Goal: Task Accomplishment & Management: Use online tool/utility

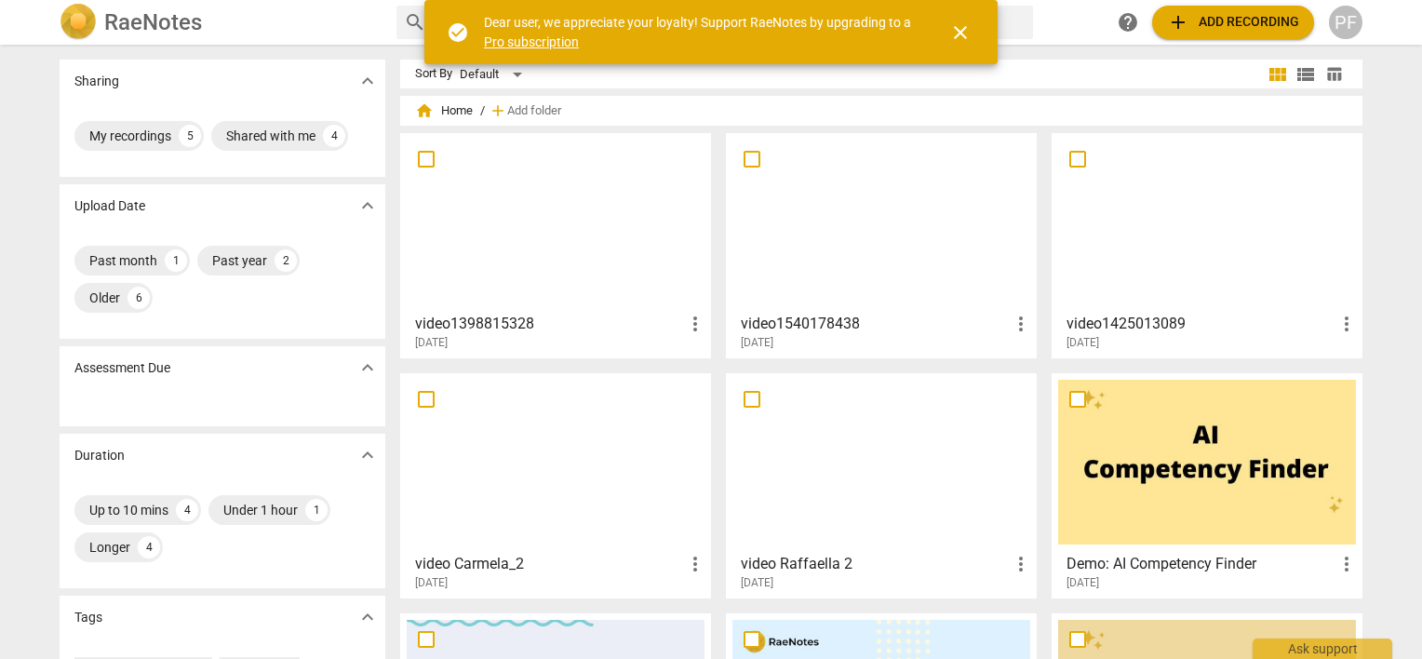
click at [607, 245] on div at bounding box center [556, 222] width 298 height 165
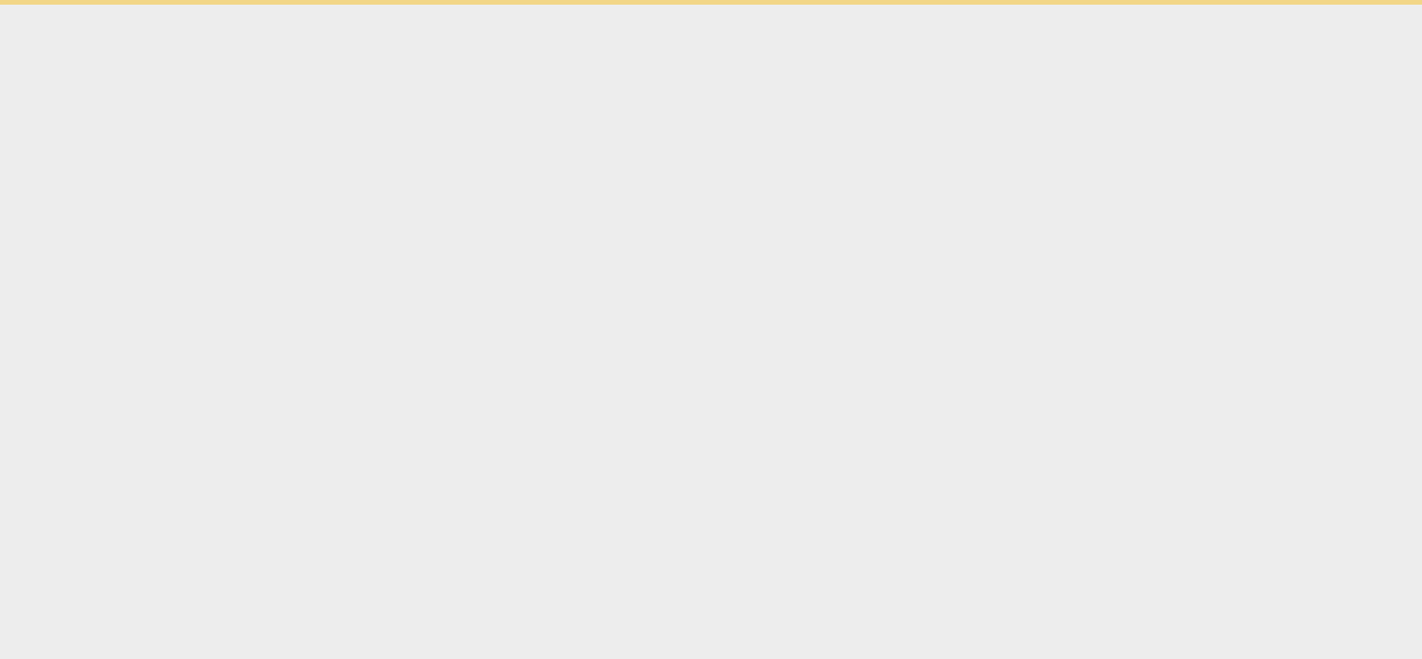
click at [607, 5] on html "check_circle Dear user, we appreciate your loyalty! Support RaeNotes by upgradi…" at bounding box center [711, 2] width 1422 height 5
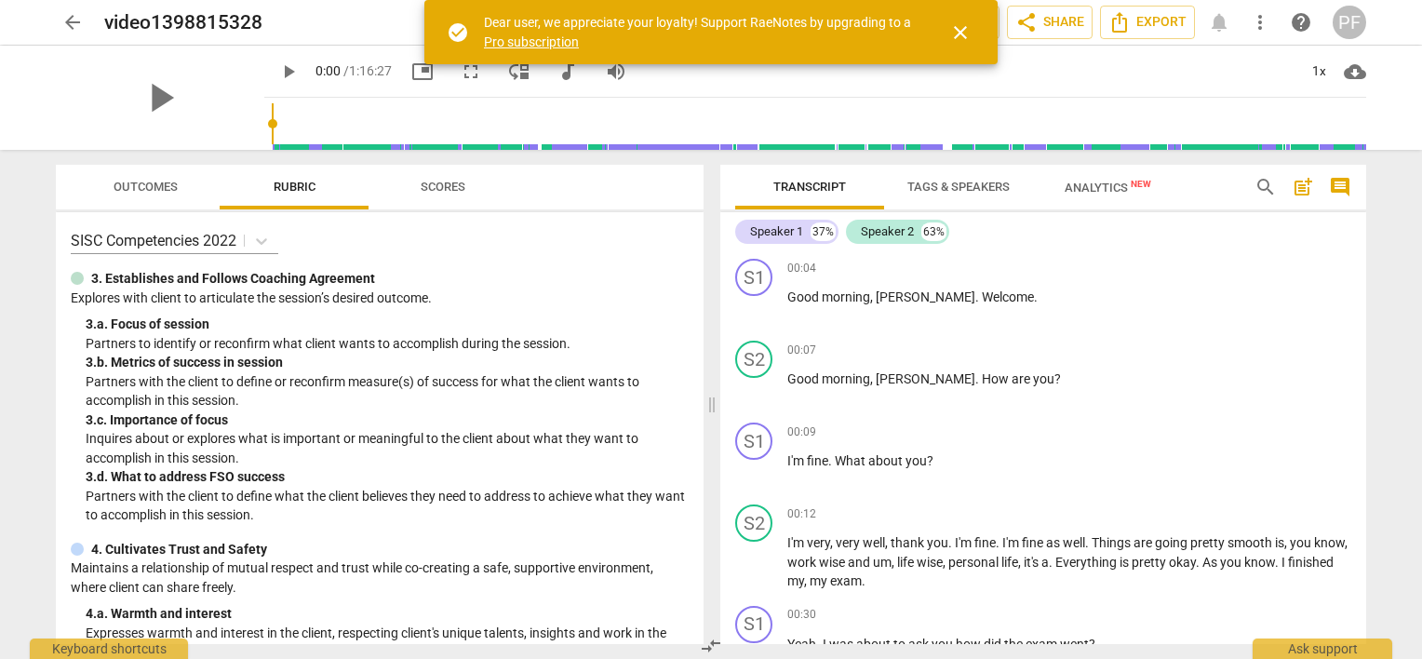
click at [1360, 215] on div "Speaker 1 37% Speaker 2 63% S1 play_arrow pause 00:04 + Add competency keyboard…" at bounding box center [1043, 428] width 646 height 432
click at [1371, 232] on div "Transcript Tags & Speakers Analytics New search post_add comment Speaker 1 37% …" at bounding box center [1047, 404] width 668 height 509
drag, startPoint x: 246, startPoint y: 124, endPoint x: 290, endPoint y: 120, distance: 44.8
click at [322, 118] on div at bounding box center [819, 124] width 1095 height 52
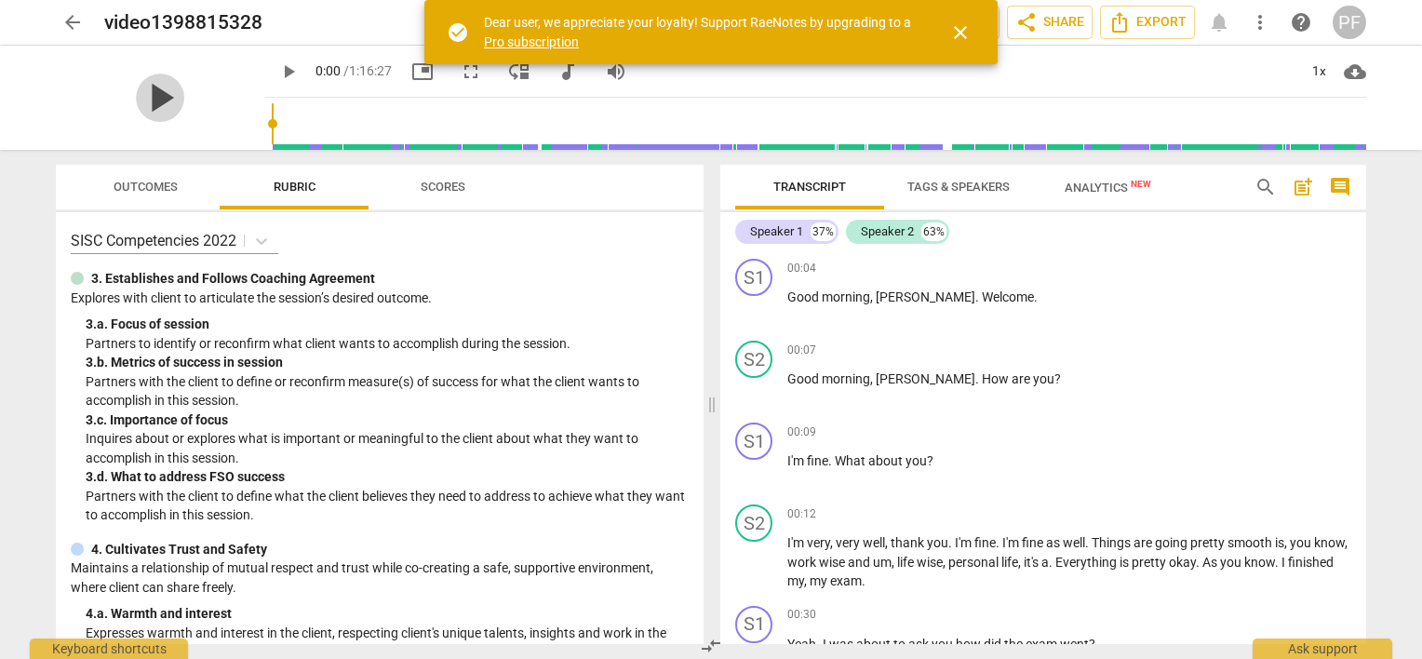
click at [164, 103] on span "play_arrow" at bounding box center [160, 98] width 48 height 48
drag, startPoint x: 253, startPoint y: 123, endPoint x: 980, endPoint y: 82, distance: 728.2
click at [980, 94] on input "range" at bounding box center [819, 124] width 1095 height 60
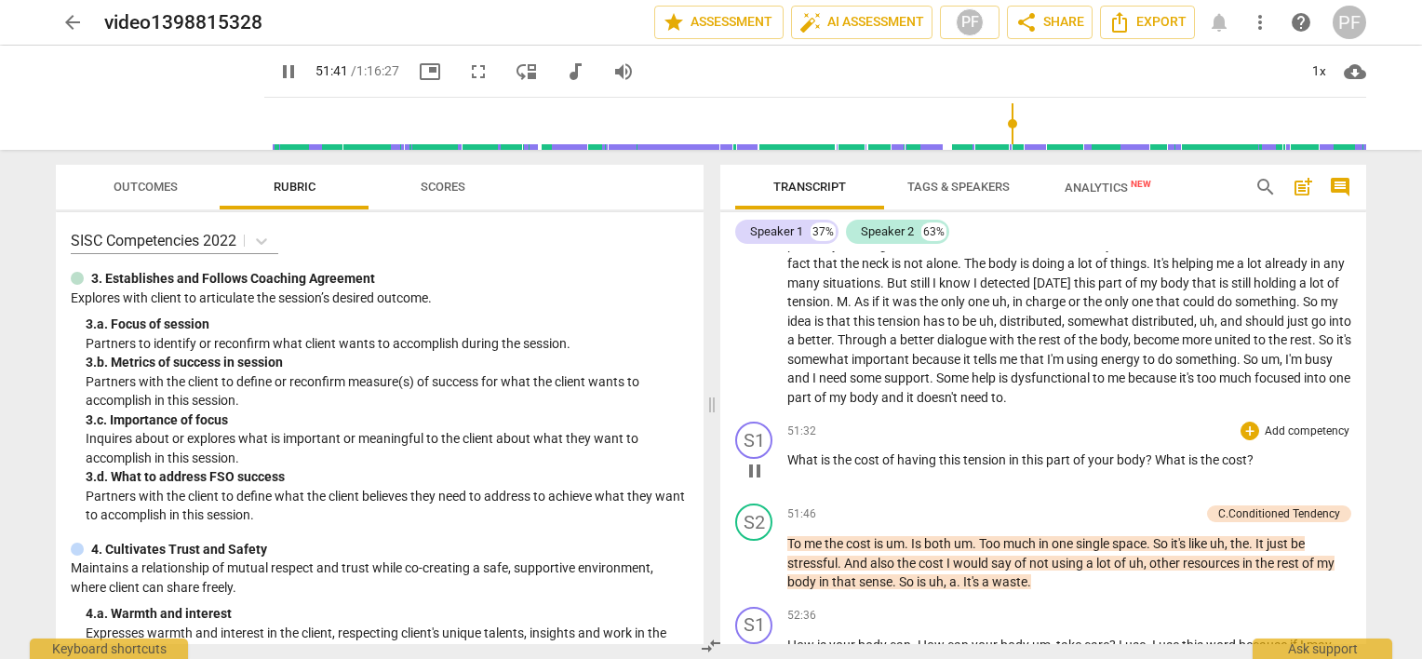
click at [1278, 427] on p "Add competency" at bounding box center [1307, 432] width 88 height 17
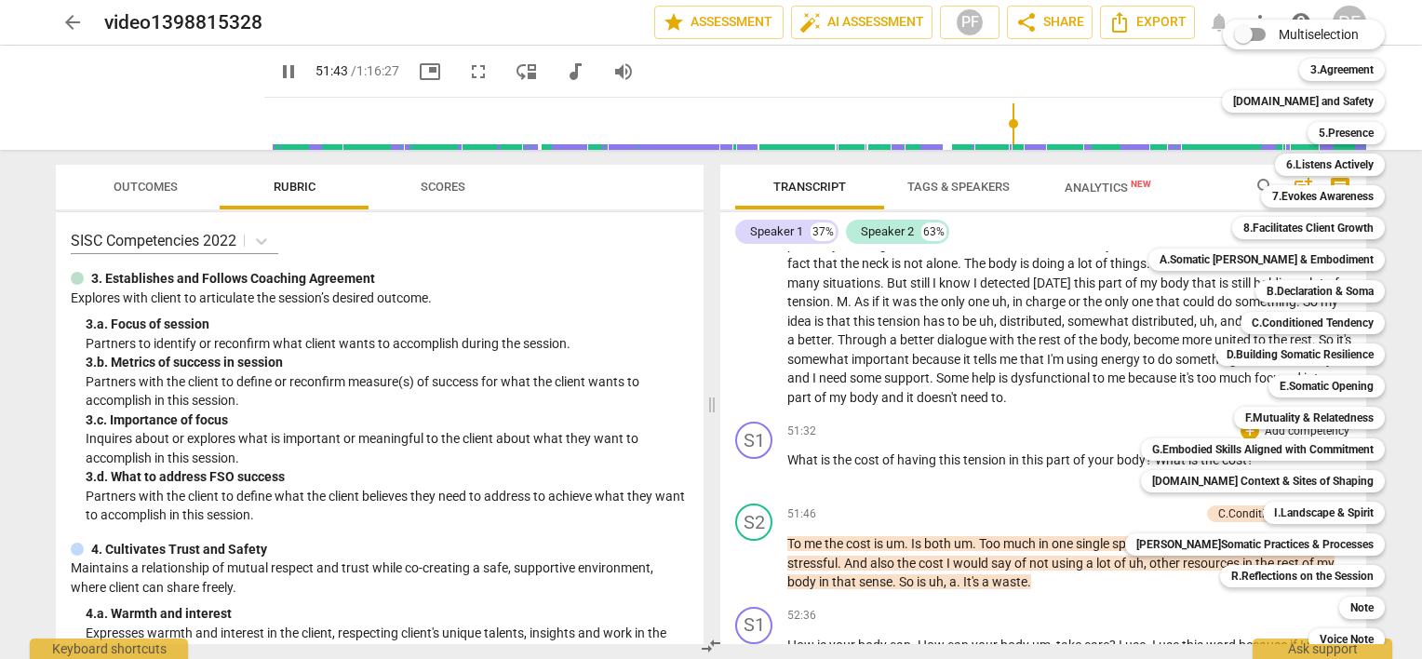
click at [171, 92] on div at bounding box center [711, 329] width 1422 height 659
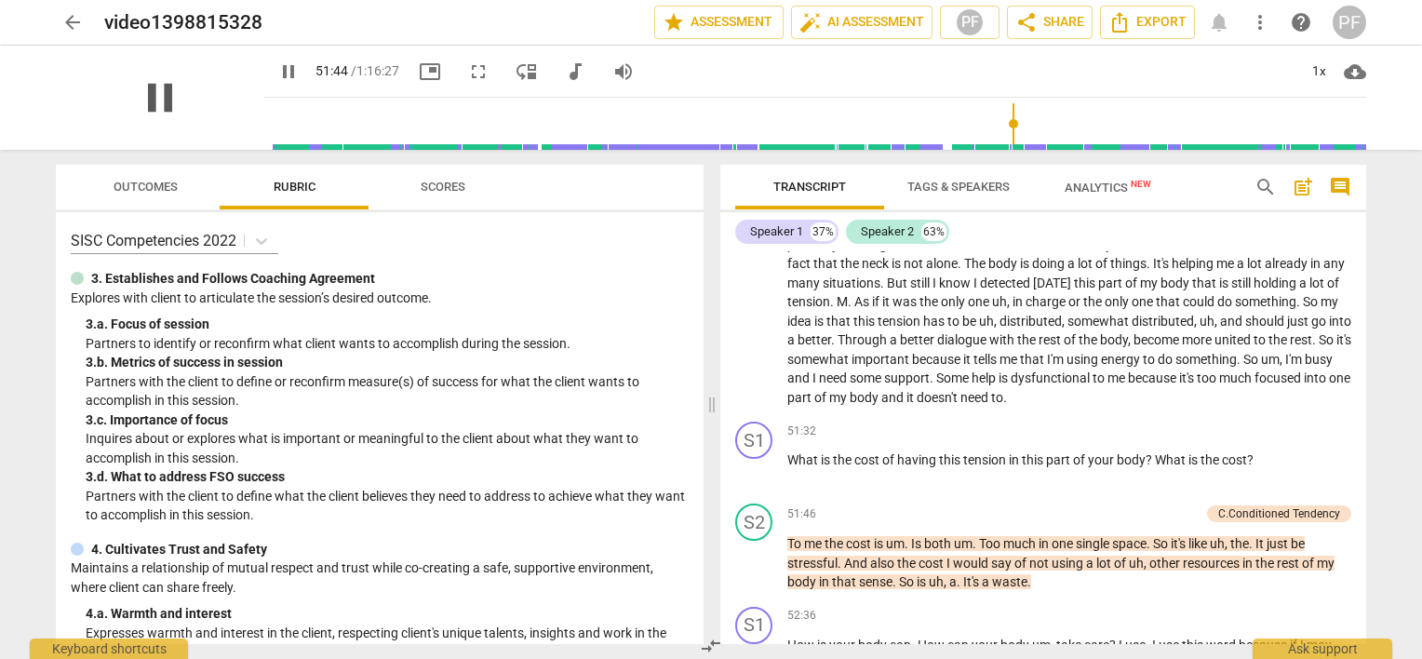
click at [164, 101] on span "pause" at bounding box center [160, 98] width 48 height 48
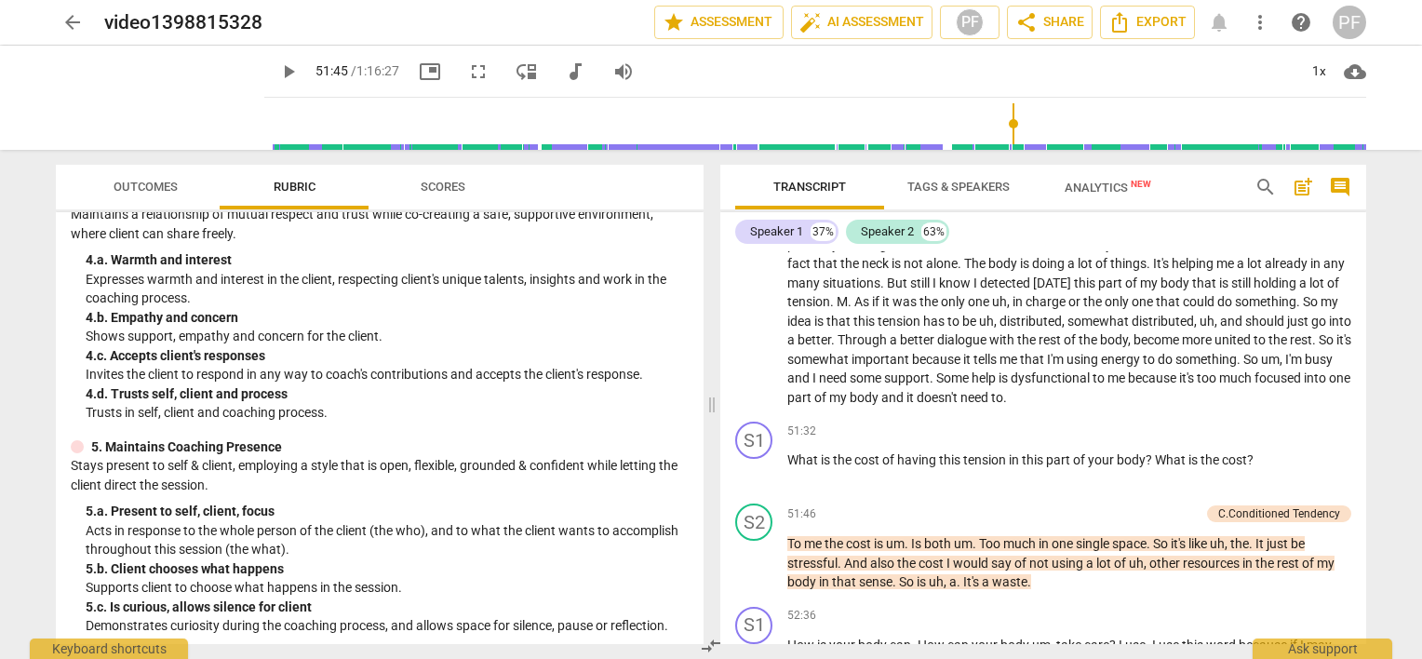
scroll to position [362, 0]
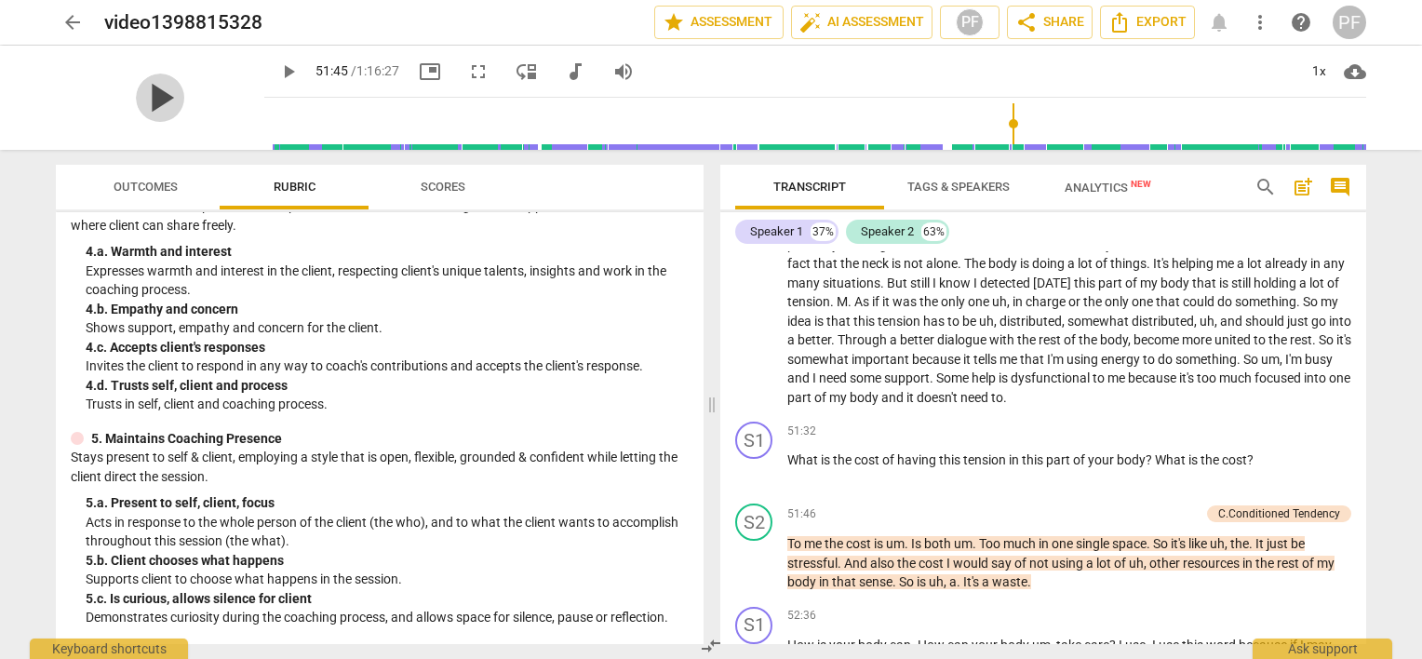
click at [156, 112] on span "play_arrow" at bounding box center [160, 98] width 48 height 48
click at [156, 114] on span "pause" at bounding box center [160, 98] width 48 height 48
type input "3113"
click at [716, 404] on span at bounding box center [712, 404] width 11 height 509
click at [711, 410] on span at bounding box center [712, 404] width 11 height 509
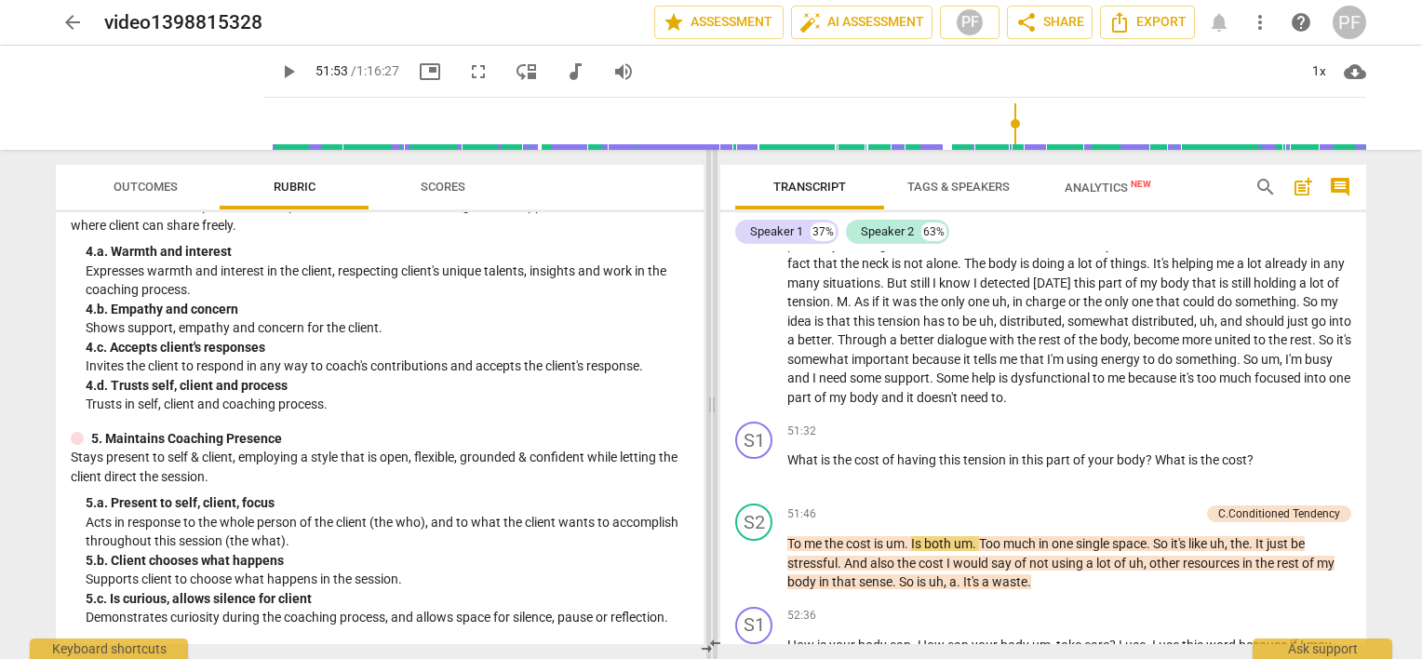
click at [713, 629] on span at bounding box center [712, 404] width 11 height 509
drag, startPoint x: 715, startPoint y: 413, endPoint x: 713, endPoint y: 404, distance: 9.5
click at [713, 404] on span at bounding box center [710, 404] width 11 height 509
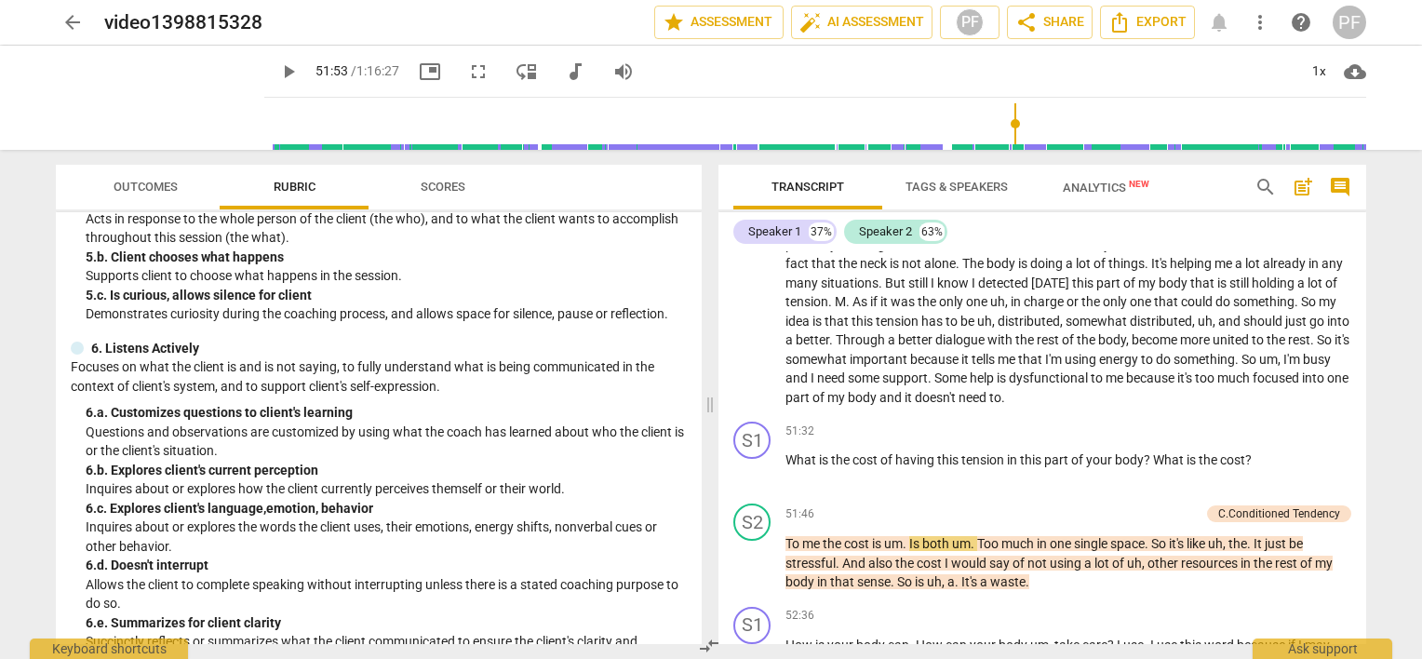
scroll to position [667, 0]
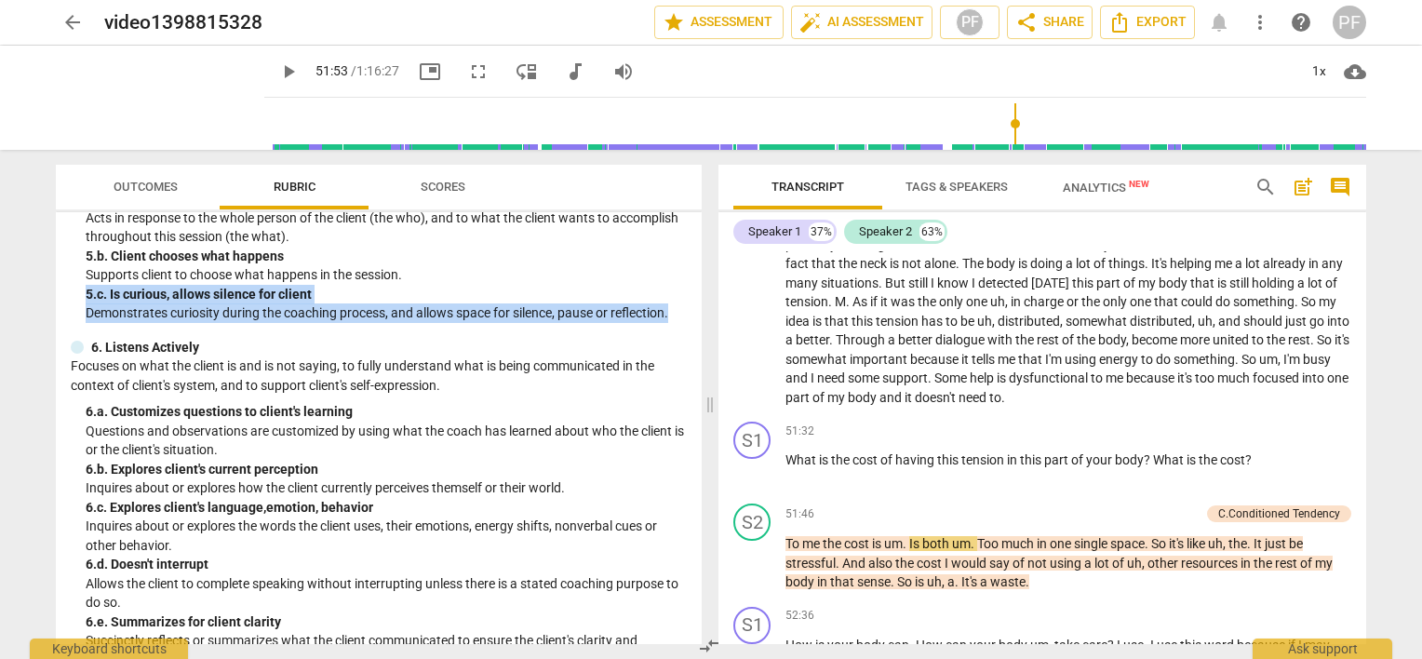
drag, startPoint x: 704, startPoint y: 282, endPoint x: 700, endPoint y: 309, distance: 27.3
click at [700, 309] on div "Outcomes Rubric Scores SISC Competencies 2022 3. Establishes and Follows Coachi…" at bounding box center [375, 404] width 668 height 509
drag, startPoint x: 700, startPoint y: 309, endPoint x: 675, endPoint y: 281, distance: 37.6
click at [675, 281] on p "Supports client to choose what happens in the session." at bounding box center [386, 275] width 601 height 20
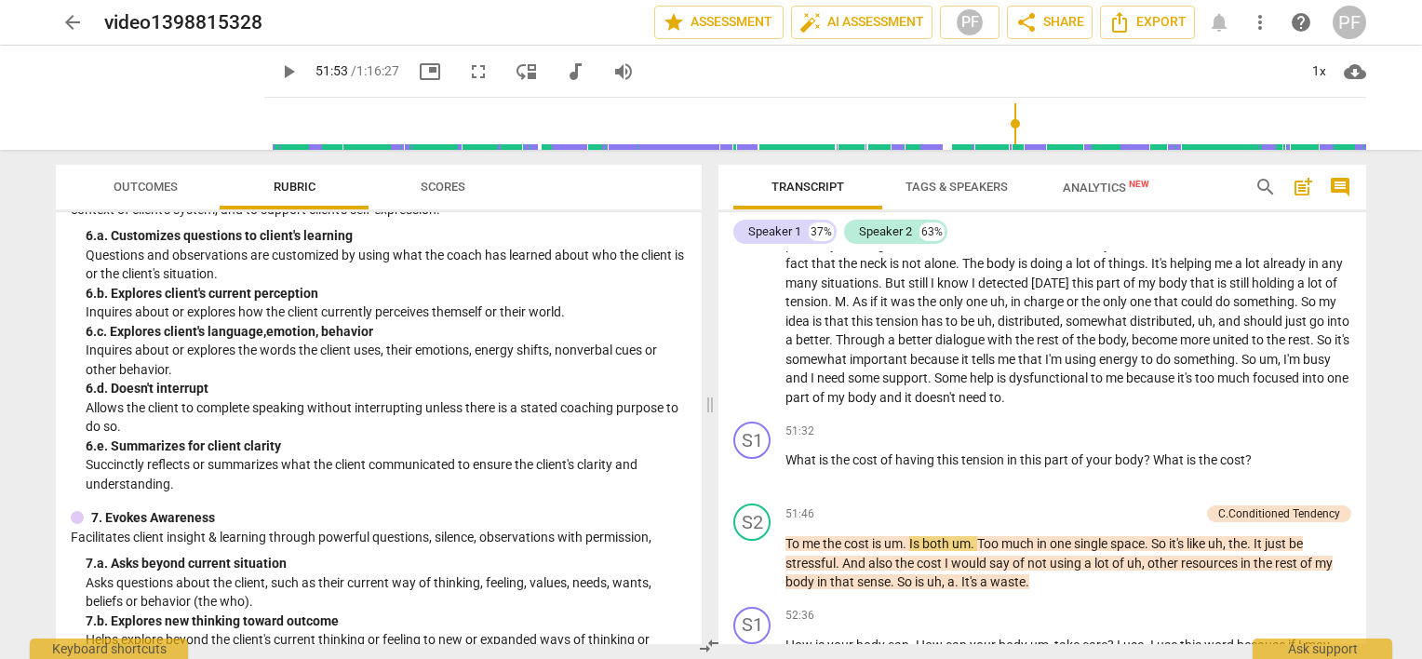
scroll to position [868, 0]
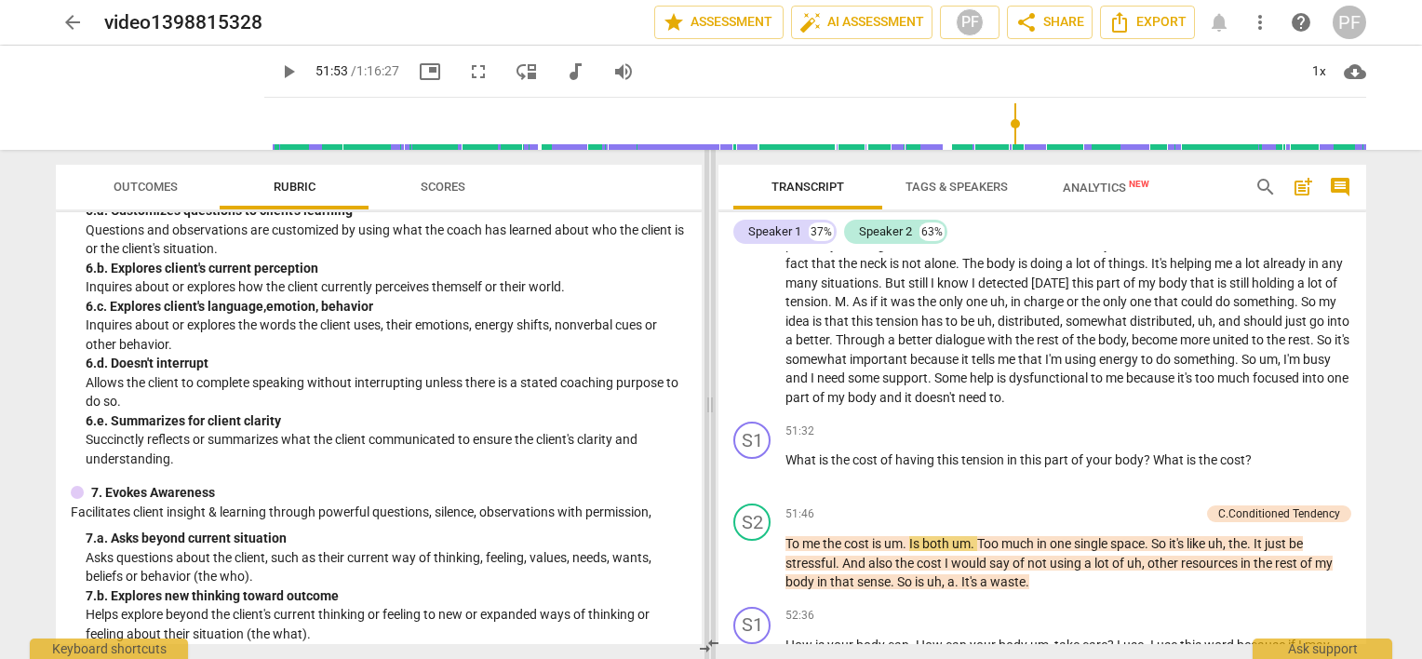
click at [707, 411] on span at bounding box center [710, 404] width 11 height 509
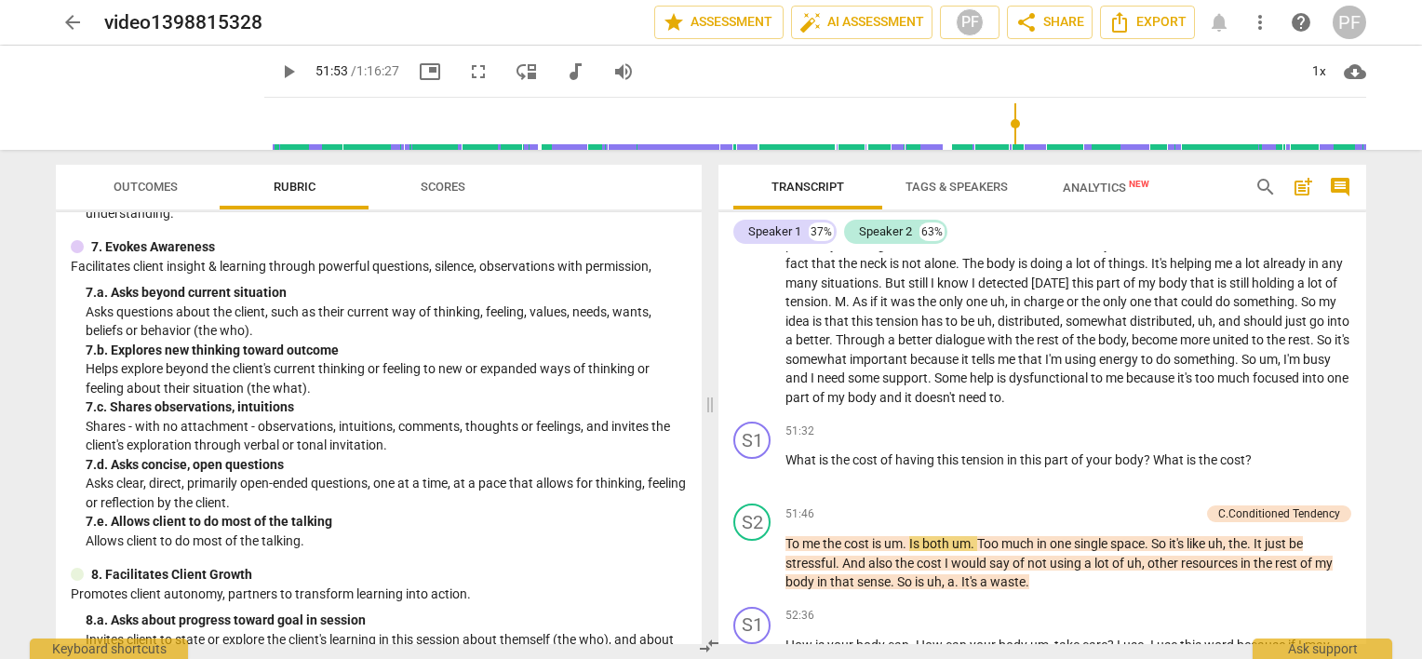
scroll to position [1129, 0]
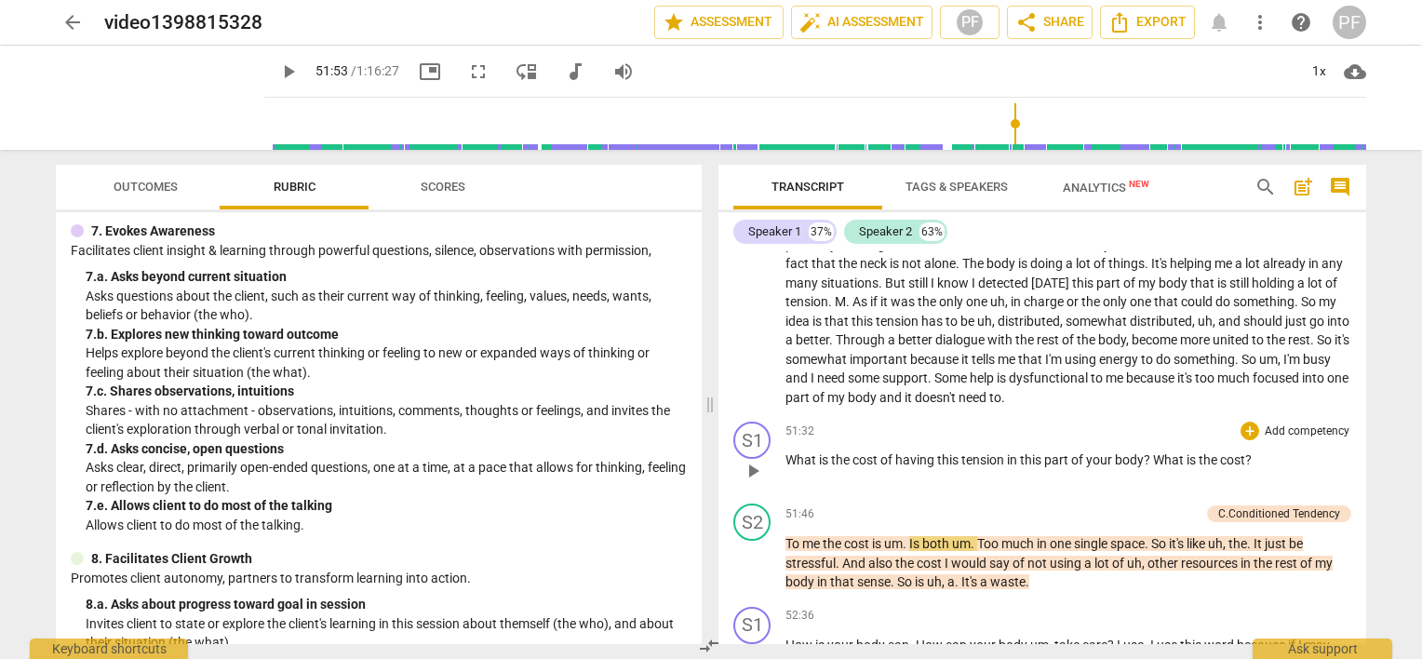
click at [1263, 429] on p "Add competency" at bounding box center [1307, 432] width 88 height 17
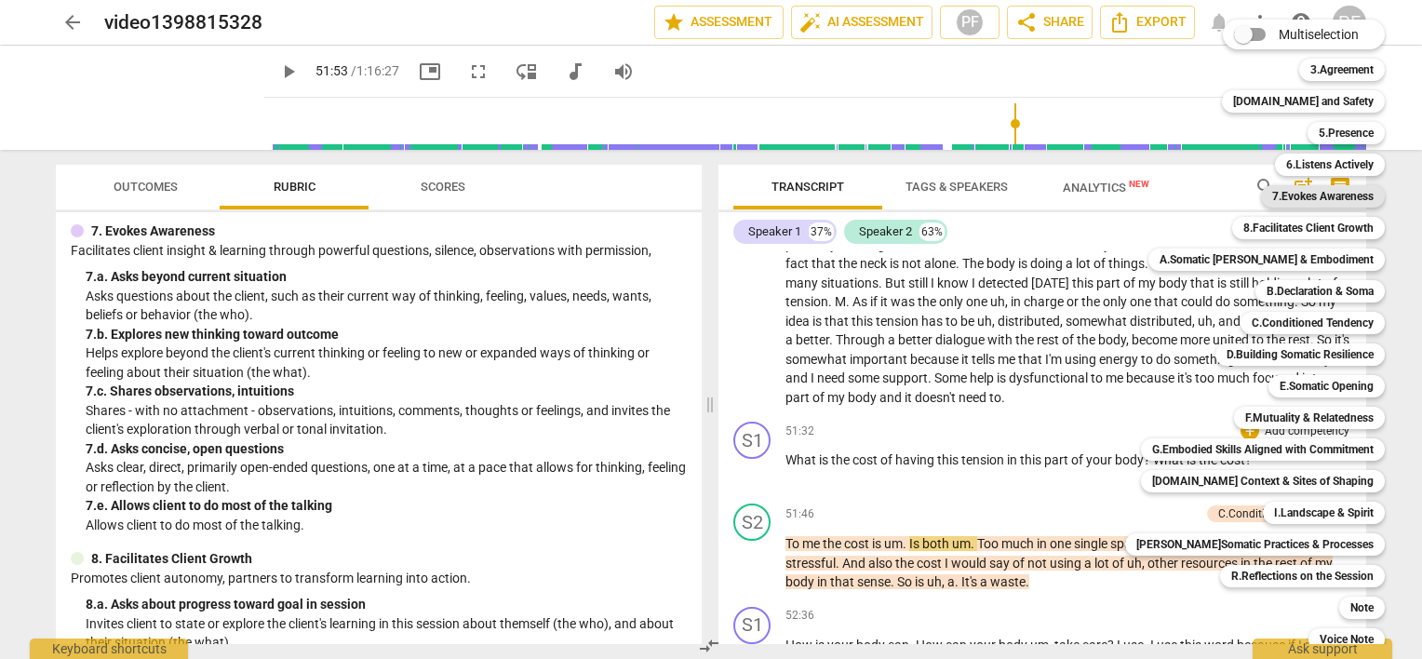
click at [1316, 198] on b "7.Evokes Awareness" at bounding box center [1323, 196] width 101 height 22
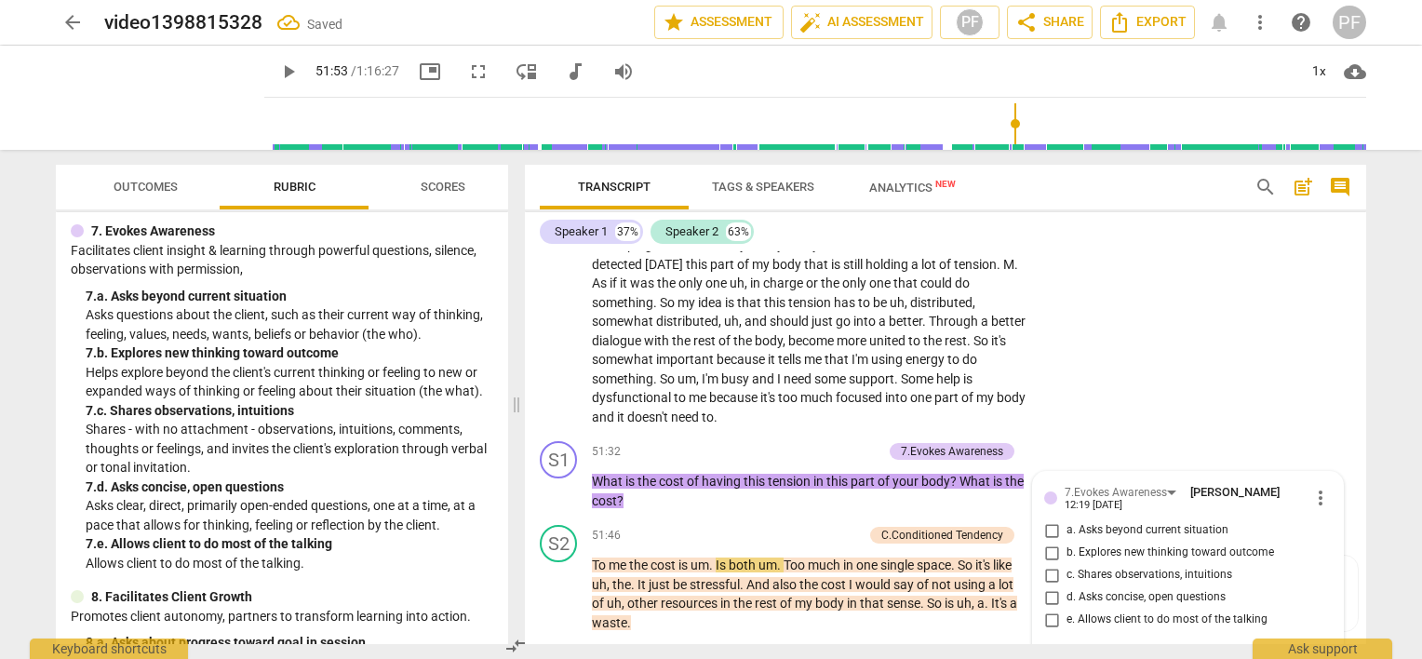
scroll to position [10614, 0]
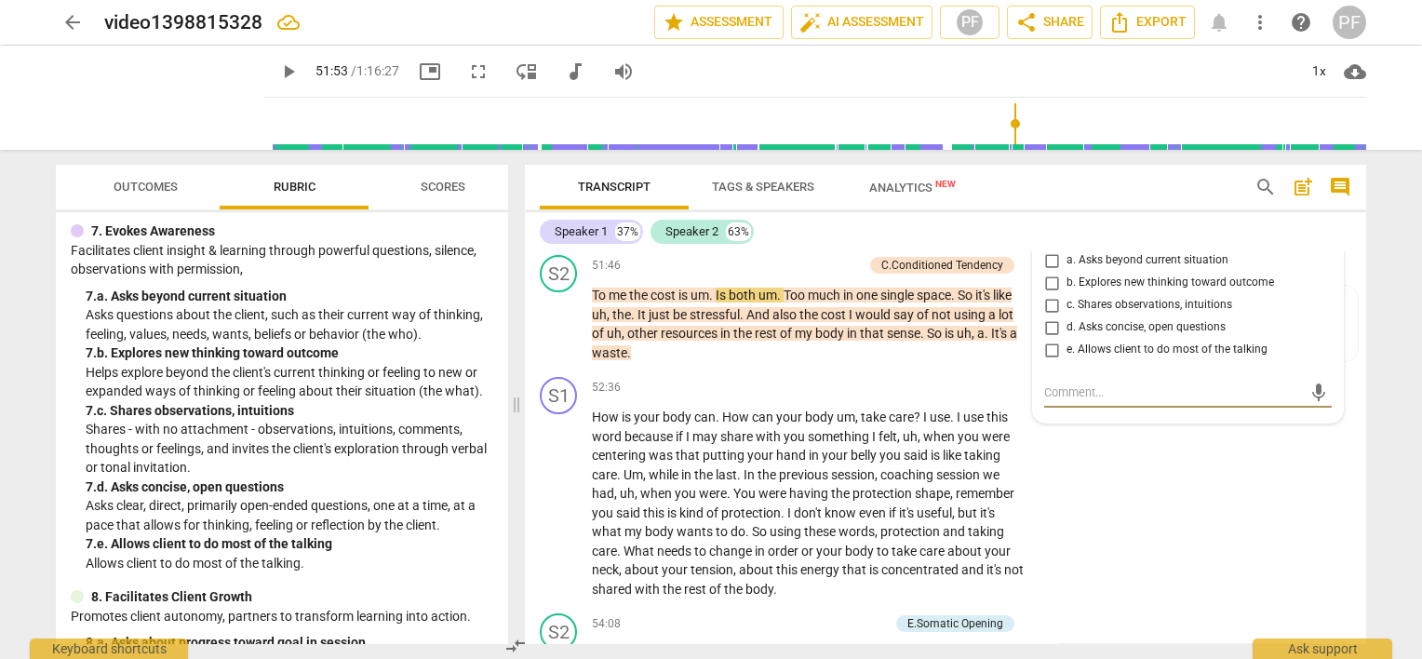
click at [1050, 339] on input "d. Asks concise, open questions" at bounding box center [1052, 327] width 30 height 22
checkbox input "true"
click at [1153, 496] on div "S1 play_arrow pause 52:36 + Add competency keyboard_arrow_right How is your bod…" at bounding box center [946, 488] width 842 height 236
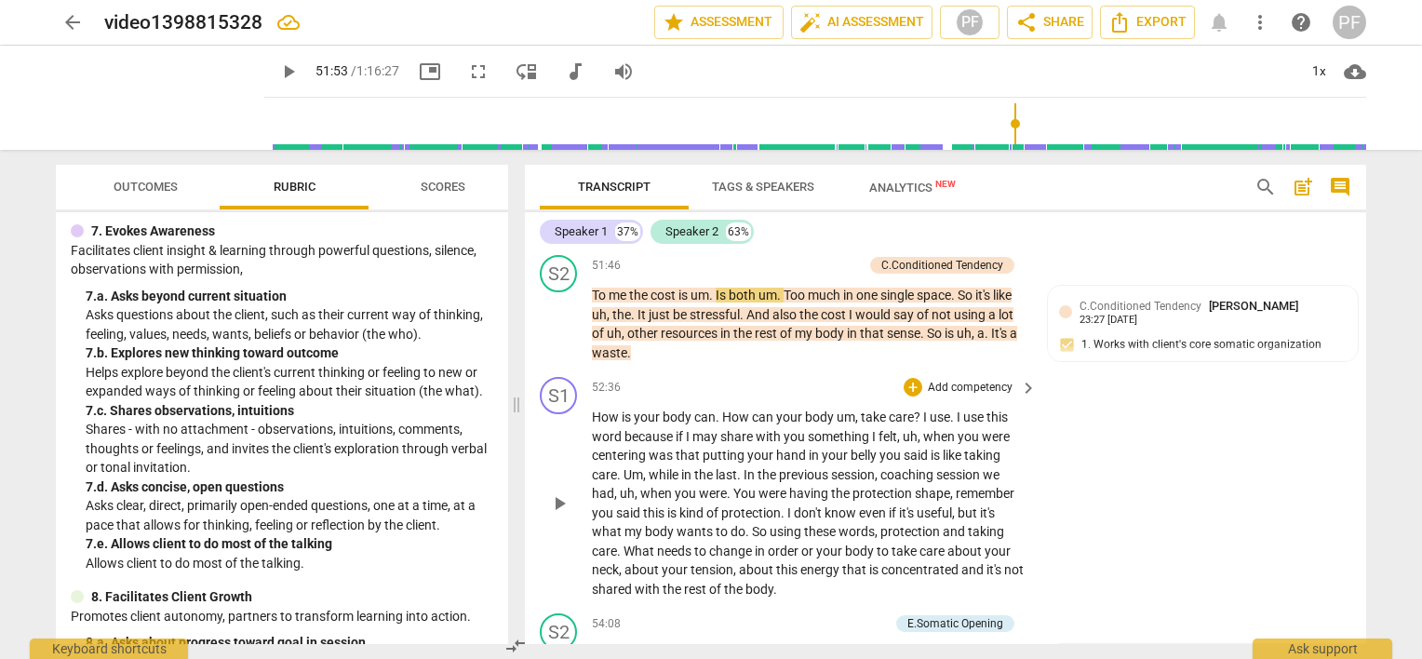
click at [972, 397] on p "Add competency" at bounding box center [970, 388] width 88 height 17
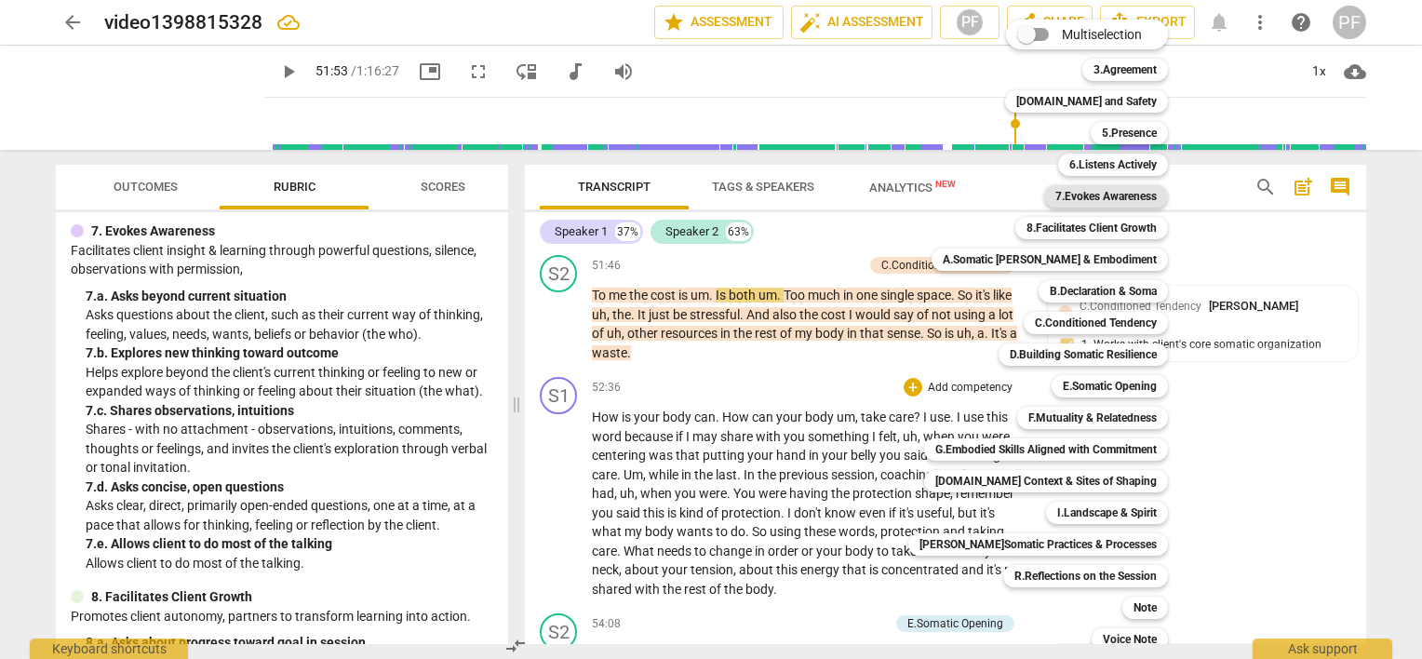
click at [1139, 198] on b "7.Evokes Awareness" at bounding box center [1106, 196] width 101 height 22
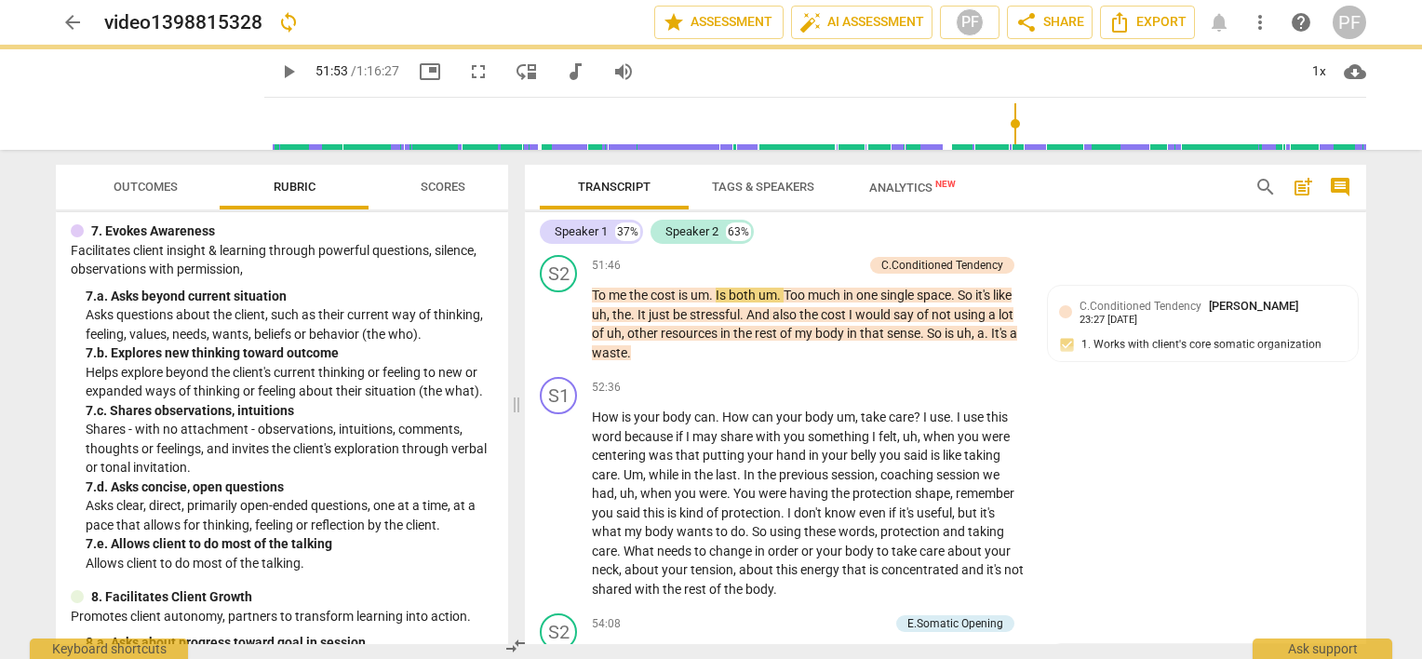
scroll to position [10709, 0]
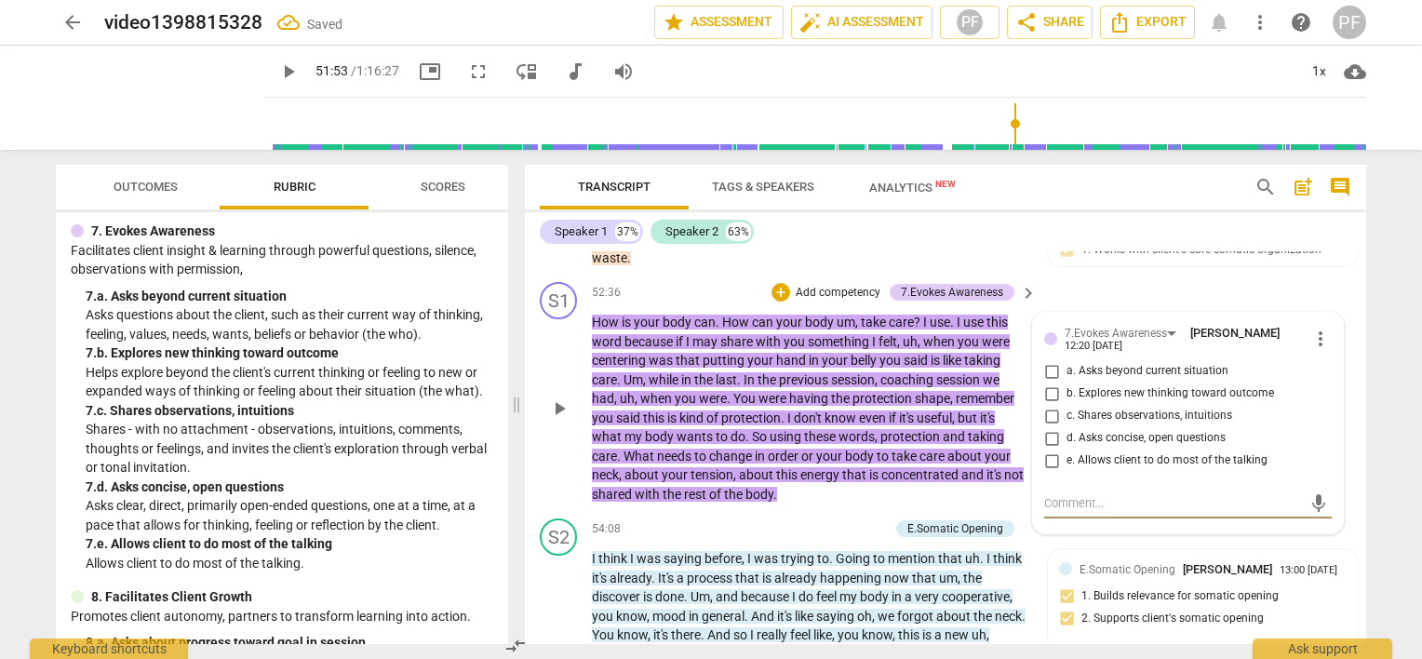
click at [1050, 427] on input "c. Shares observations, intuitions" at bounding box center [1052, 416] width 30 height 22
checkbox input "true"
click at [742, 330] on div "S1 play_arrow pause 52:36 + Add competency 7.Evokes Awareness keyboard_arrow_ri…" at bounding box center [946, 393] width 842 height 236
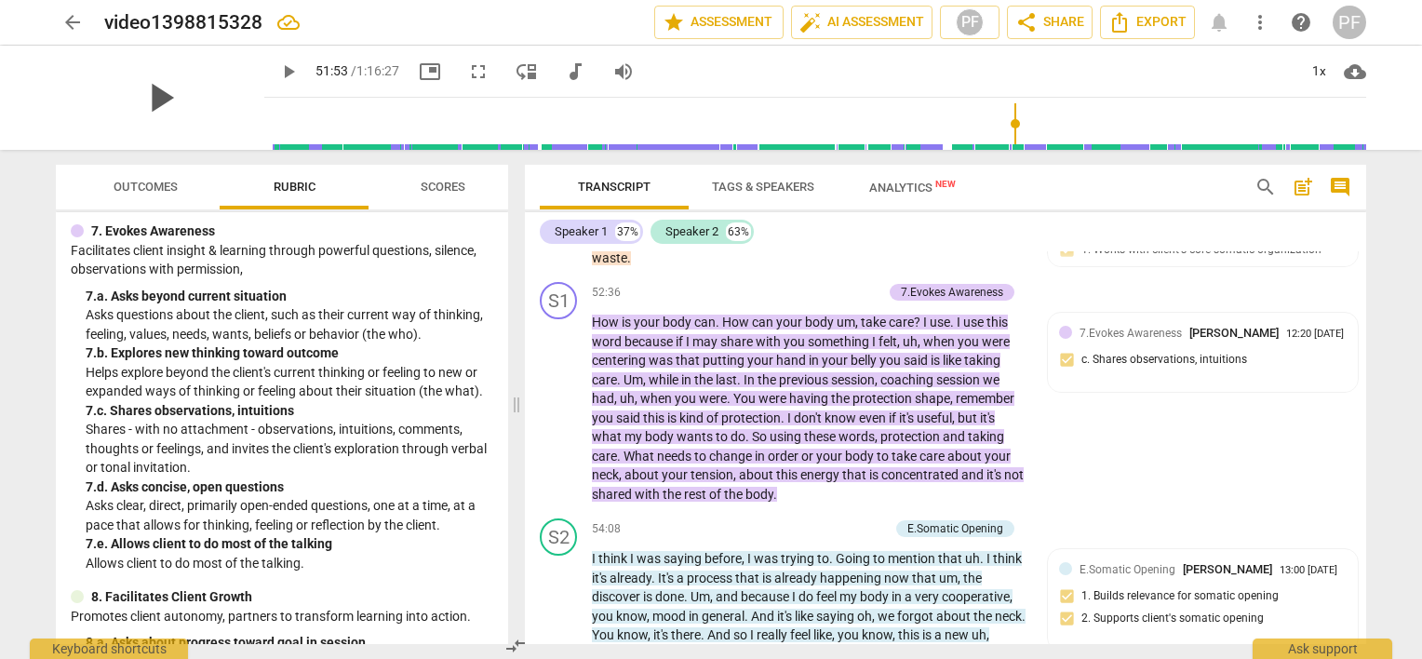
click at [156, 109] on span "play_arrow" at bounding box center [160, 98] width 48 height 48
click at [156, 109] on span "pause" at bounding box center [160, 98] width 48 height 48
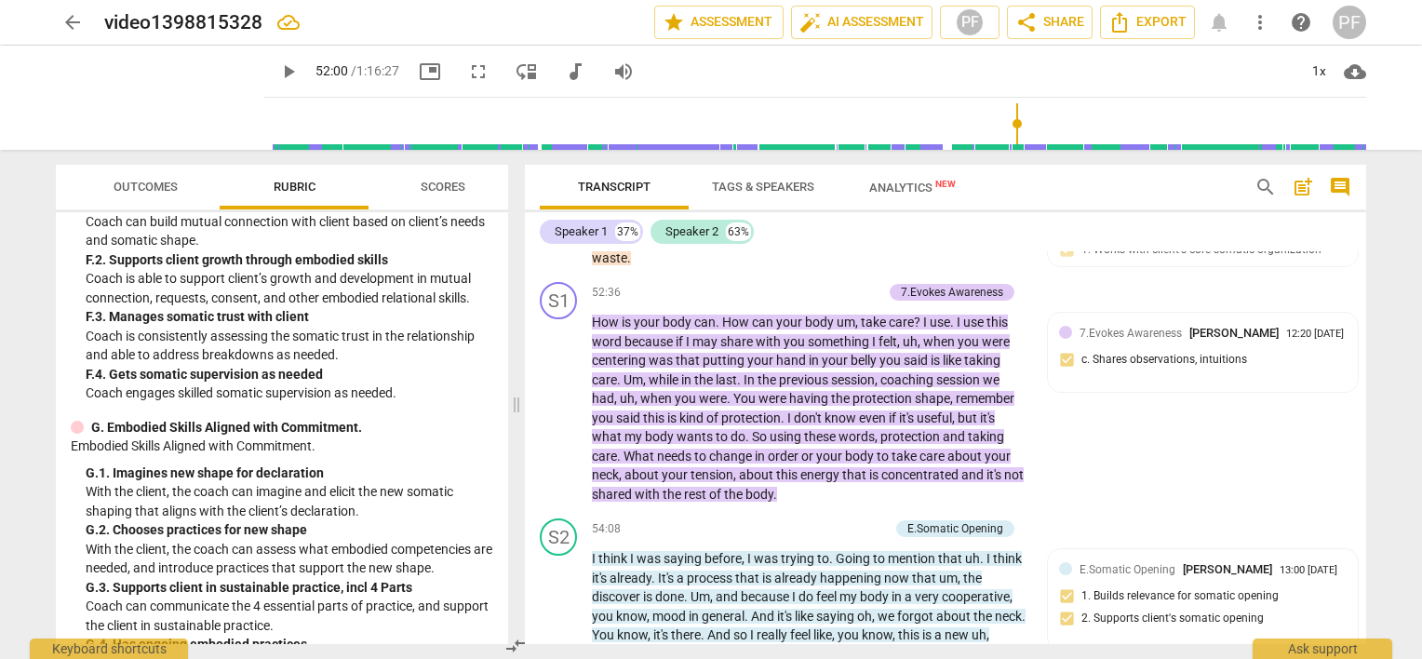
scroll to position [3430, 0]
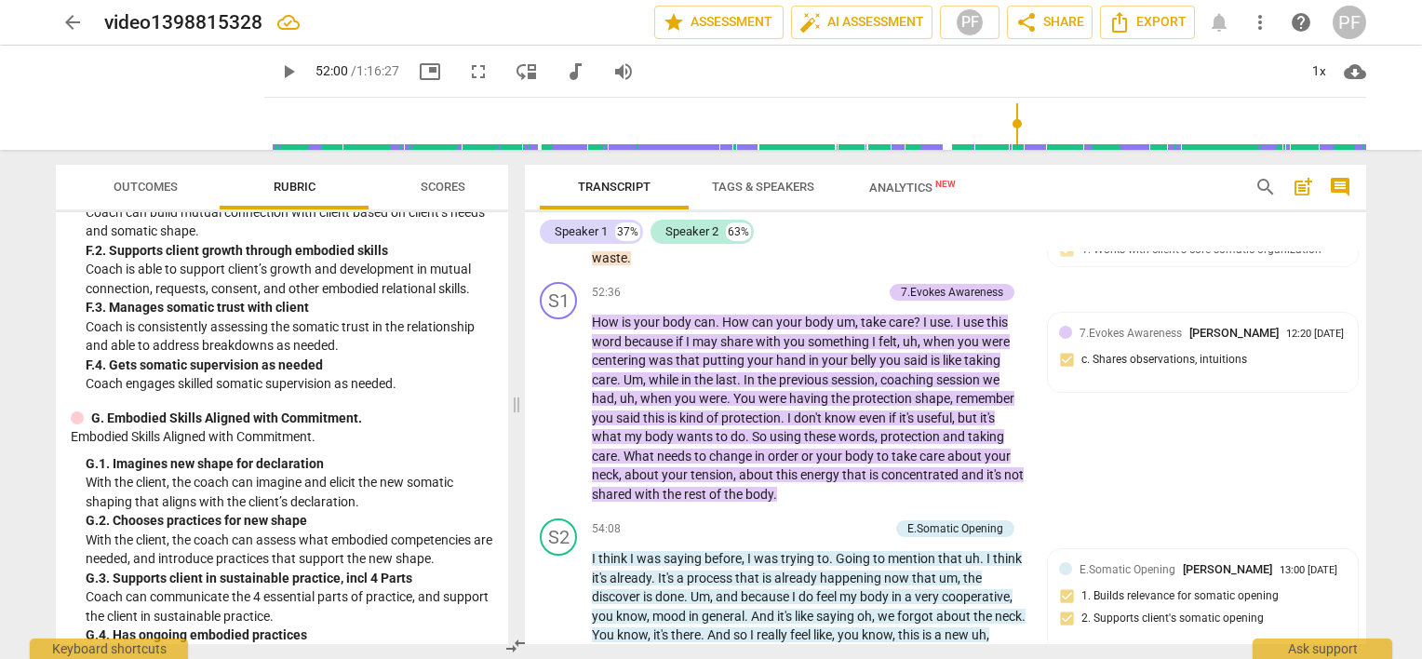
click at [488, 500] on div "SISC Competencies 2022 3. Establishes and Follows Coaching Agreement Explores w…" at bounding box center [282, 428] width 452 height 432
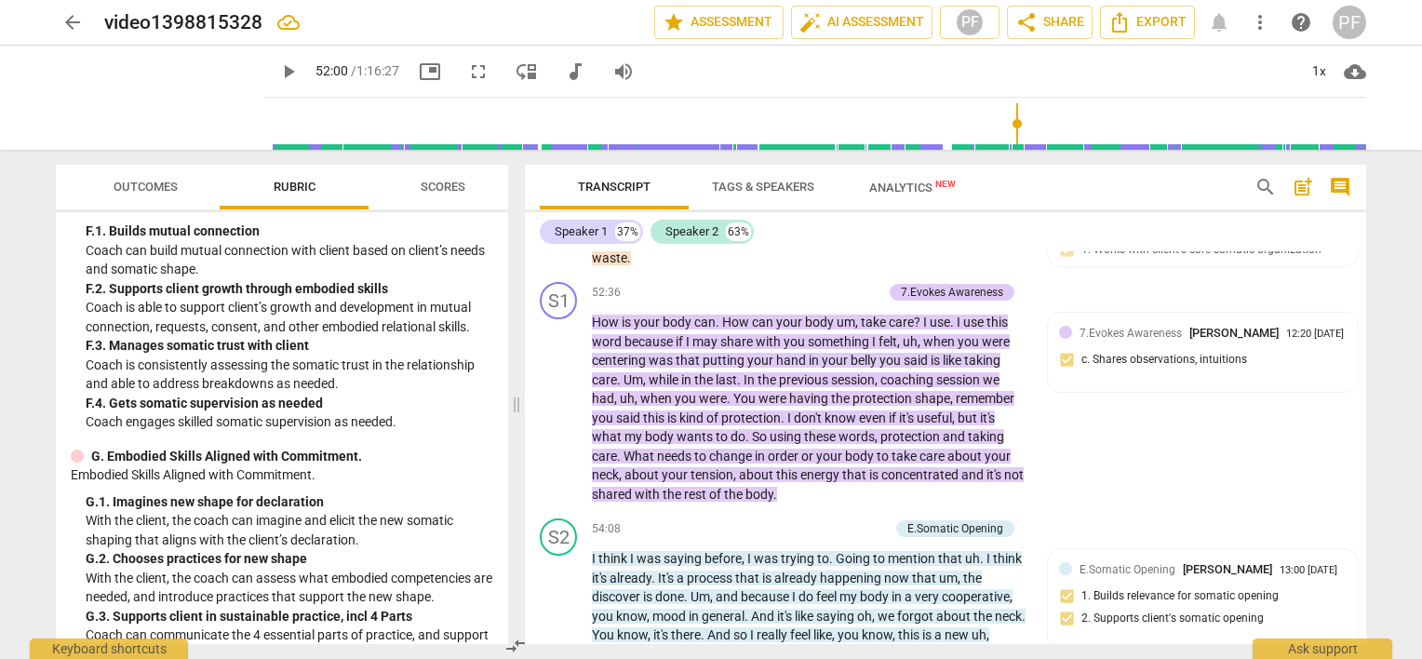
scroll to position [3401, 0]
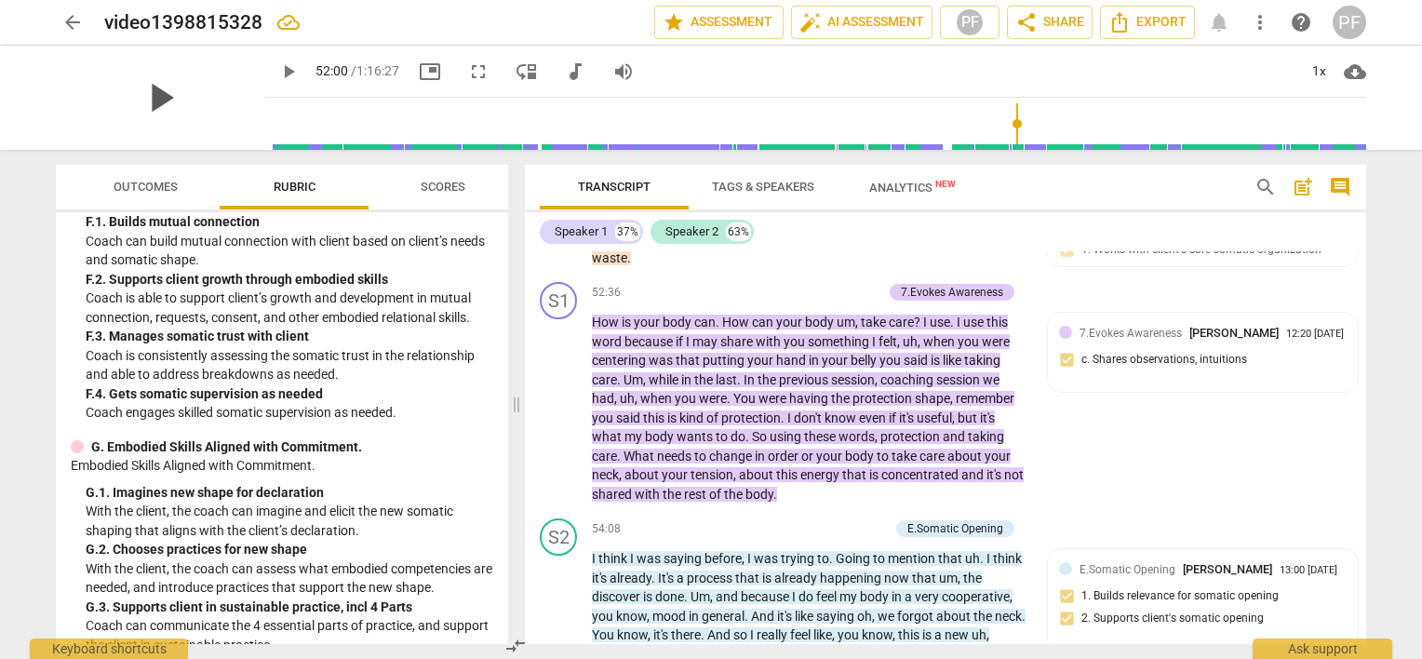
click at [146, 113] on span "play_arrow" at bounding box center [160, 98] width 48 height 48
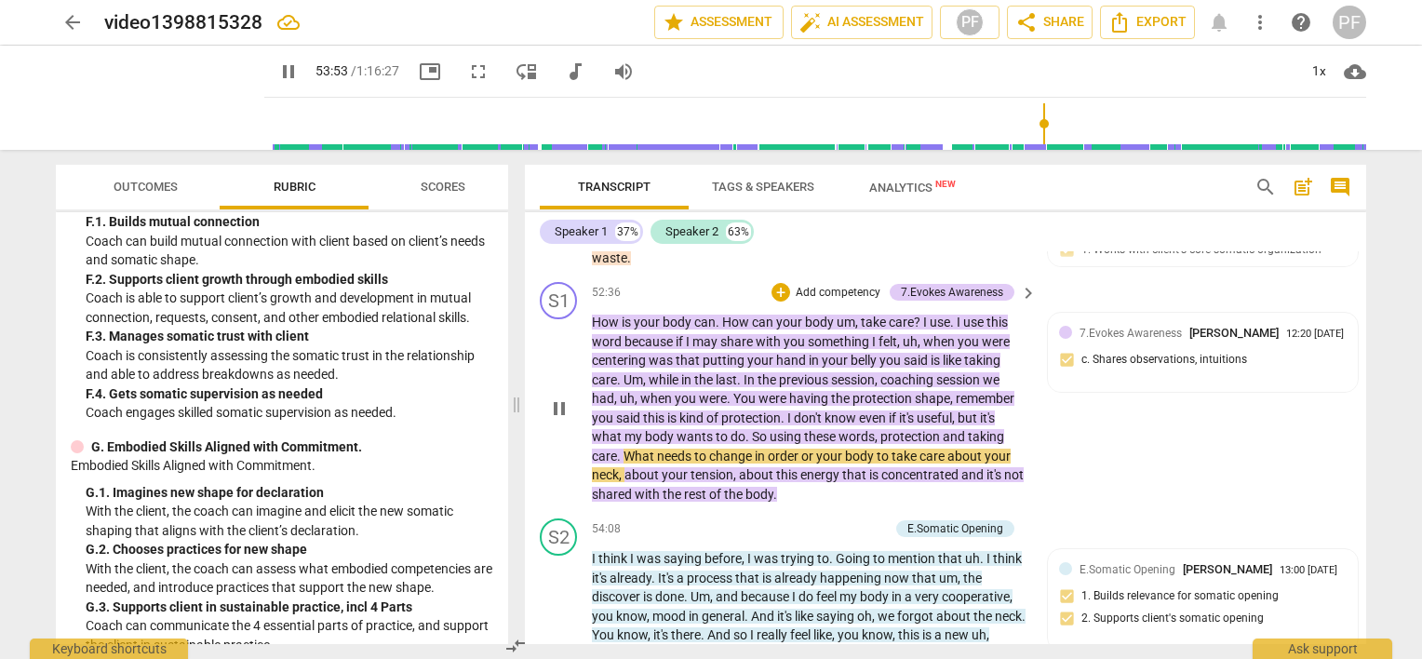
click at [809, 464] on span "or" at bounding box center [808, 456] width 15 height 15
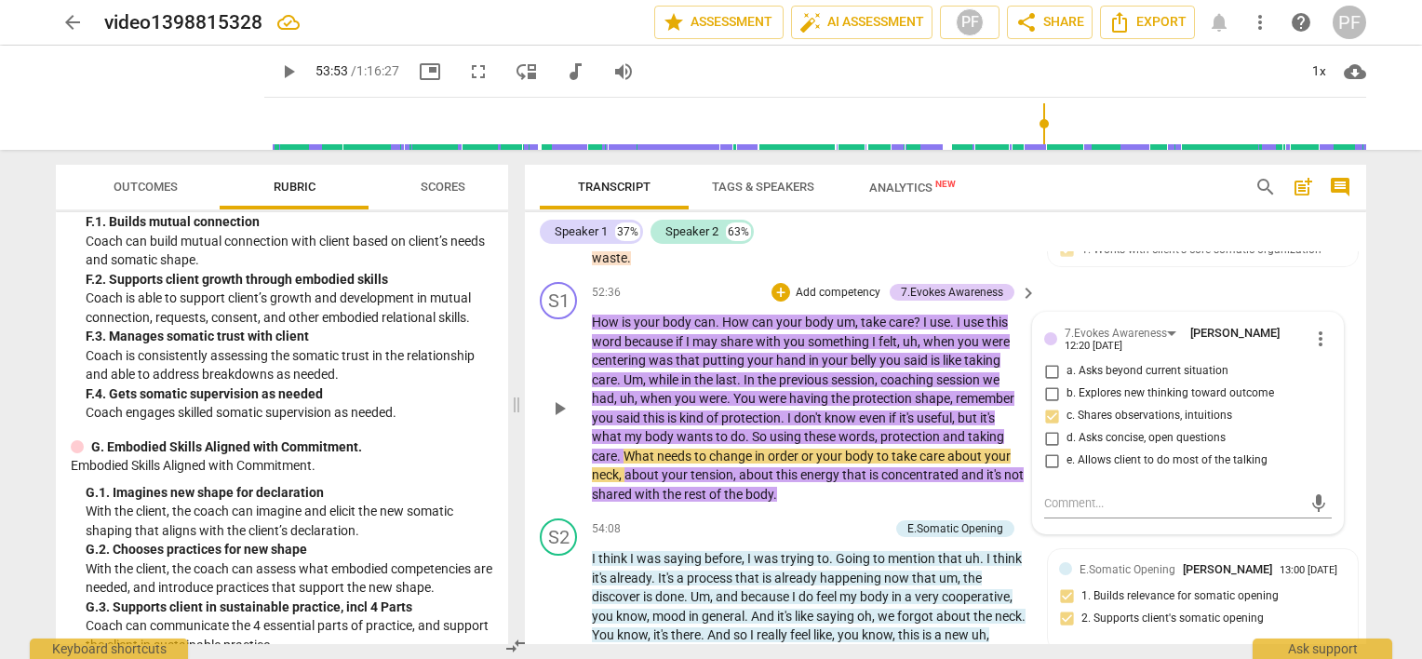
click at [804, 464] on span "or" at bounding box center [808, 456] width 15 height 15
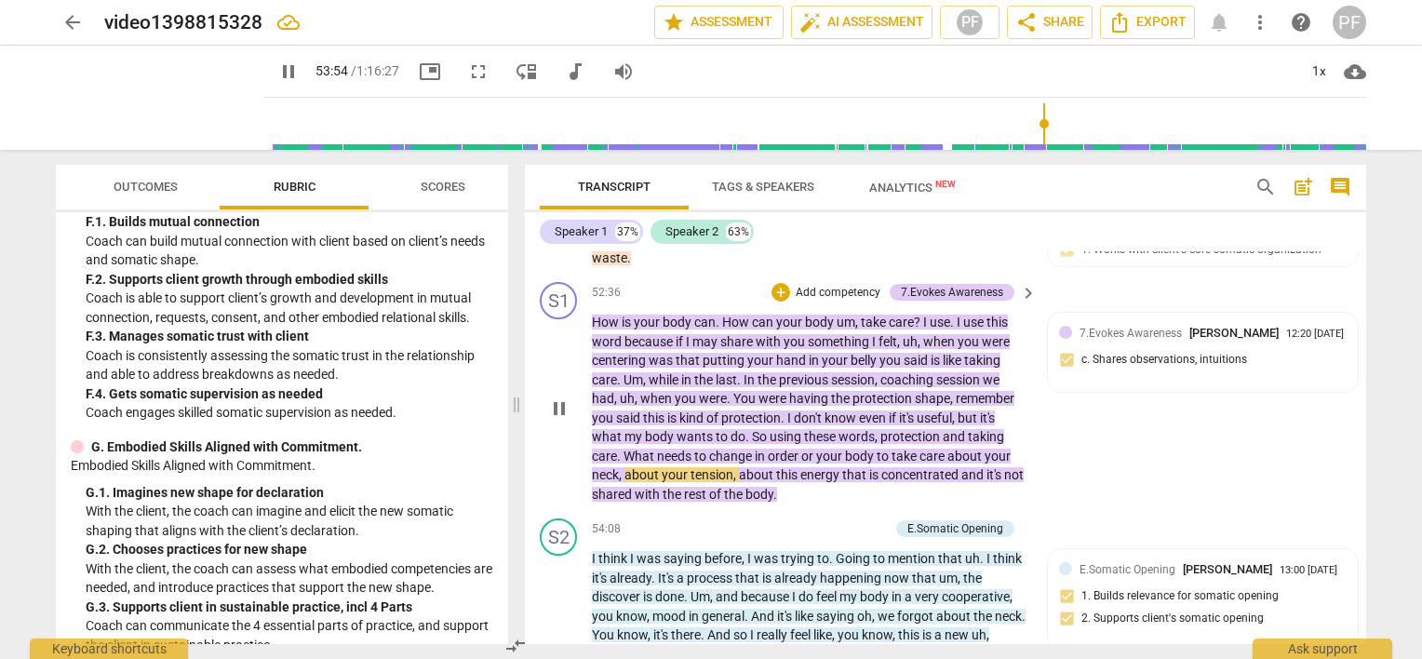
type input "3235"
click at [147, 106] on span "pause" at bounding box center [160, 98] width 48 height 48
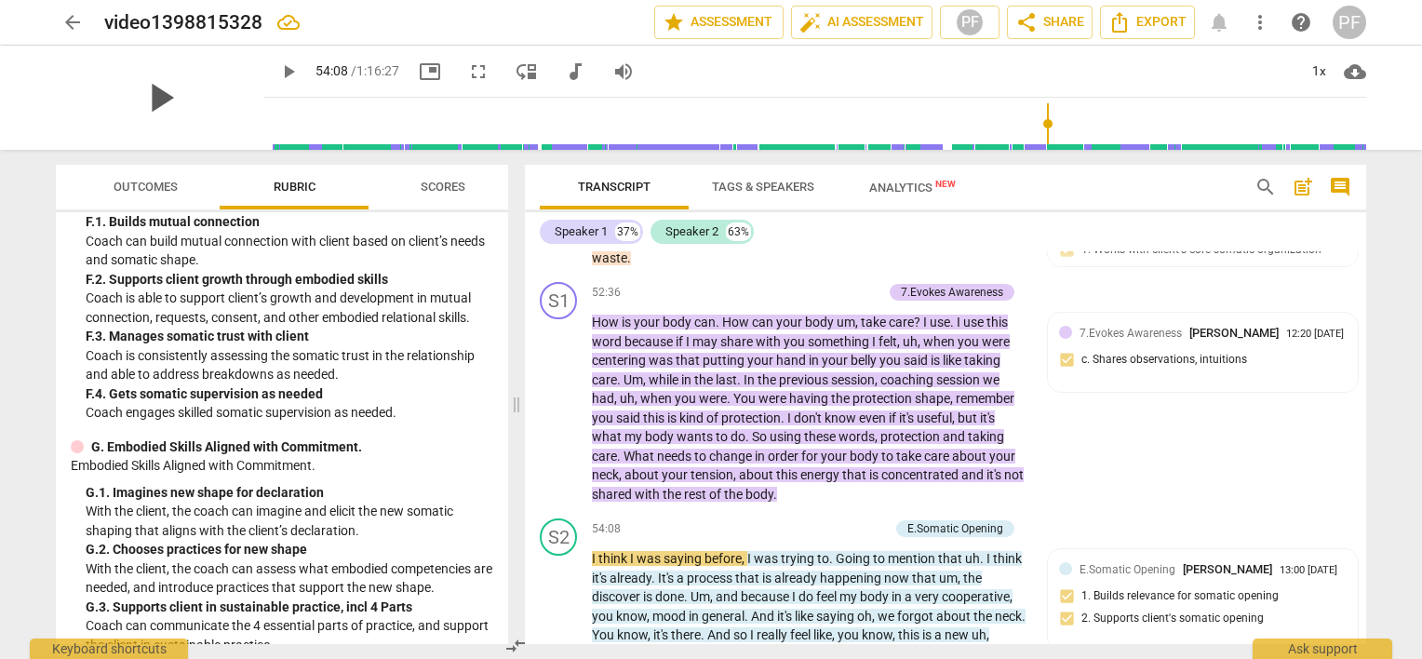
type input "3248"
click at [842, 302] on p "Add competency" at bounding box center [838, 293] width 88 height 17
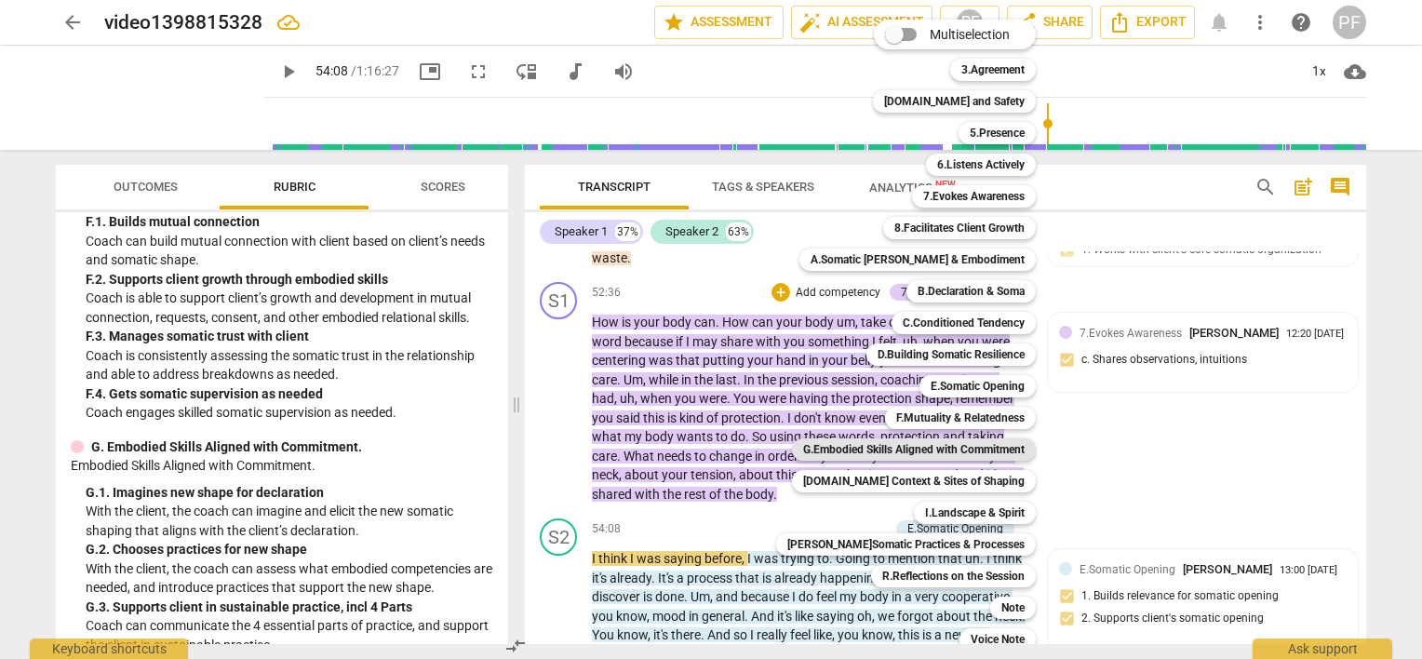
click at [992, 452] on b "G.Embodied Skills Aligned with Commitment" at bounding box center [914, 449] width 222 height 22
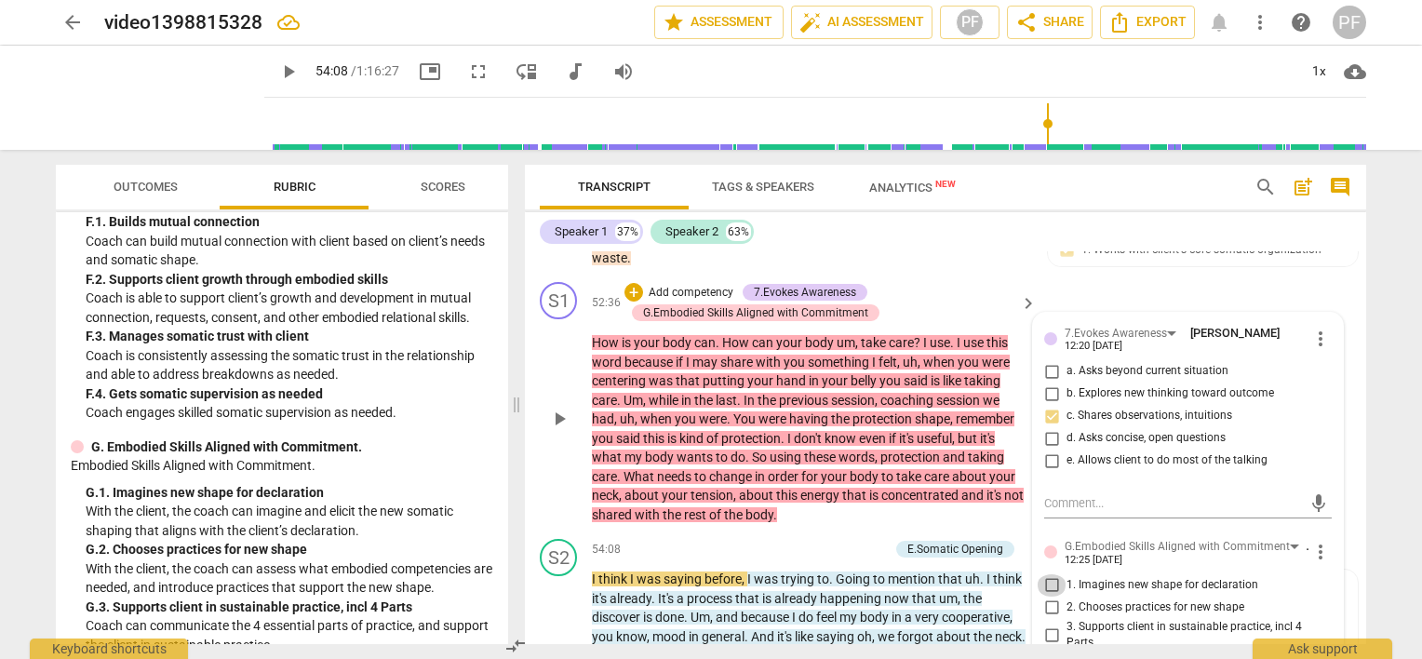
click at [1053, 597] on input "1. Imagines new shape for declaration" at bounding box center [1052, 585] width 30 height 22
checkbox input "true"
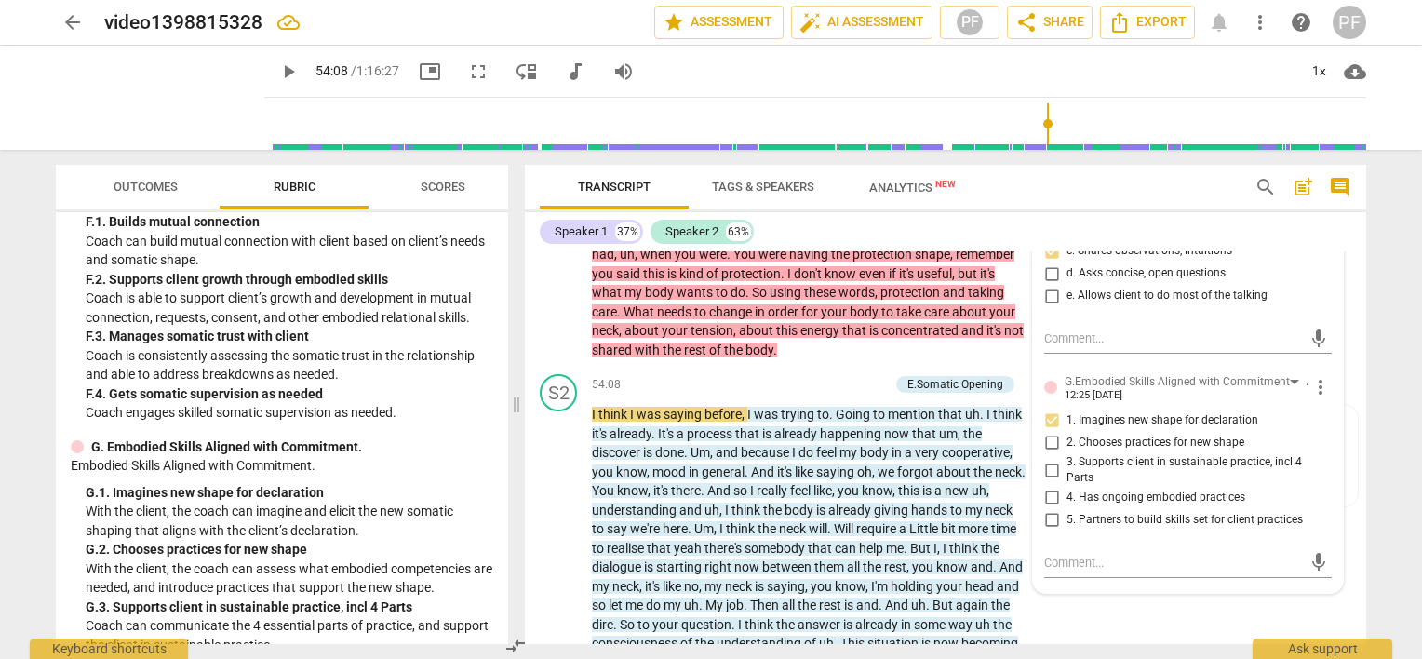
scroll to position [10939, 0]
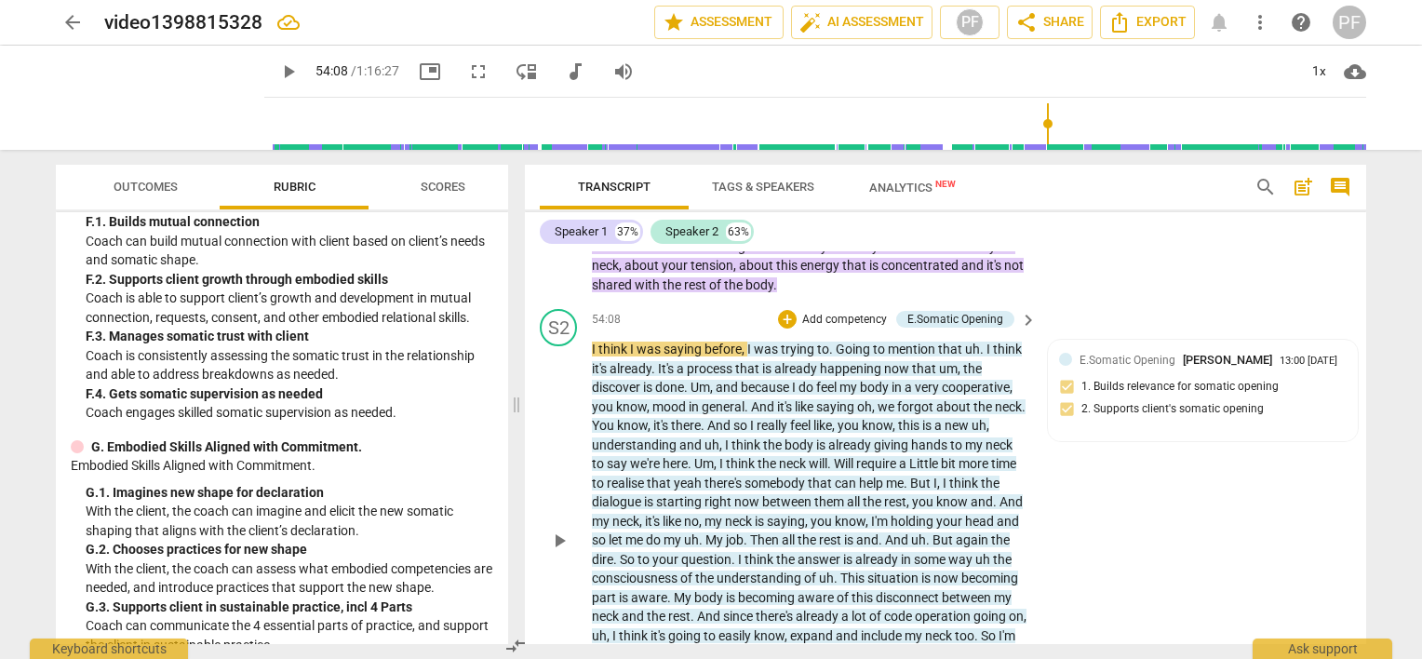
click at [552, 409] on div "play_arrow pause" at bounding box center [568, 540] width 47 height 389
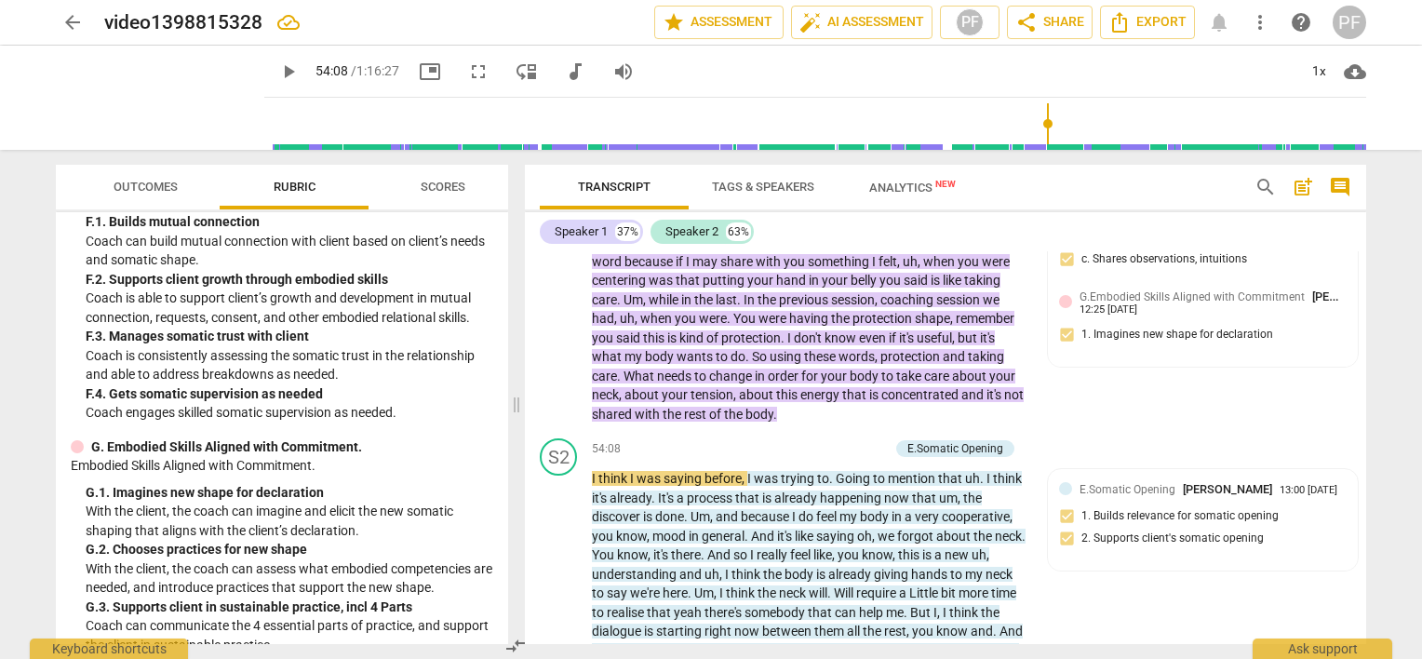
scroll to position [10842, 0]
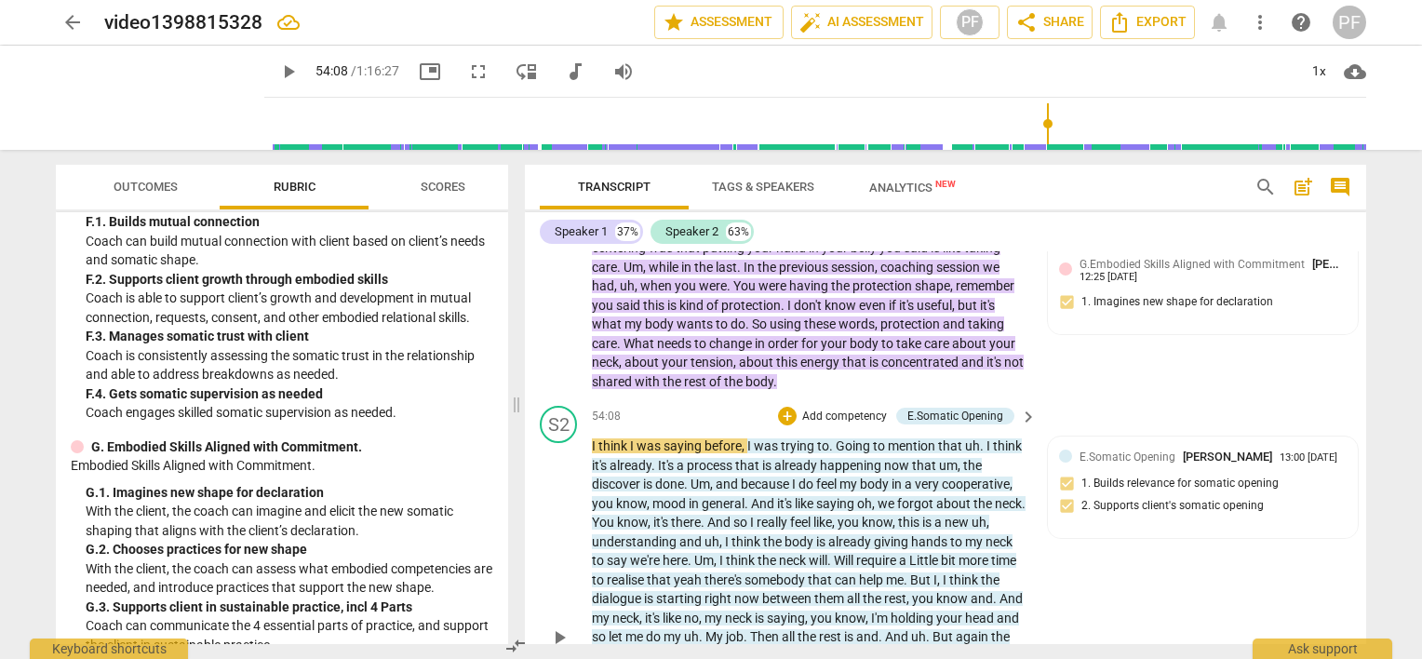
click at [1357, 505] on div "S2 play_arrow pause 54:08 + Add competency E.Somatic Opening keyboard_arrow_rig…" at bounding box center [946, 621] width 842 height 447
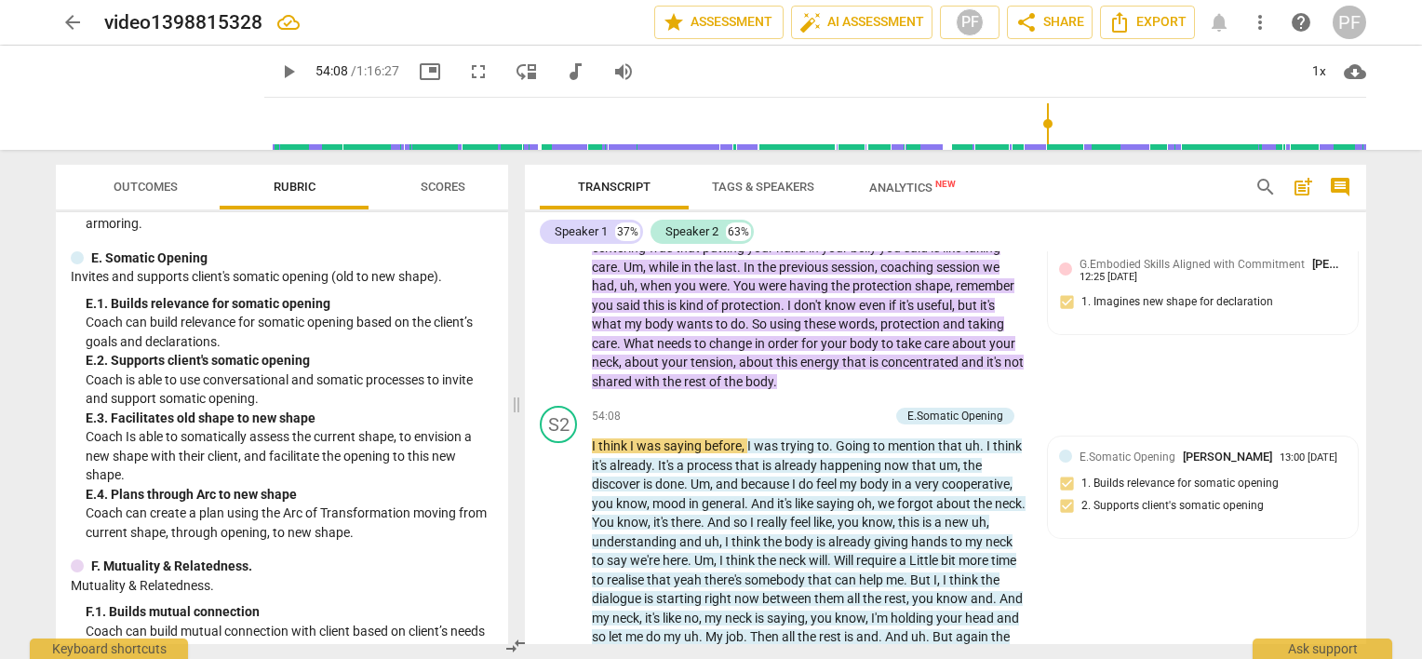
scroll to position [2972, 0]
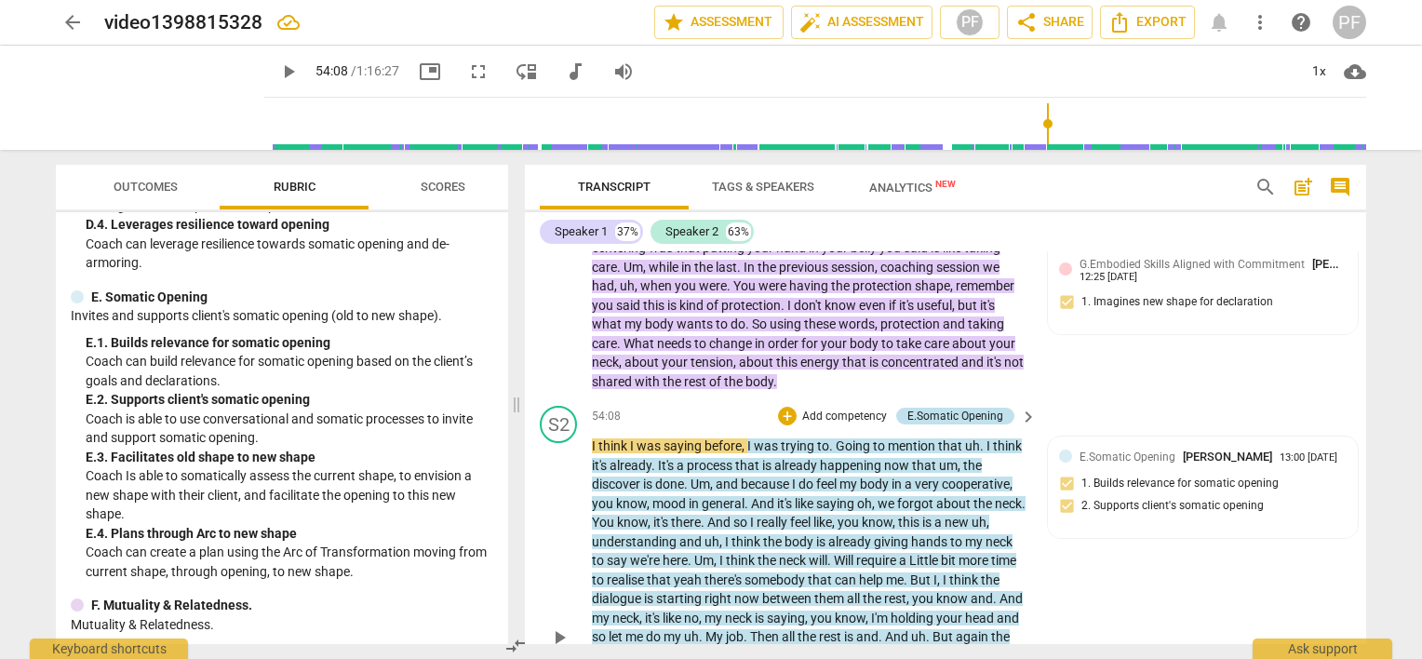
click at [974, 424] on div "E.Somatic Opening" at bounding box center [956, 416] width 96 height 17
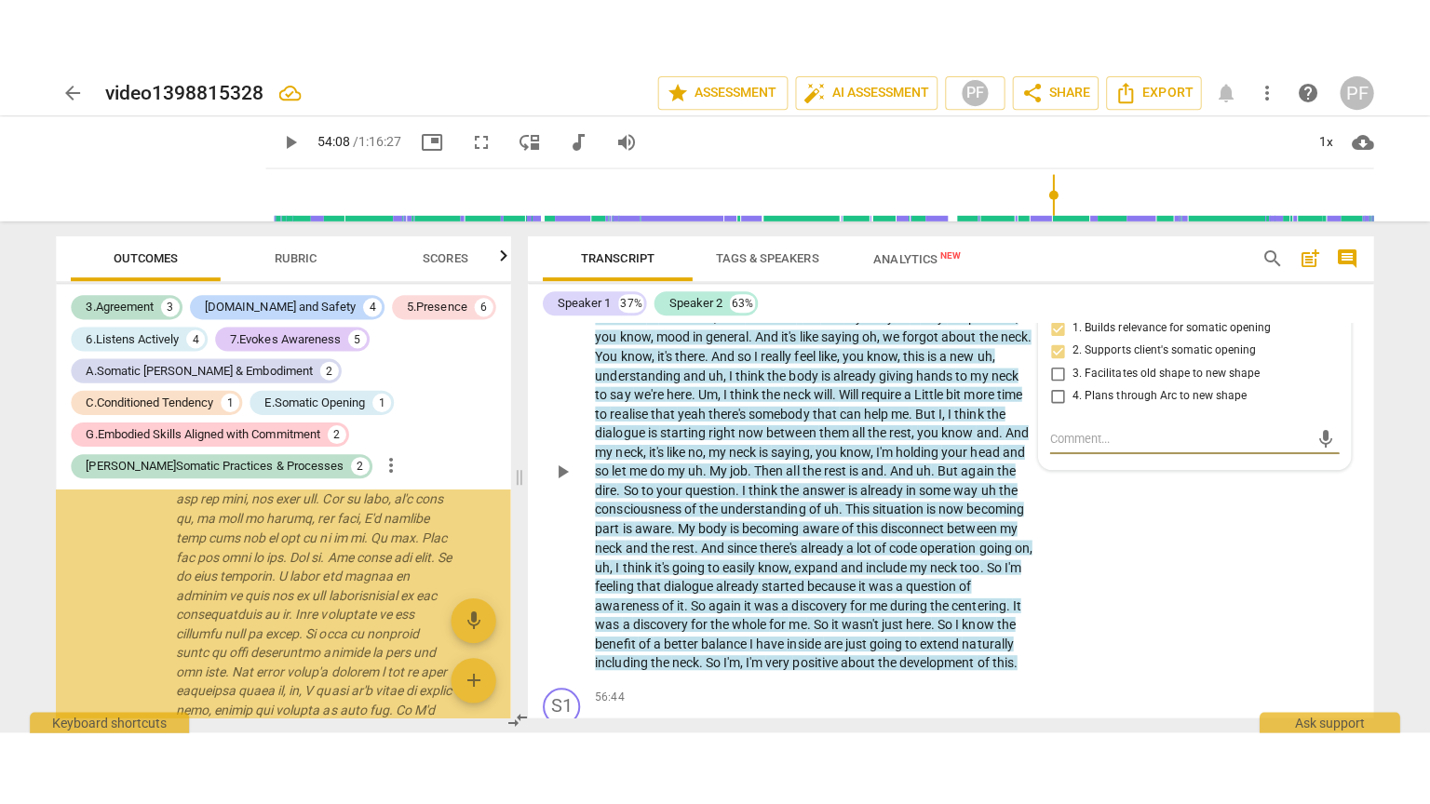
scroll to position [8655, 0]
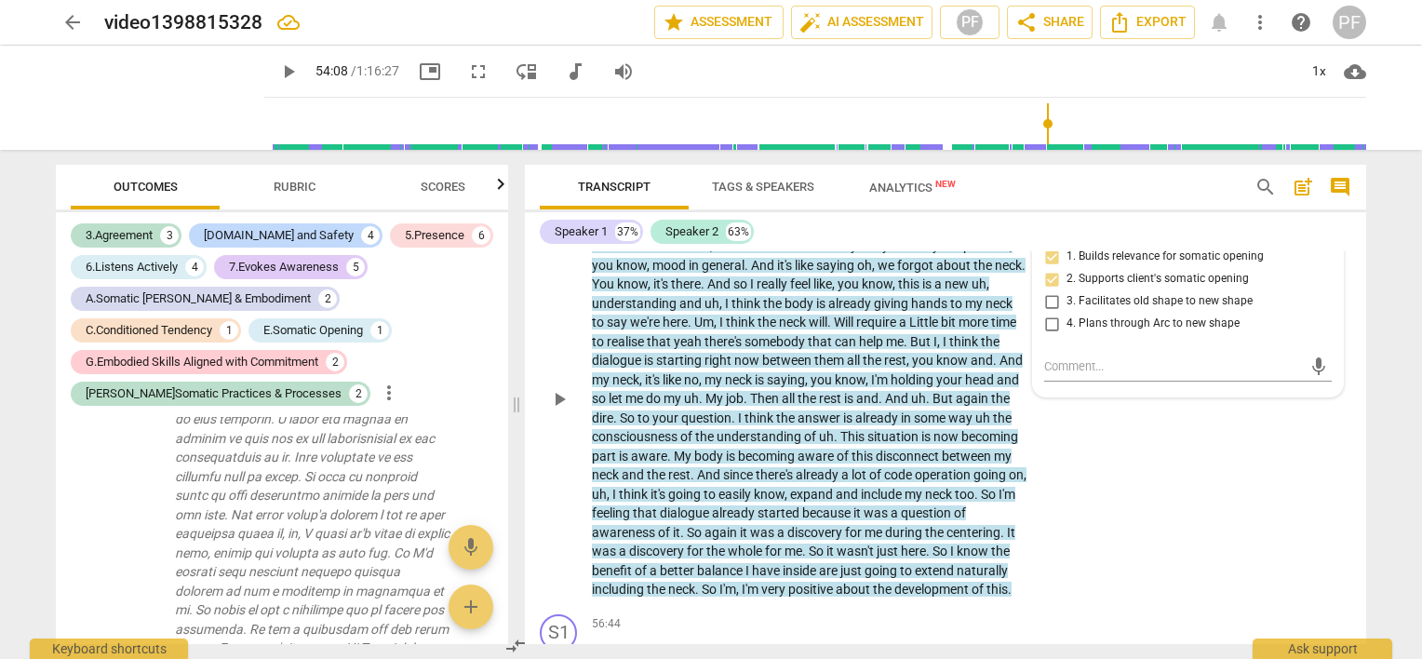
click at [1318, 236] on span "more_vert" at bounding box center [1321, 224] width 22 height 22
click at [1333, 317] on li "Delete" at bounding box center [1336, 313] width 64 height 35
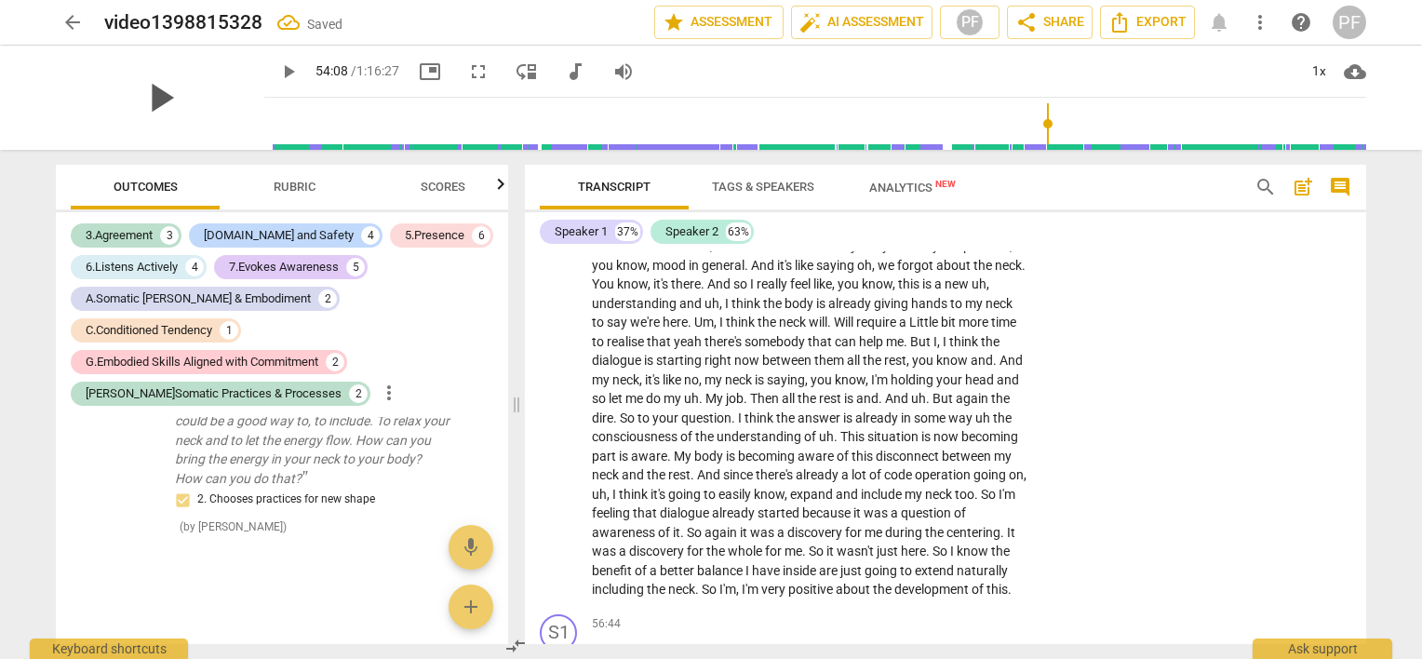
click at [159, 104] on span "play_arrow" at bounding box center [160, 98] width 48 height 48
click at [159, 104] on span "pause" at bounding box center [160, 98] width 48 height 48
click at [159, 104] on span "play_arrow" at bounding box center [160, 98] width 48 height 48
click at [467, 71] on span "fullscreen" at bounding box center [478, 72] width 22 height 22
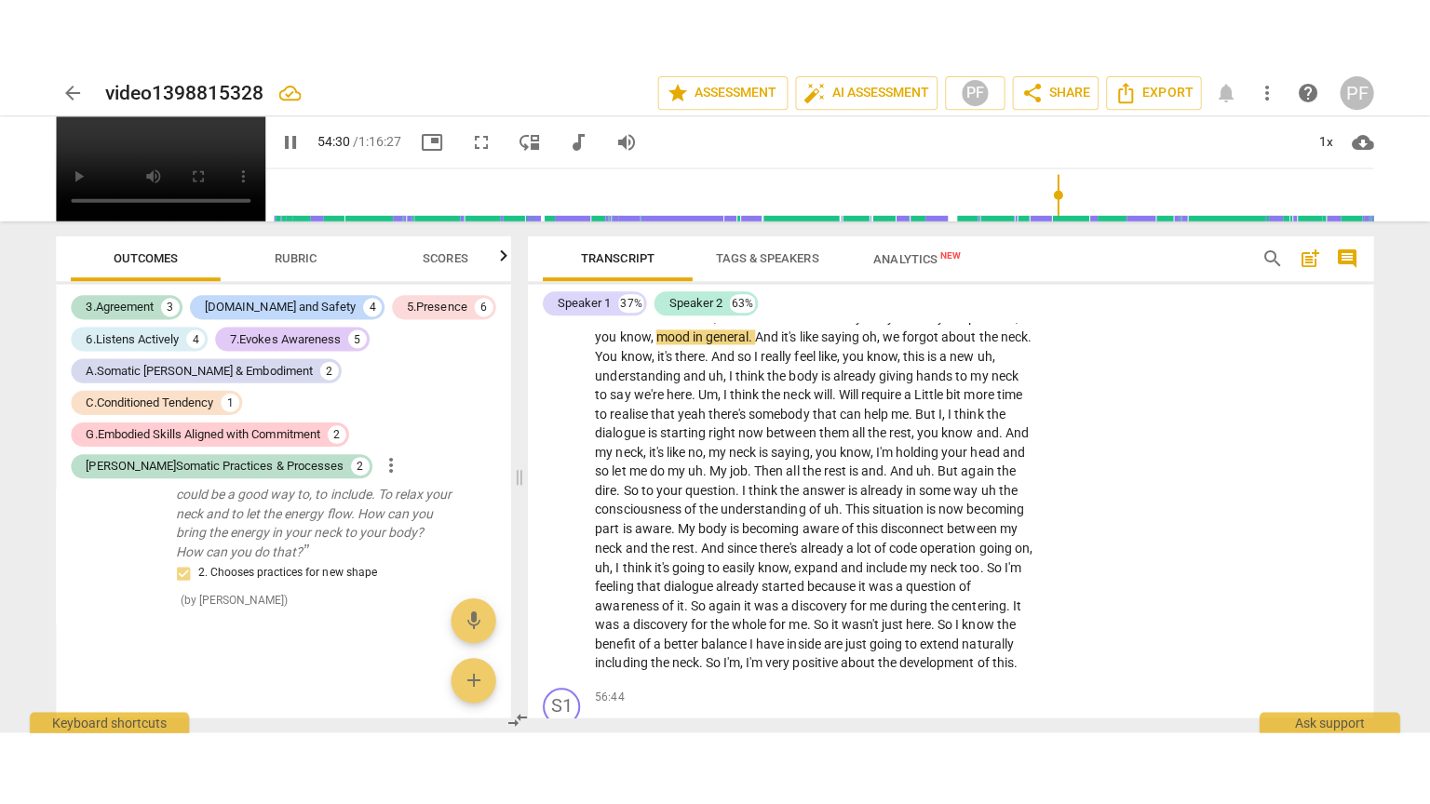
scroll to position [8590, 0]
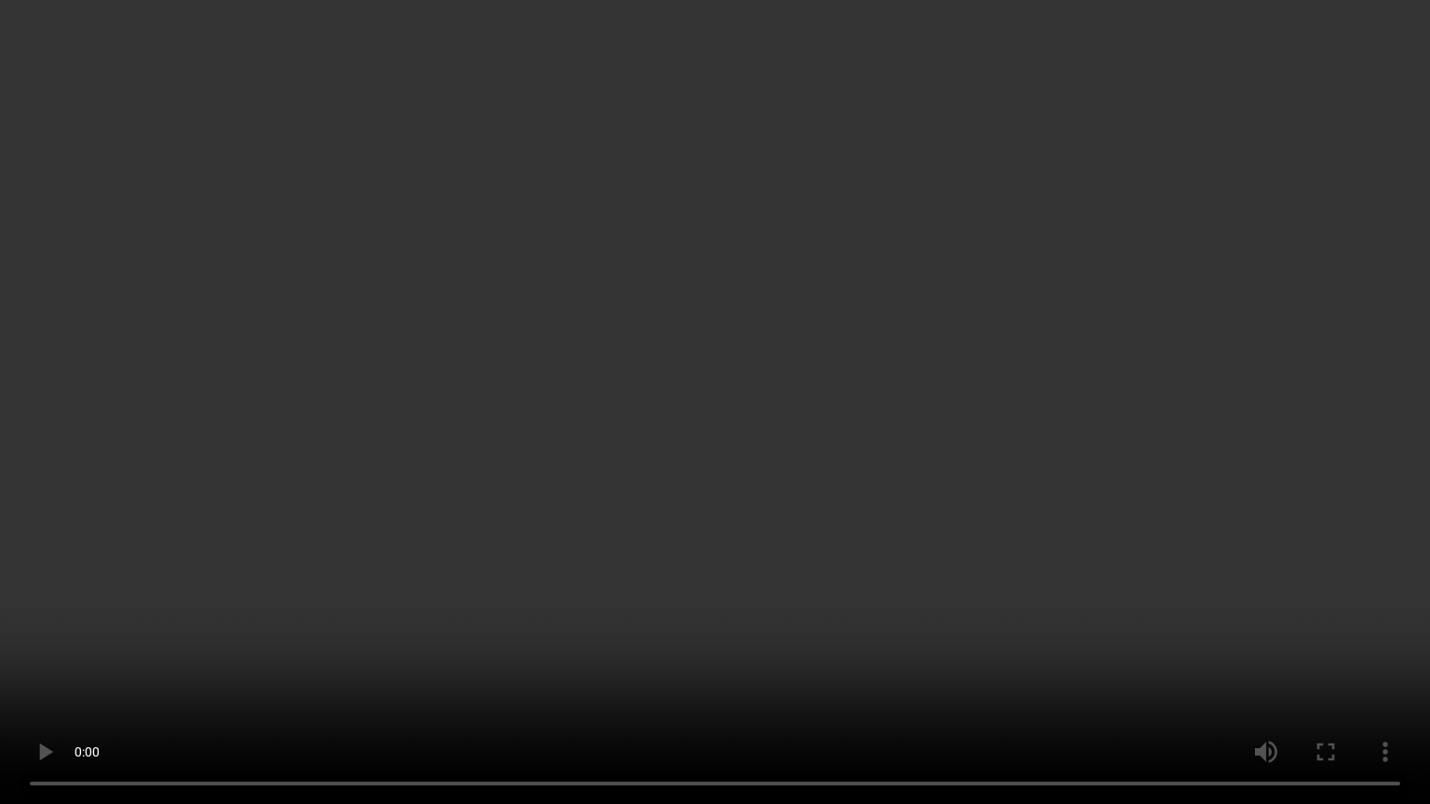
click at [523, 379] on video at bounding box center [715, 402] width 1430 height 804
click at [440, 506] on video at bounding box center [715, 402] width 1430 height 804
type input "3689"
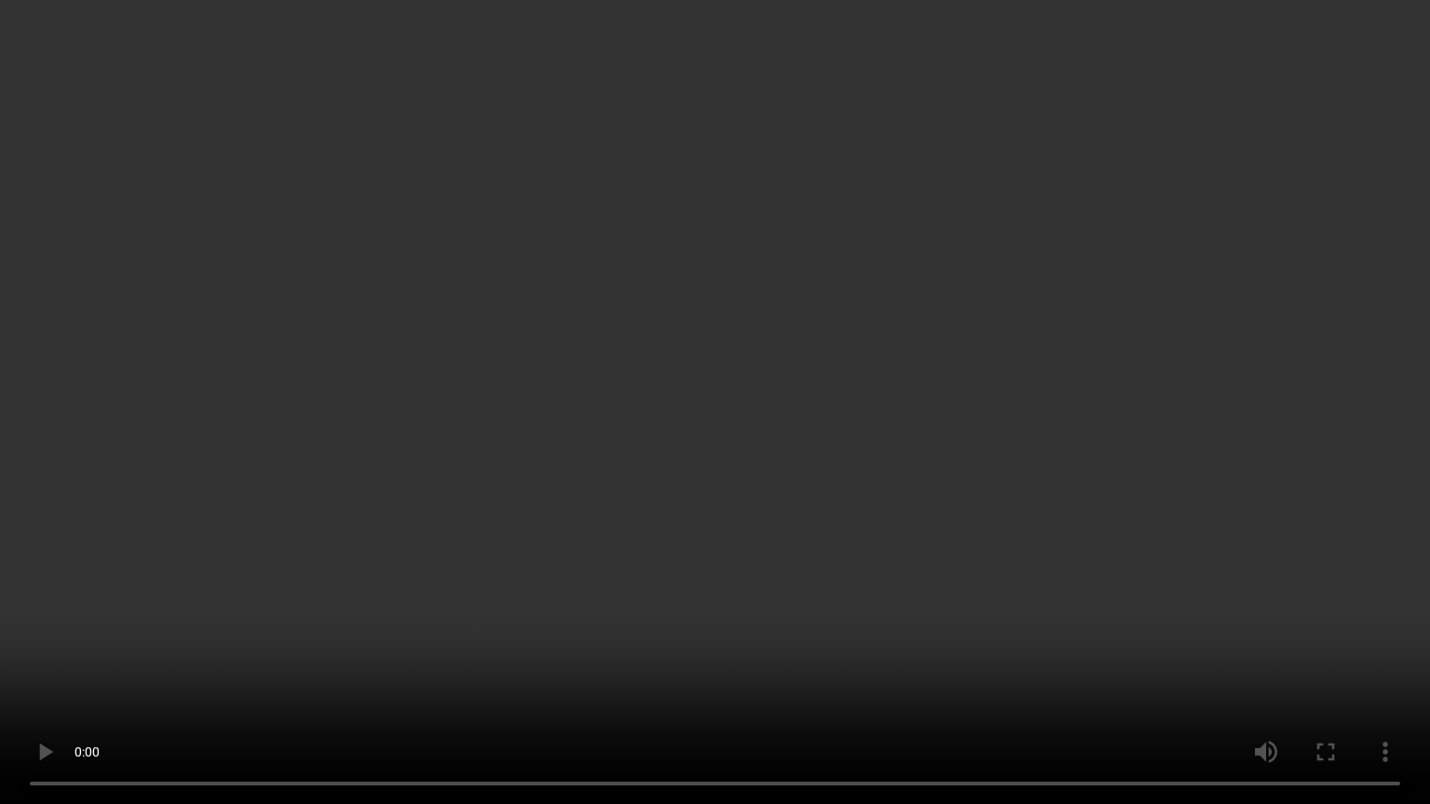
click at [421, 443] on video at bounding box center [715, 402] width 1430 height 804
click at [395, 433] on video at bounding box center [715, 402] width 1430 height 804
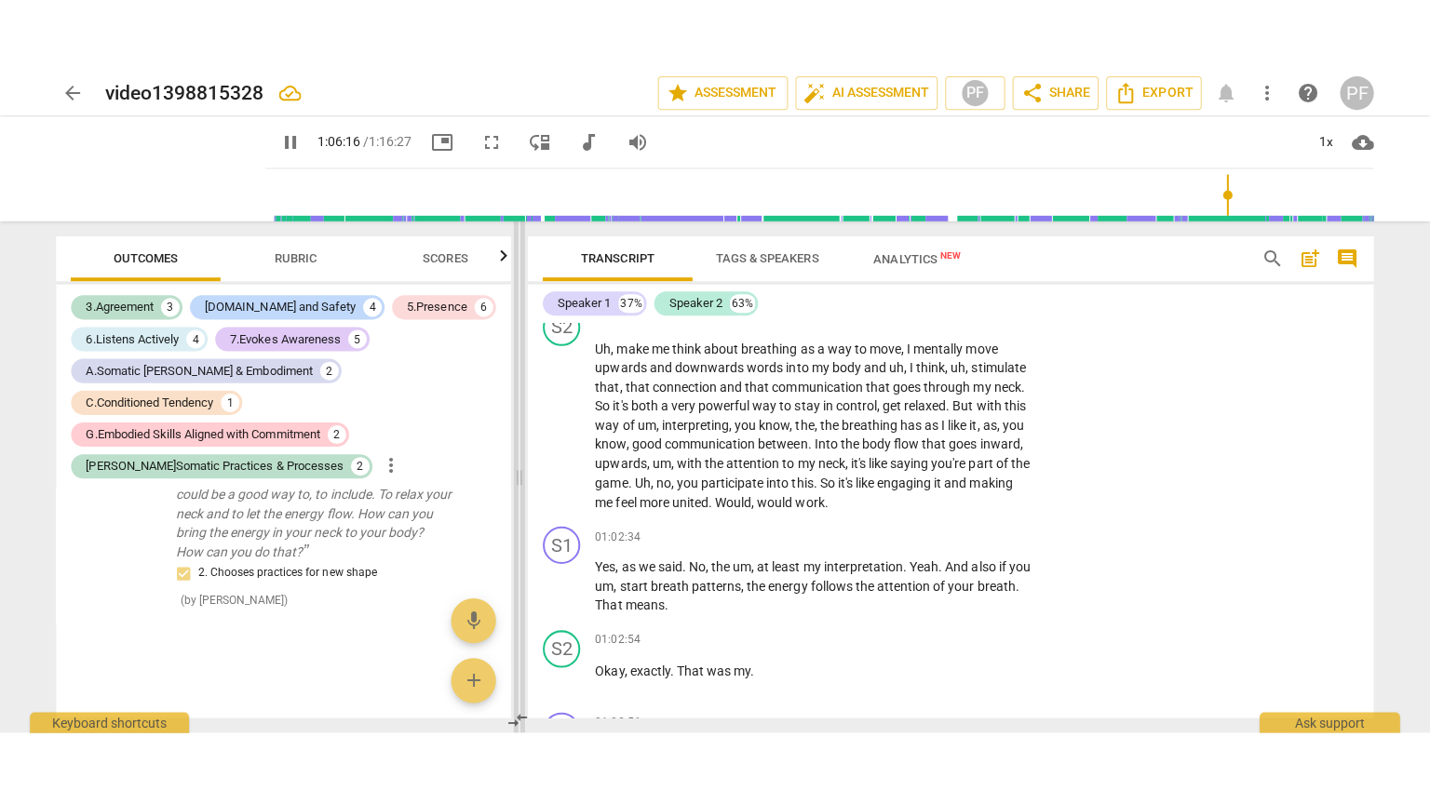
scroll to position [13344, 0]
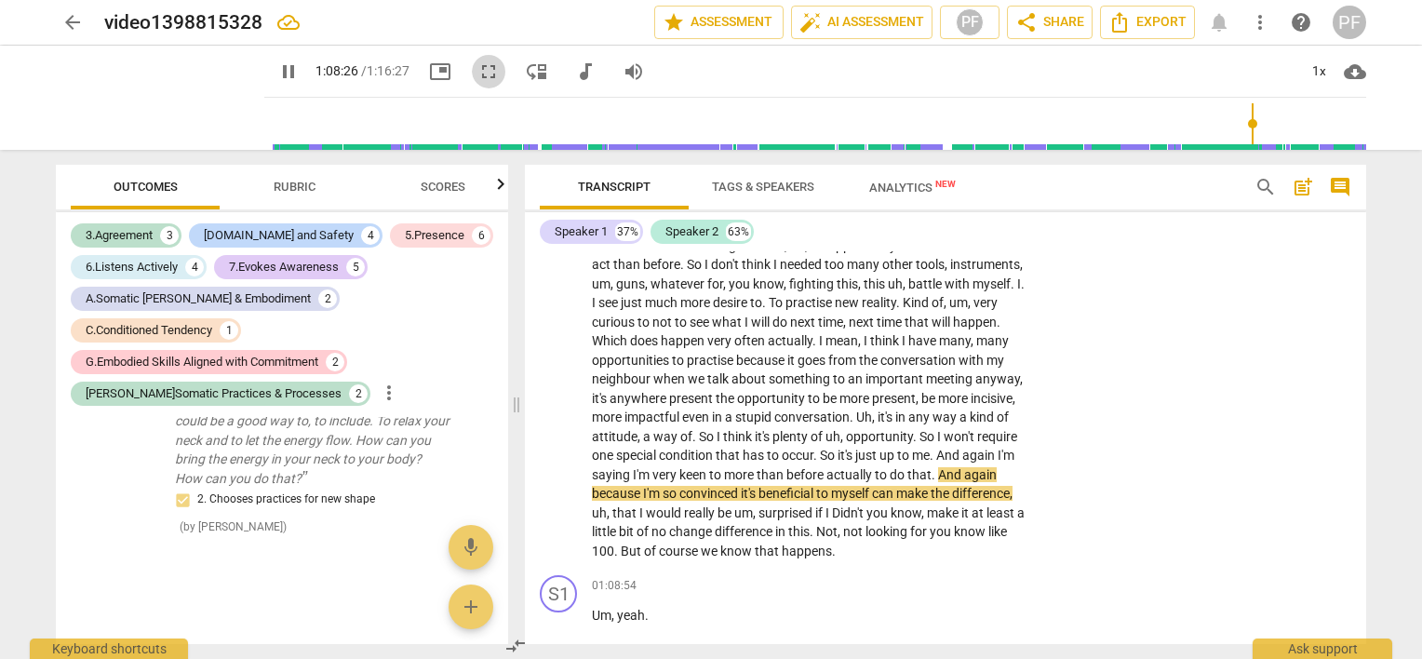
click at [478, 70] on span "fullscreen" at bounding box center [489, 72] width 22 height 22
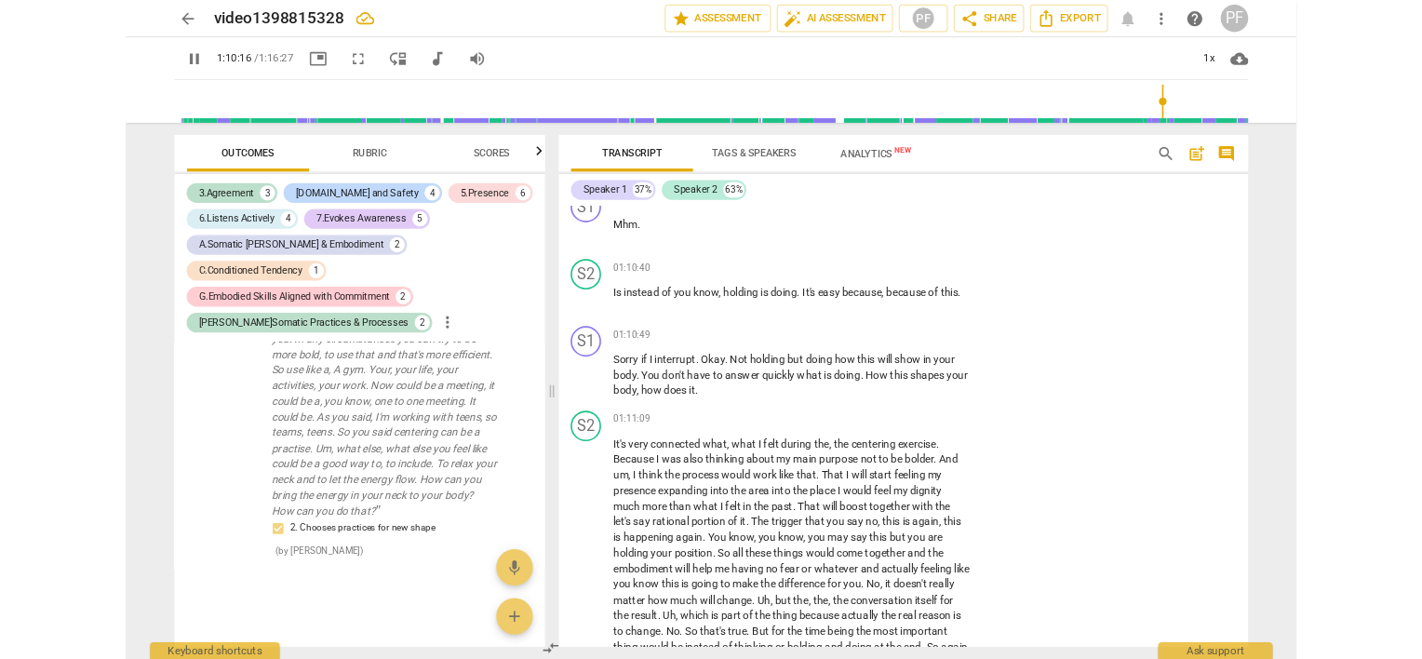
scroll to position [8655, 0]
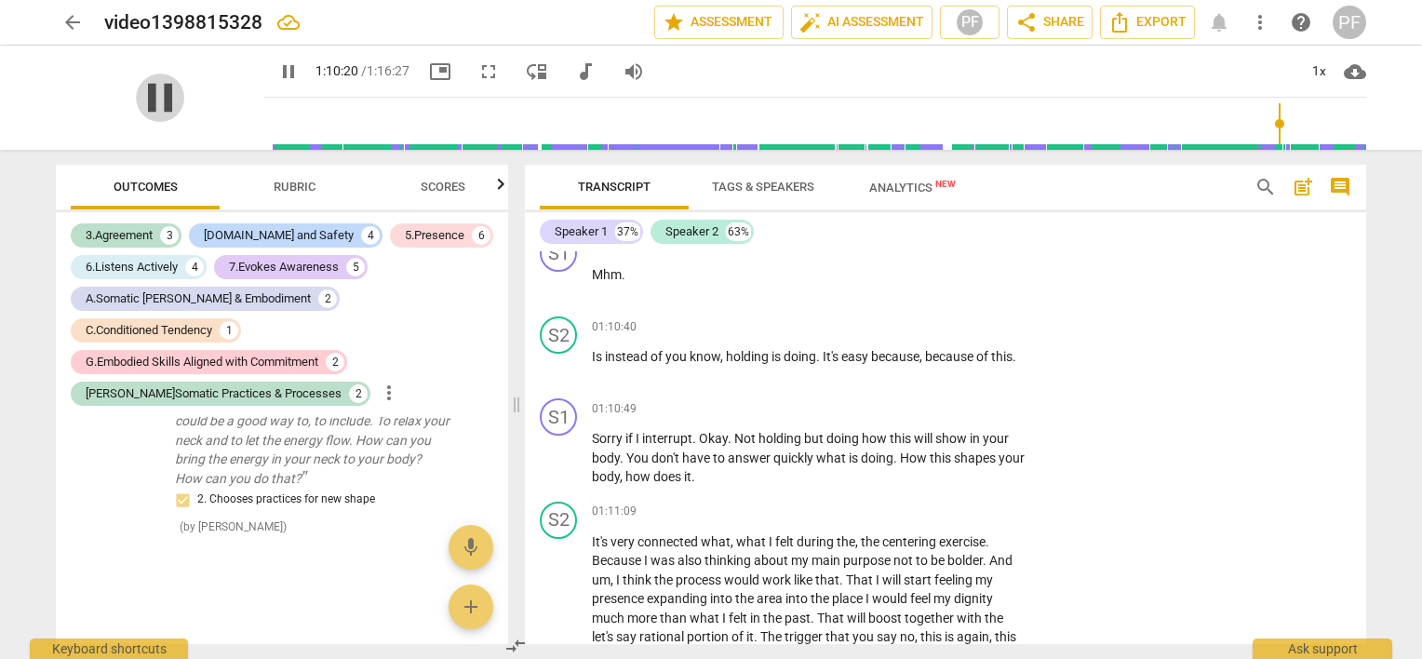
click at [159, 90] on span "pause" at bounding box center [160, 98] width 48 height 48
type input "4221"
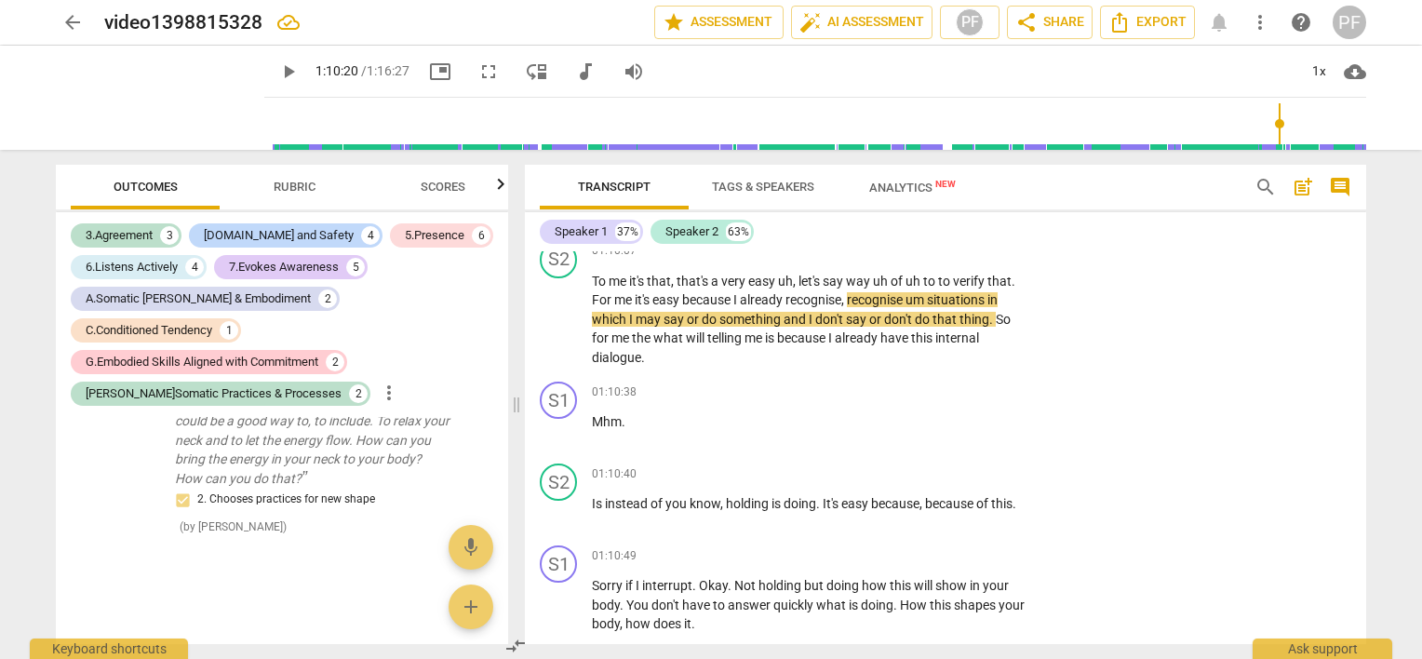
scroll to position [14282, 0]
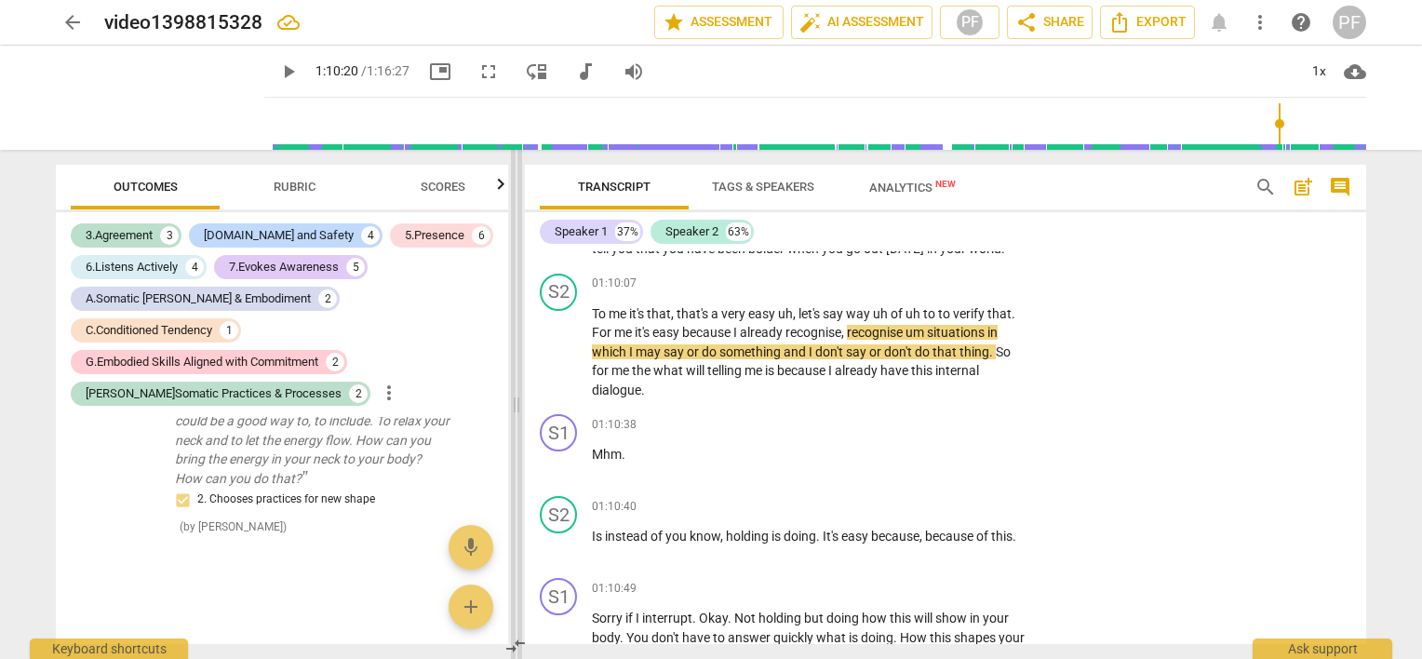
click at [516, 412] on span at bounding box center [516, 404] width 11 height 509
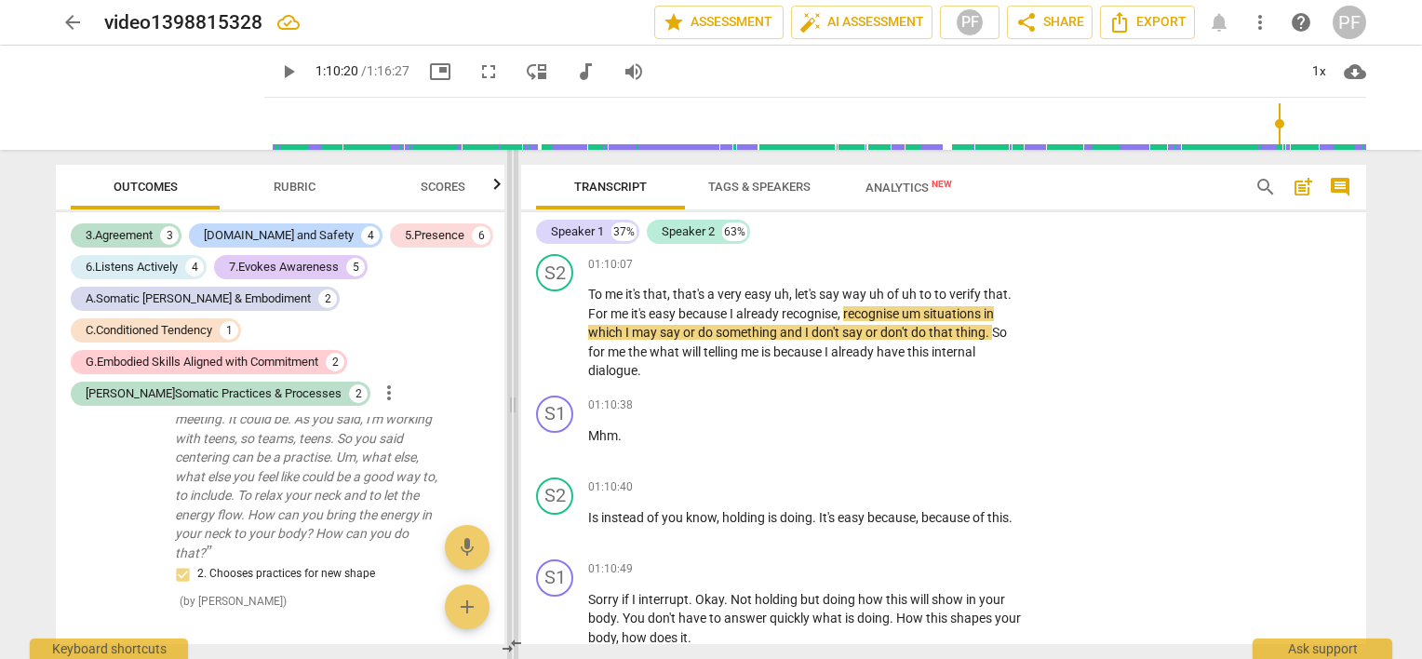
scroll to position [14244, 0]
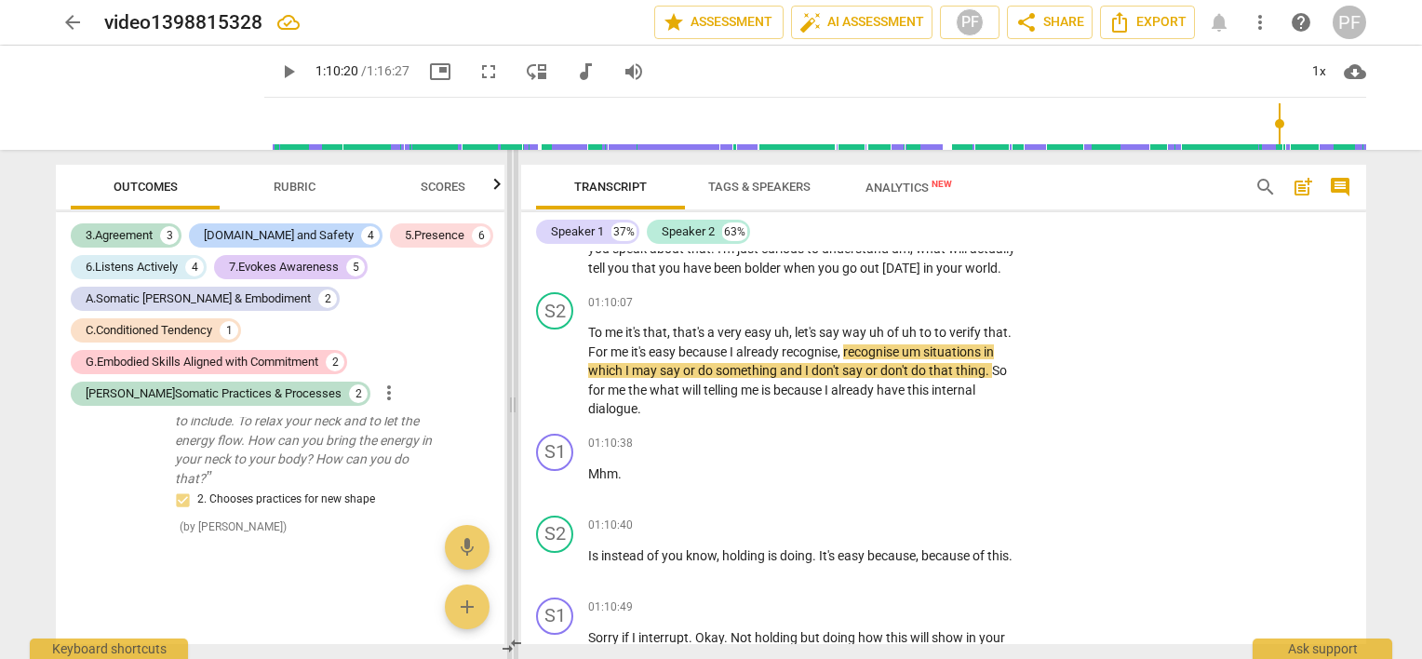
drag, startPoint x: 516, startPoint y: 406, endPoint x: 512, endPoint y: 417, distance: 11.8
click at [512, 417] on span at bounding box center [512, 404] width 11 height 509
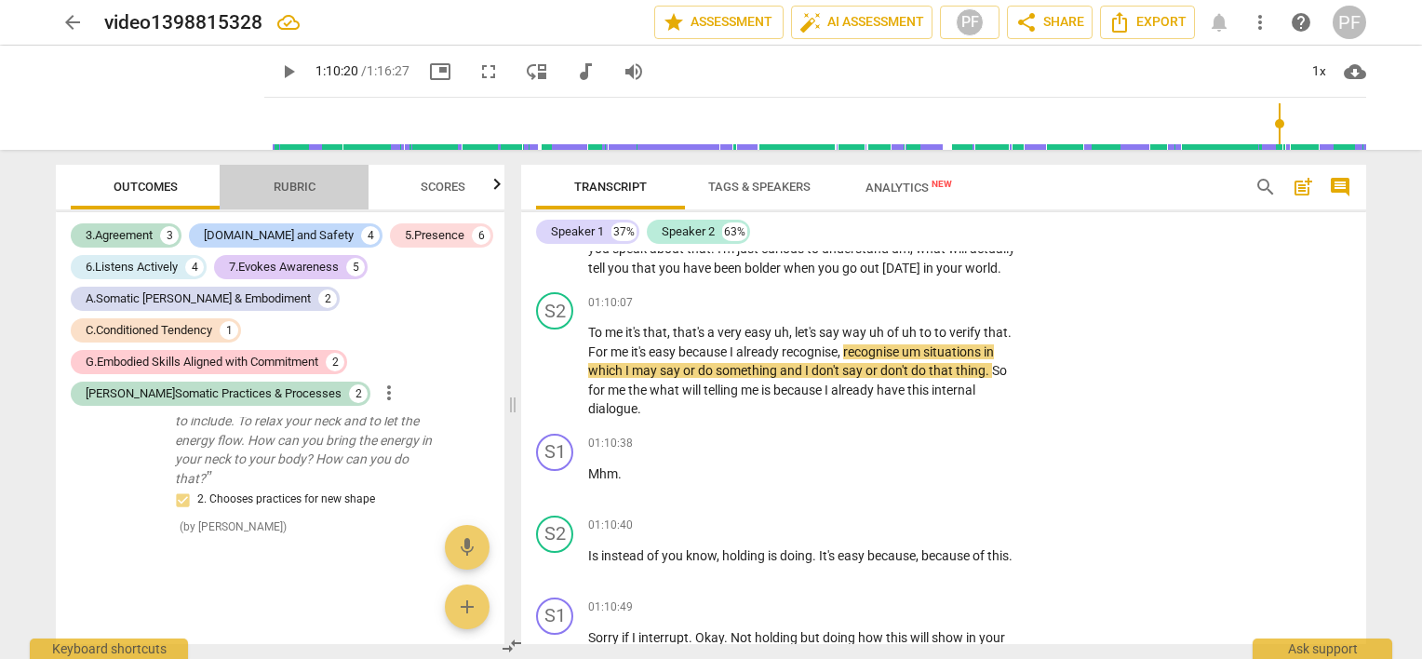
click at [308, 186] on span "Rubric" at bounding box center [295, 187] width 42 height 14
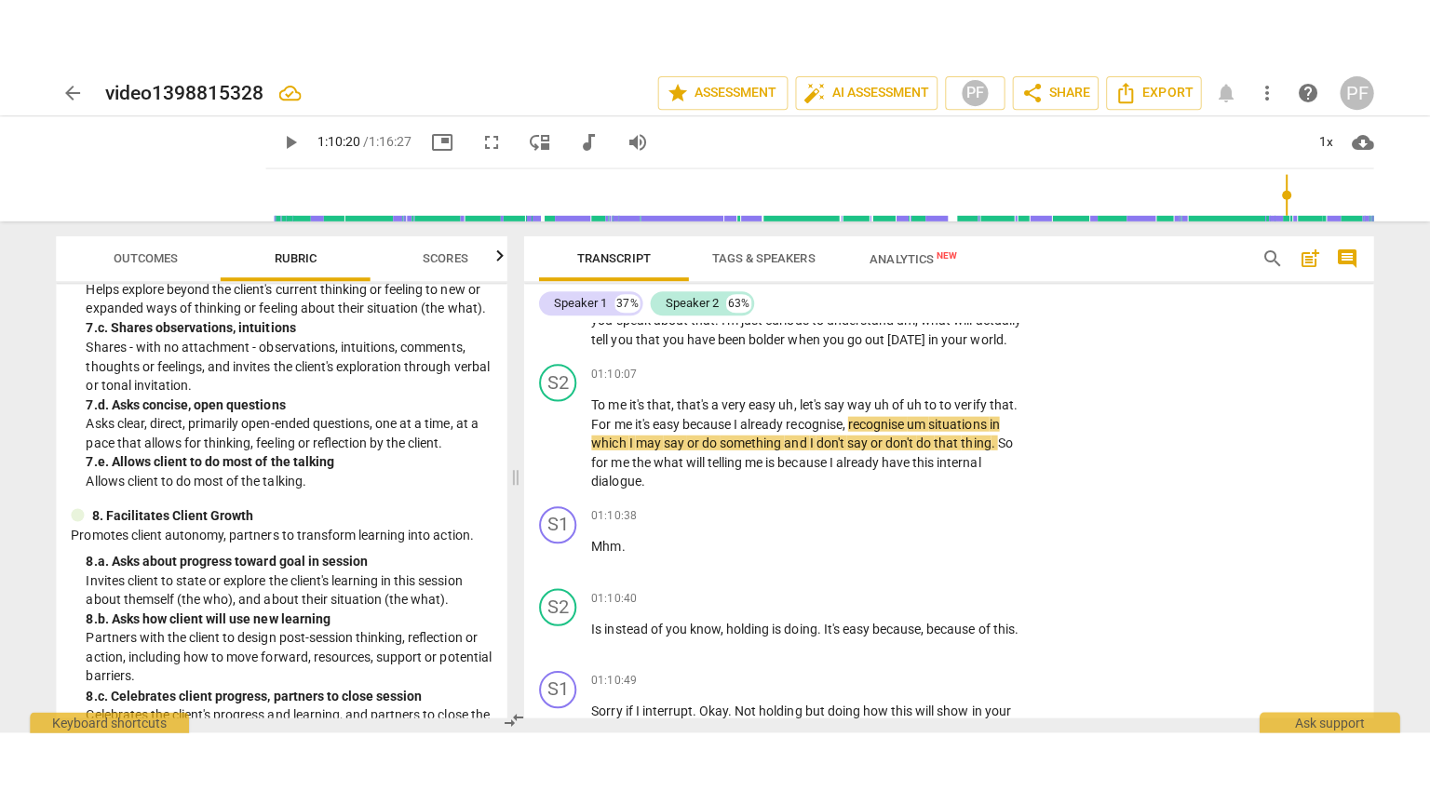
scroll to position [1408, 0]
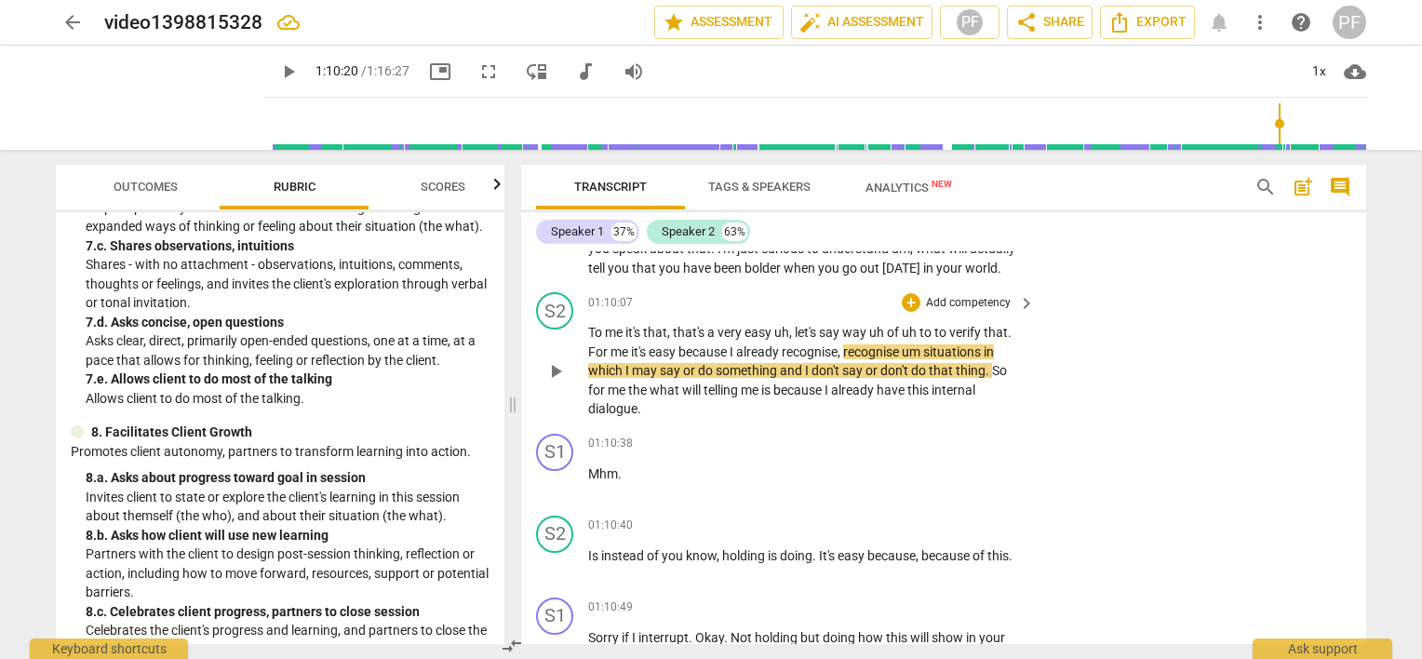
click at [976, 312] on p "Add competency" at bounding box center [968, 303] width 88 height 17
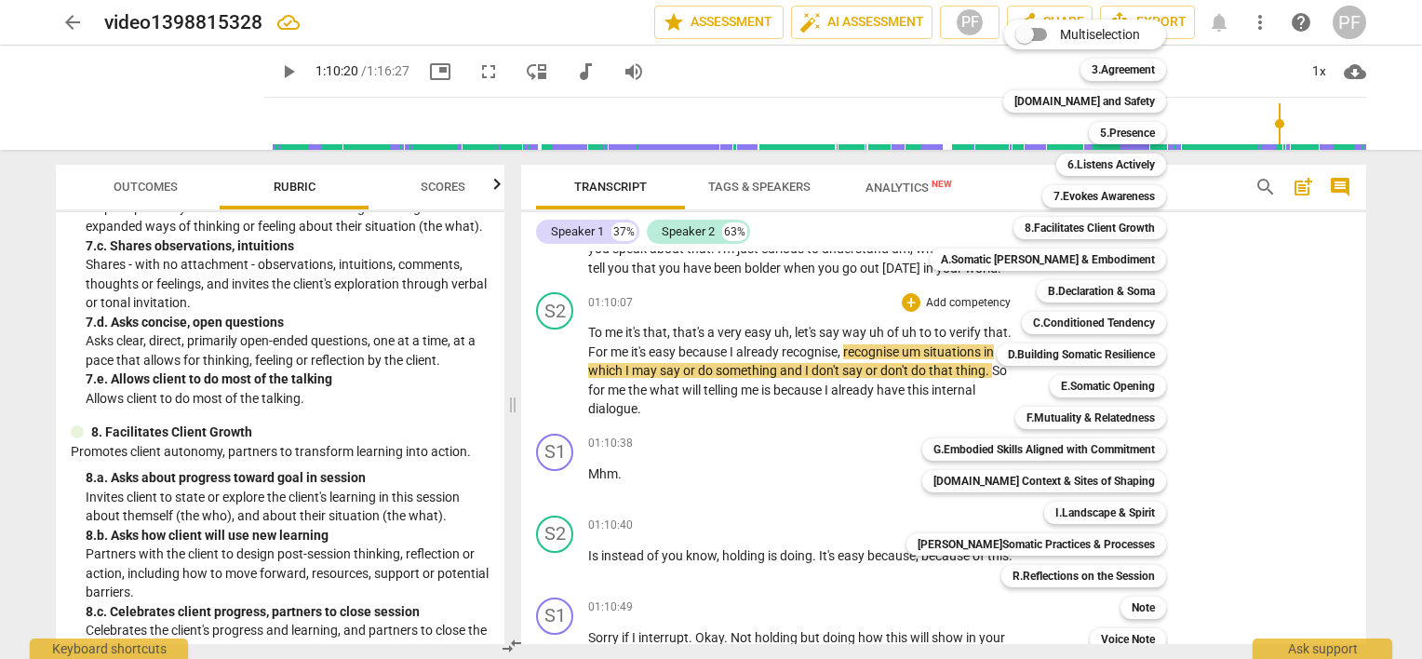
click at [500, 331] on div at bounding box center [711, 329] width 1422 height 659
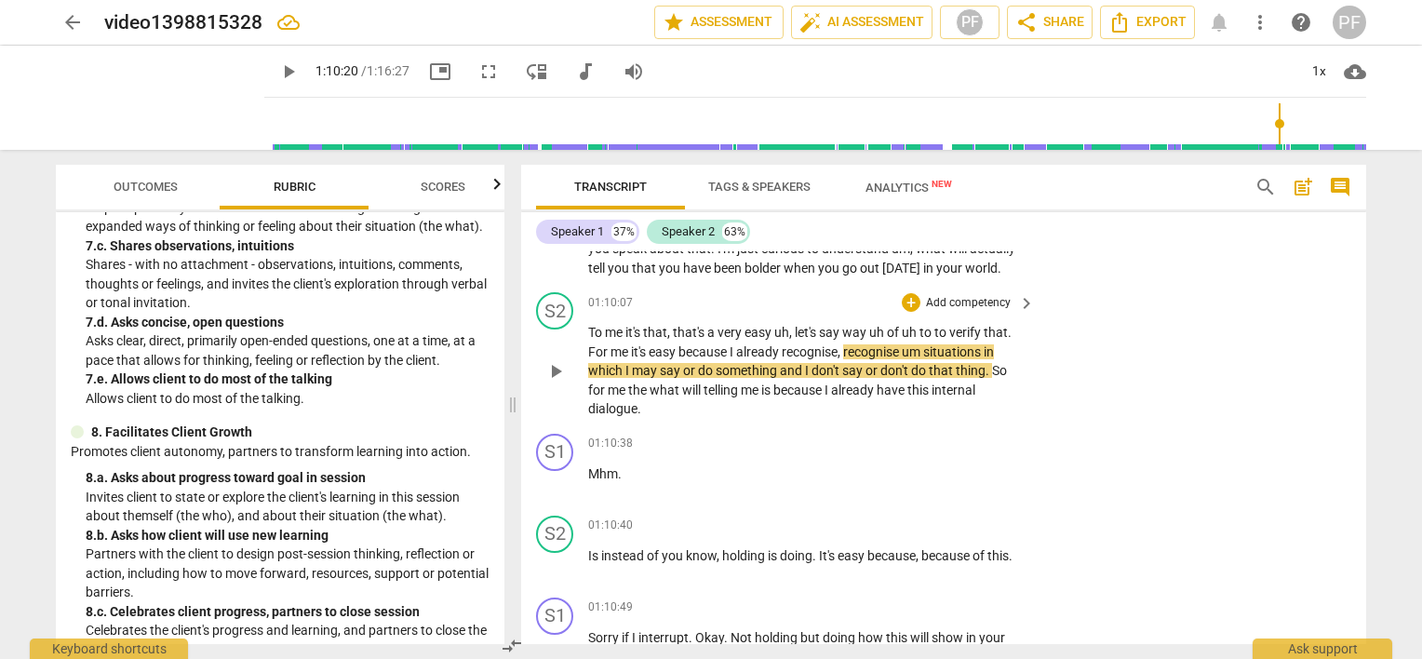
click at [925, 312] on p "Add competency" at bounding box center [968, 303] width 88 height 17
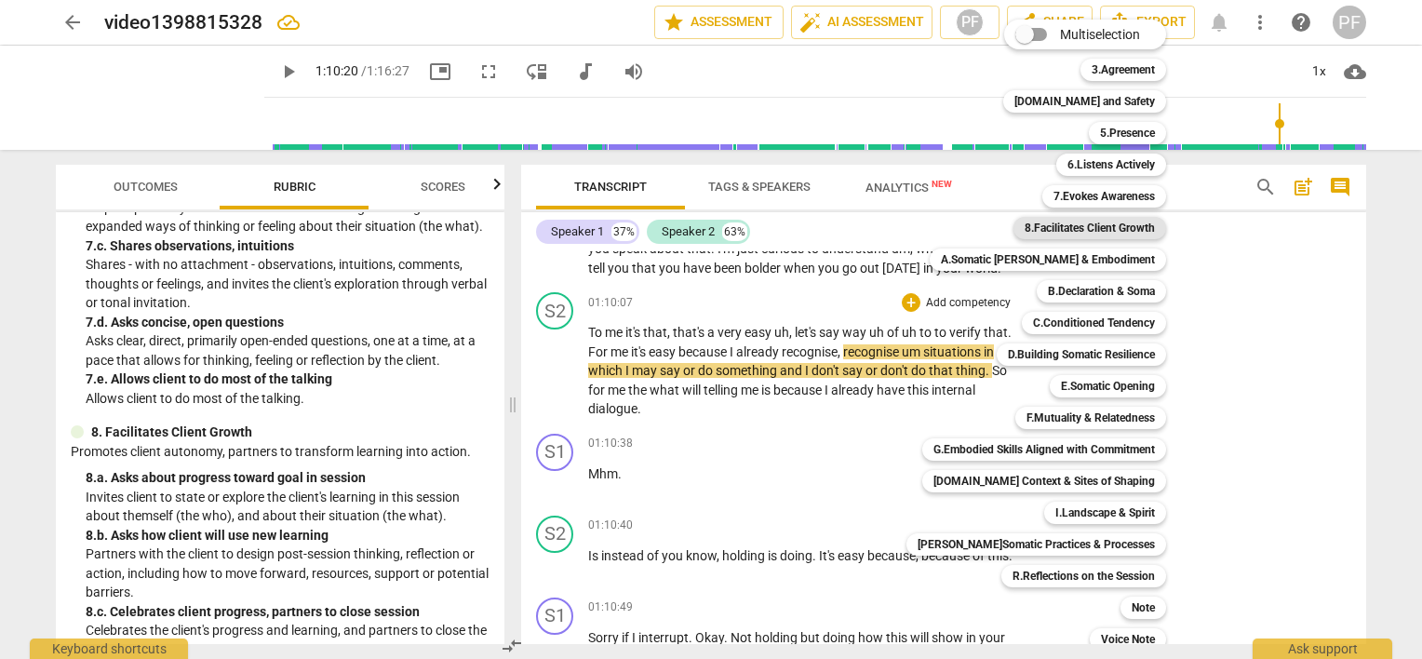
click at [1115, 231] on b "8.Facilitates Client Growth" at bounding box center [1090, 228] width 130 height 22
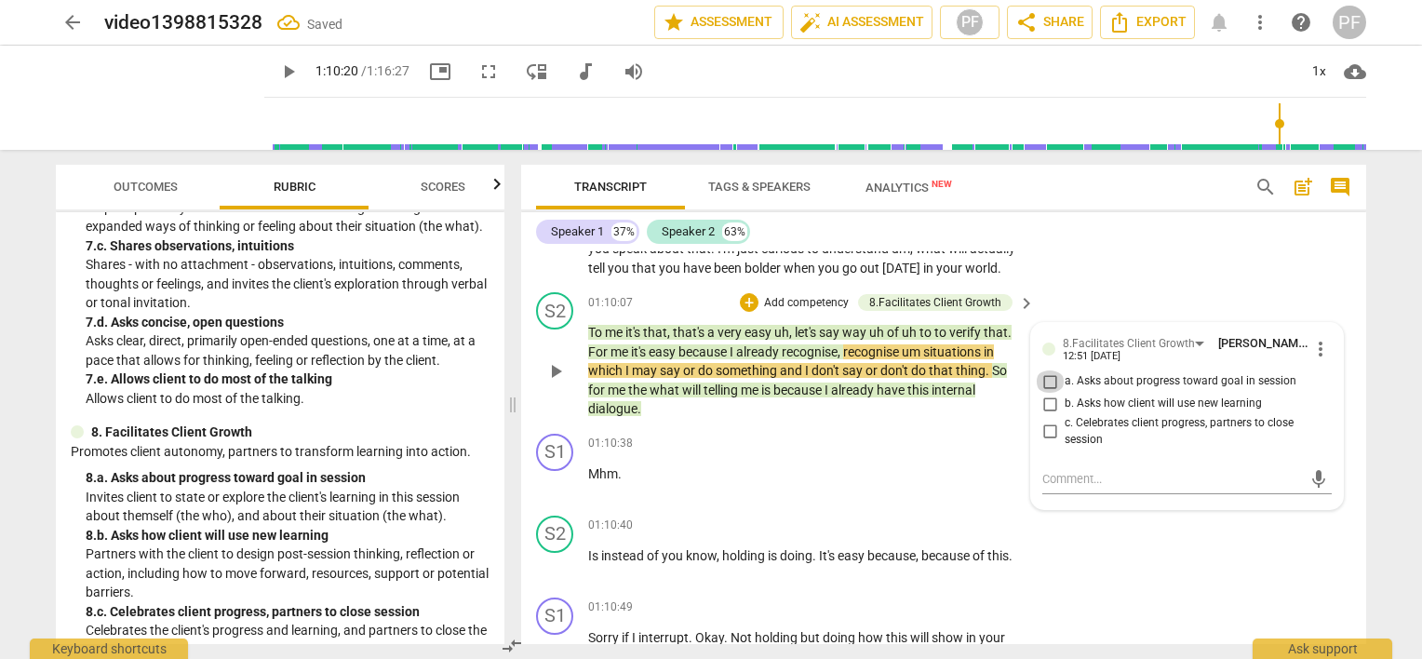
click at [1045, 393] on input "a. Asks about progress toward goal in session" at bounding box center [1050, 381] width 30 height 22
checkbox input "false"
click at [1049, 415] on input "b. Asks how client will use new learning" at bounding box center [1050, 404] width 30 height 22
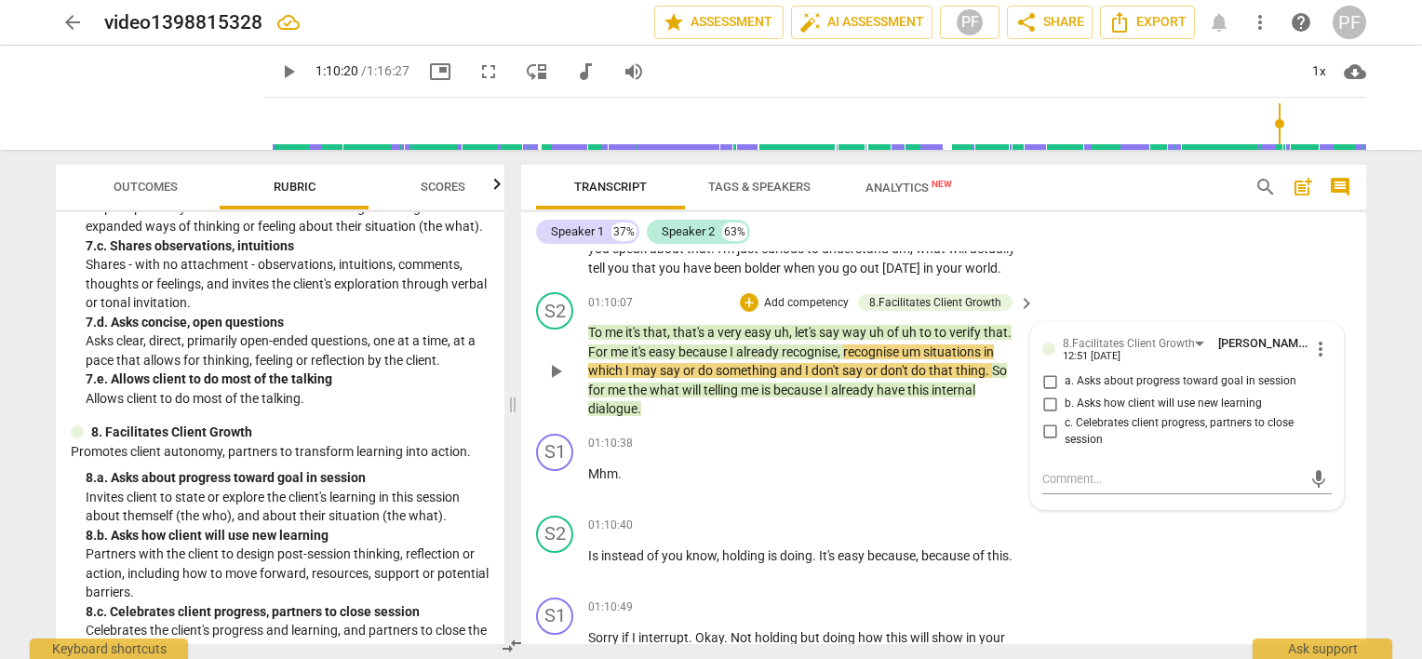
checkbox input "true"
click at [1154, 285] on div "S1 play_arrow pause 01:09:32 + Add competency keyboard_arrow_right That's why I…" at bounding box center [943, 224] width 845 height 122
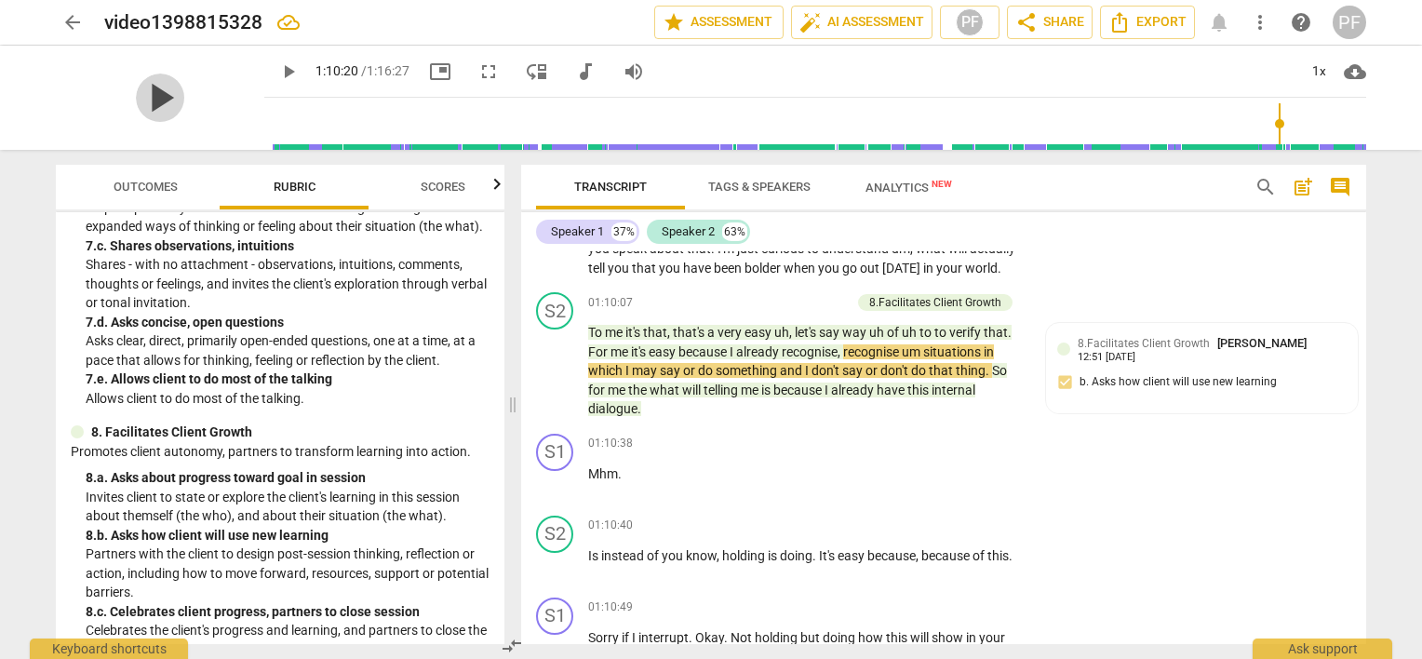
click at [149, 107] on span "play_arrow" at bounding box center [160, 98] width 48 height 48
click at [478, 74] on span "fullscreen" at bounding box center [489, 72] width 22 height 22
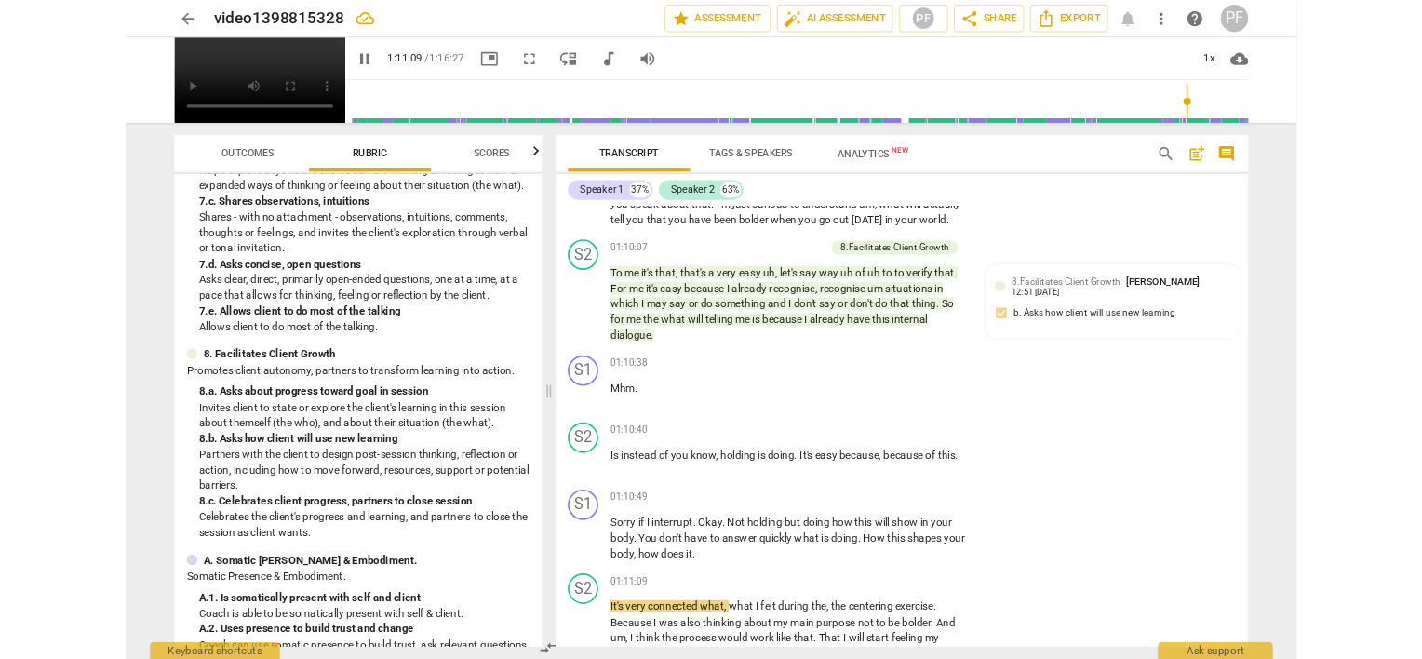
scroll to position [14811, 0]
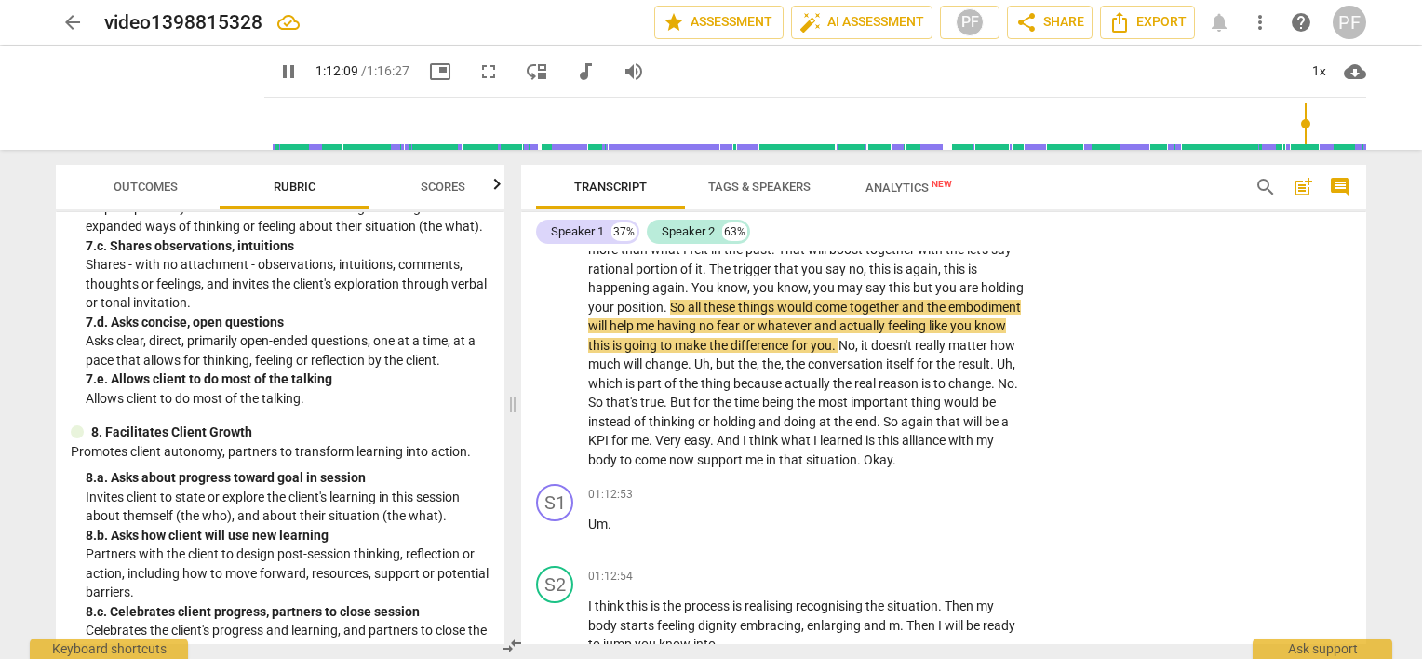
click at [1363, 243] on div "Speaker 1 37% Speaker 2 63% S1 play_arrow pause 00:04 + Add competency keyboard…" at bounding box center [943, 428] width 845 height 432
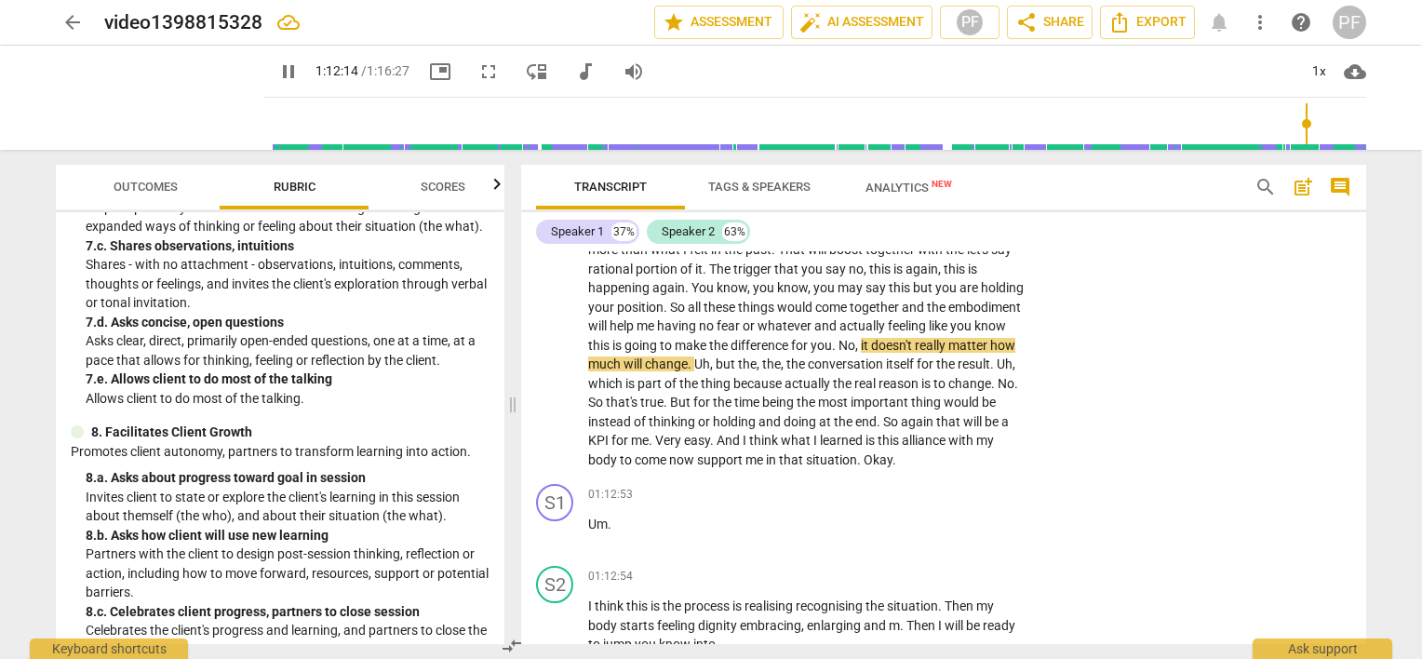
click at [1363, 591] on div "Transcript Tags & Speakers Analytics New search post_add comment Speaker 1 37% …" at bounding box center [948, 404] width 868 height 509
click at [1361, 233] on div "Speaker 1 37% Speaker 2 63% S1 play_arrow pause 00:04 + Add competency keyboard…" at bounding box center [943, 428] width 845 height 432
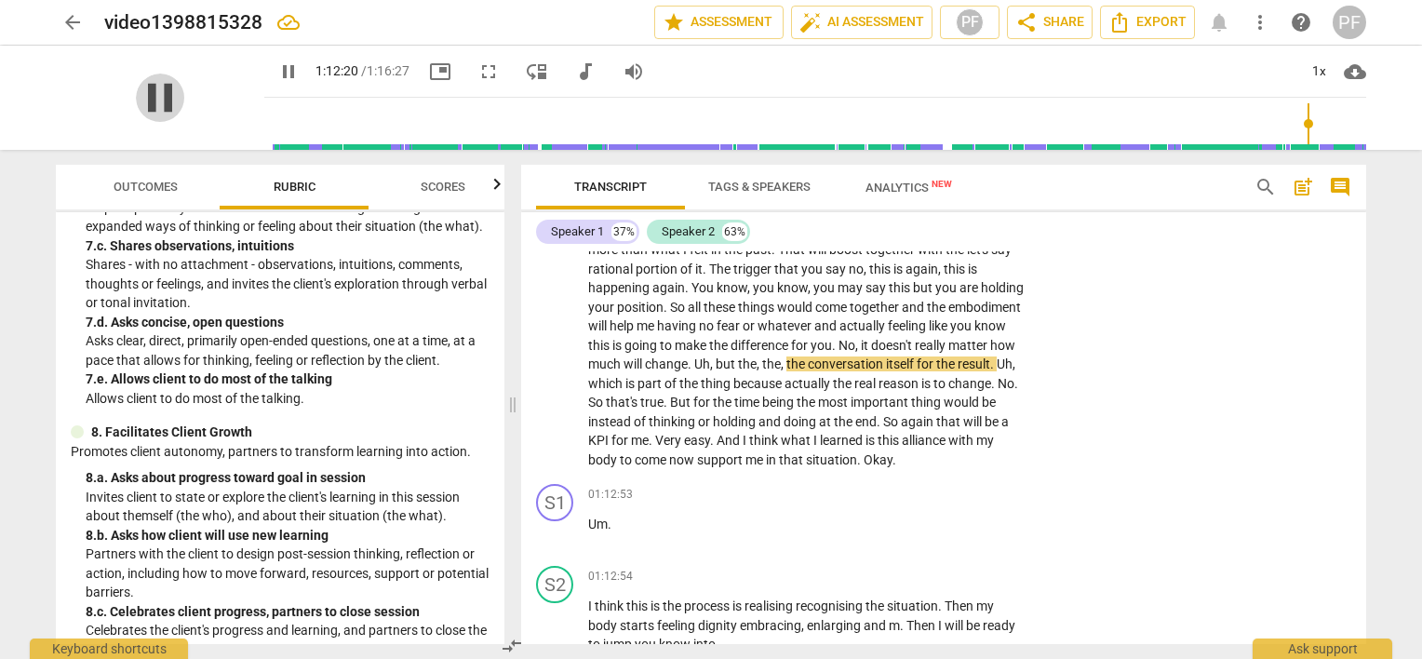
click at [162, 101] on span "pause" at bounding box center [160, 98] width 48 height 48
type input "4341"
click at [962, 181] on span "exercise" at bounding box center [959, 173] width 47 height 15
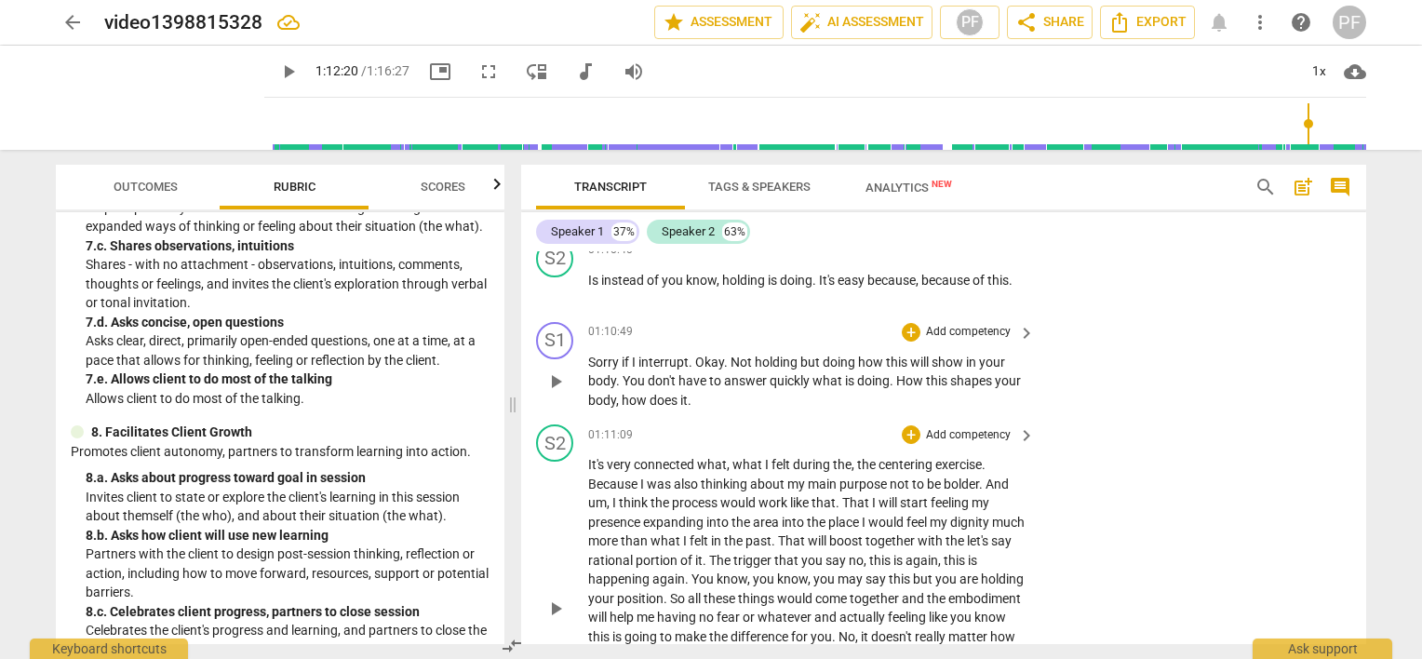
click at [1001, 341] on p "Add competency" at bounding box center [968, 332] width 88 height 17
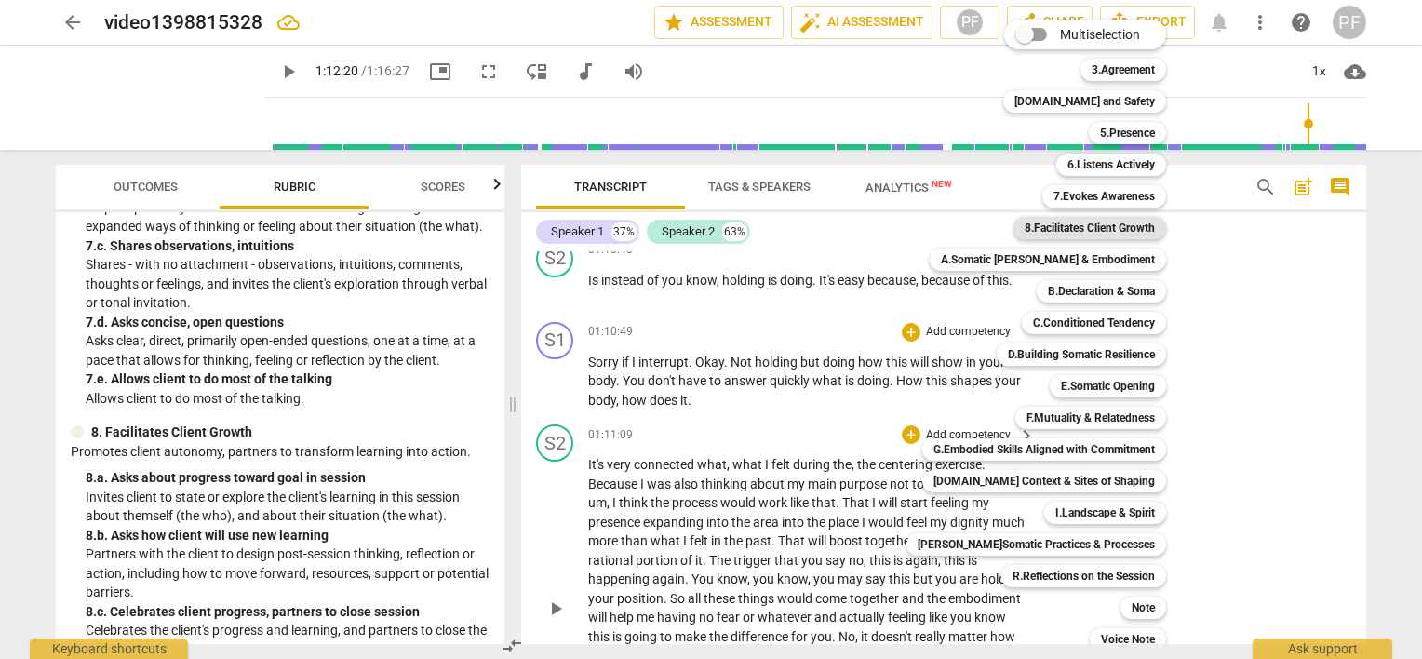
click at [1116, 224] on b "8.Facilitates Client Growth" at bounding box center [1090, 228] width 130 height 22
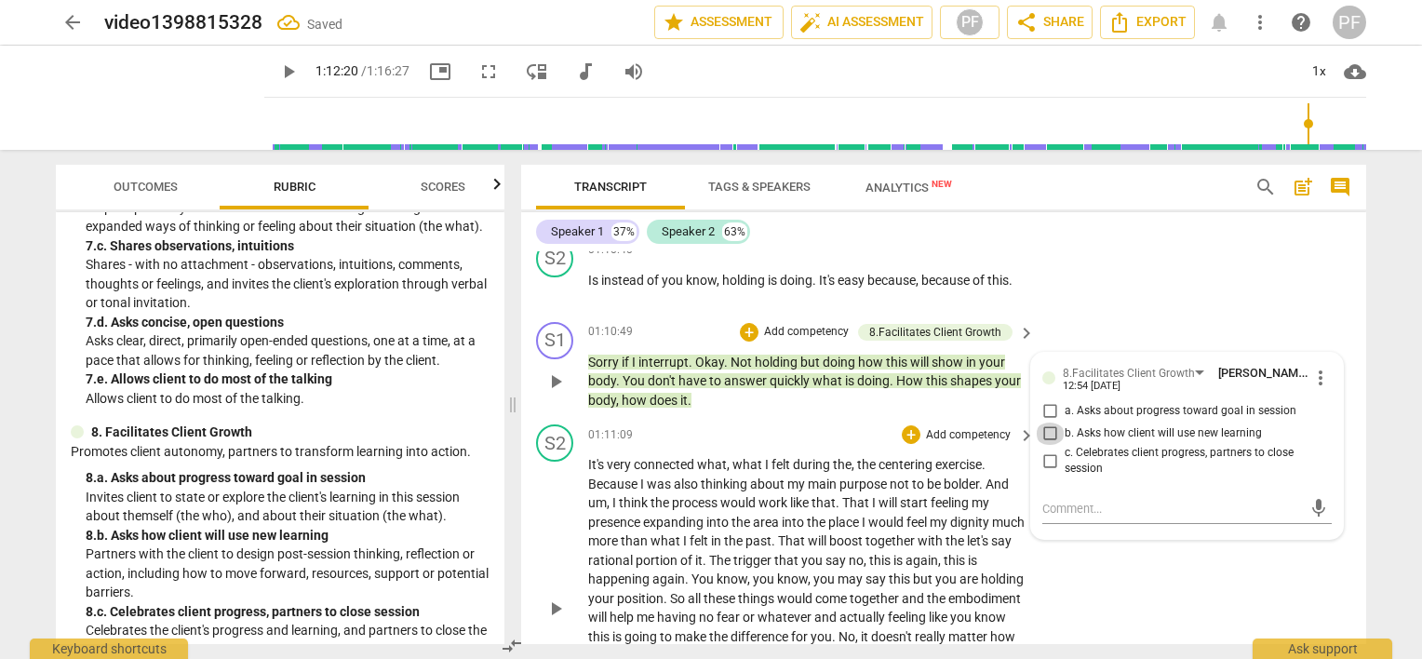
click at [1045, 445] on input "b. Asks how client will use new learning" at bounding box center [1050, 434] width 30 height 22
checkbox input "true"
click at [1348, 315] on div "S2 play_arrow pause 01:10:40 + Add competency keyboard_arrow_right Is instead o…" at bounding box center [943, 274] width 845 height 82
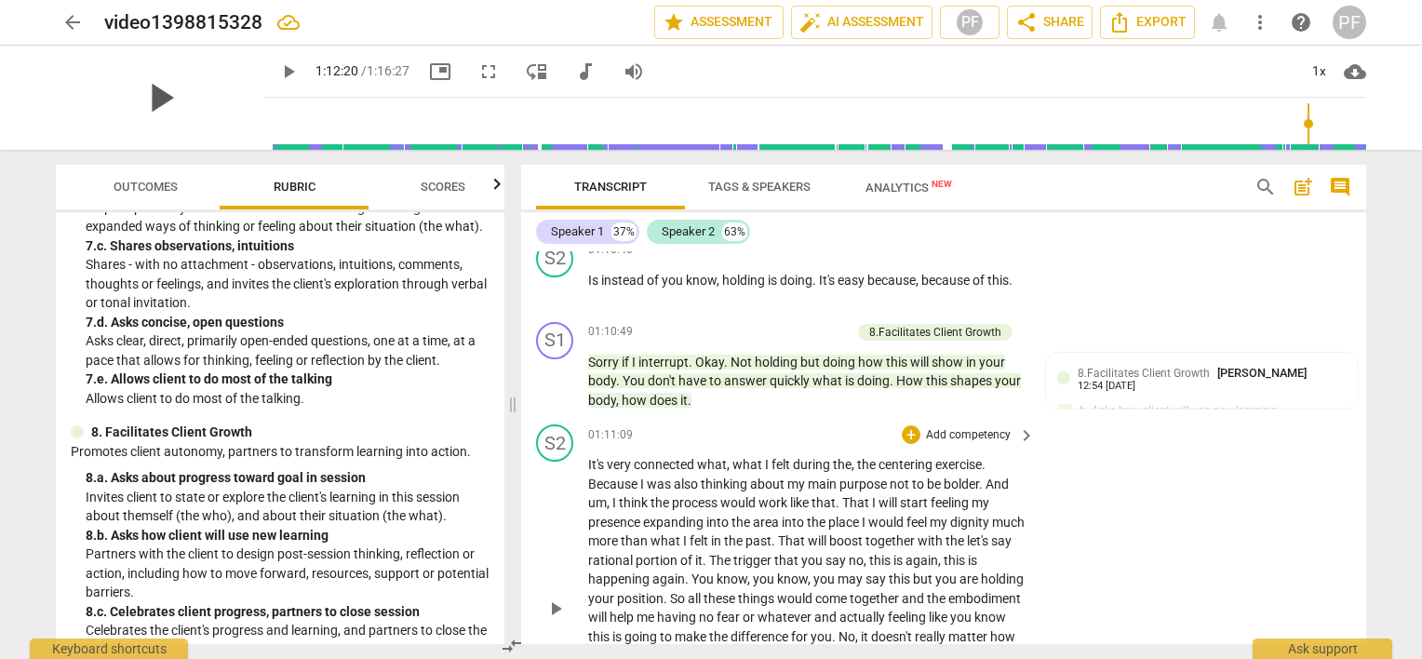
click at [154, 104] on span "play_arrow" at bounding box center [160, 98] width 48 height 48
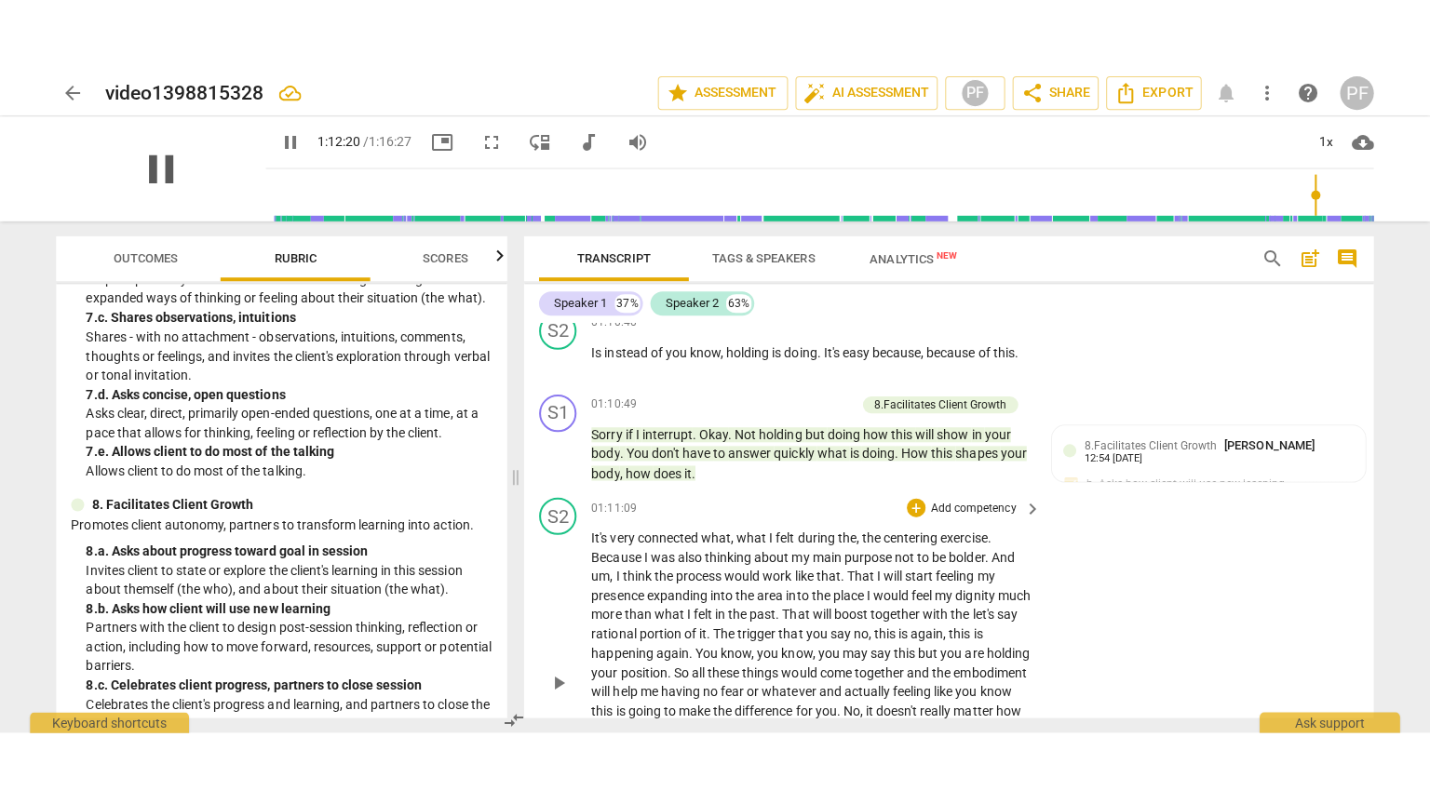
scroll to position [15002, 0]
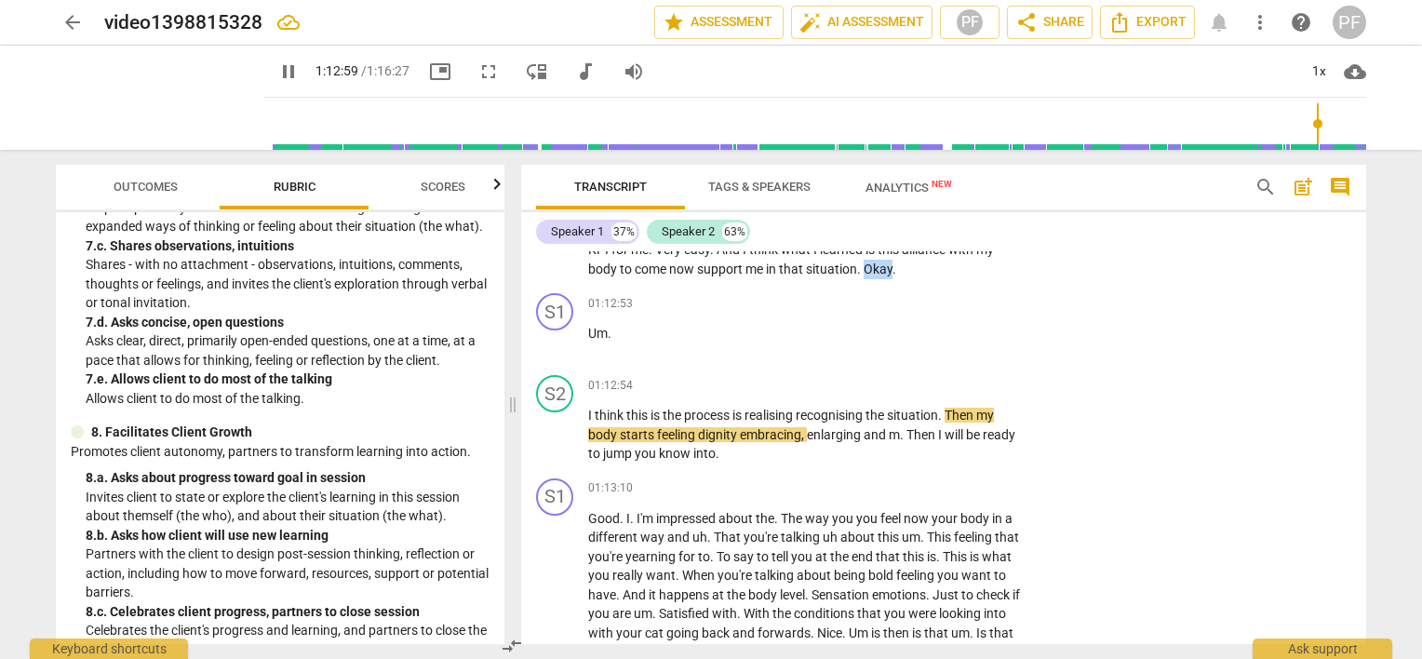
drag, startPoint x: 615, startPoint y: 373, endPoint x: 582, endPoint y: 372, distance: 33.5
click at [582, 286] on div "S2 play_arrow pause 01:11:09 + Add competency keyboard_arrow_right It's very co…" at bounding box center [943, 110] width 845 height 351
type input "4380"
click at [590, 341] on span "Um" at bounding box center [598, 333] width 20 height 15
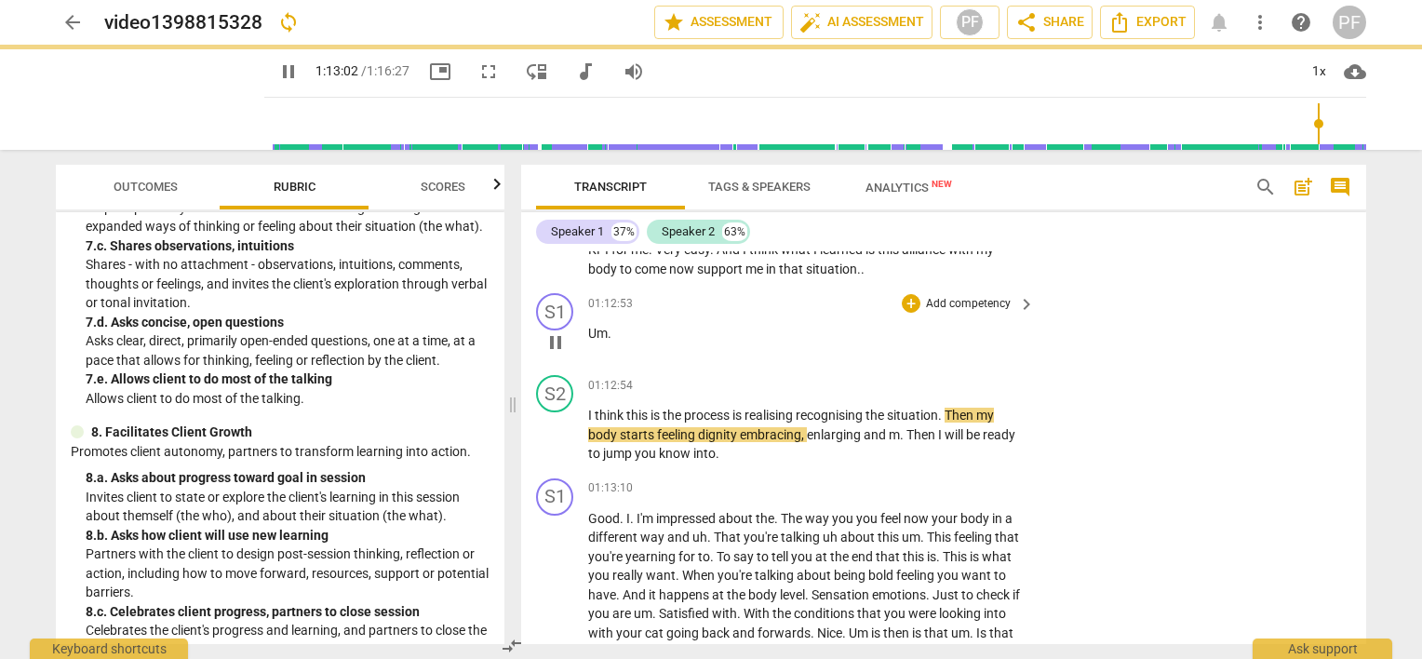
paste p
type input "4383"
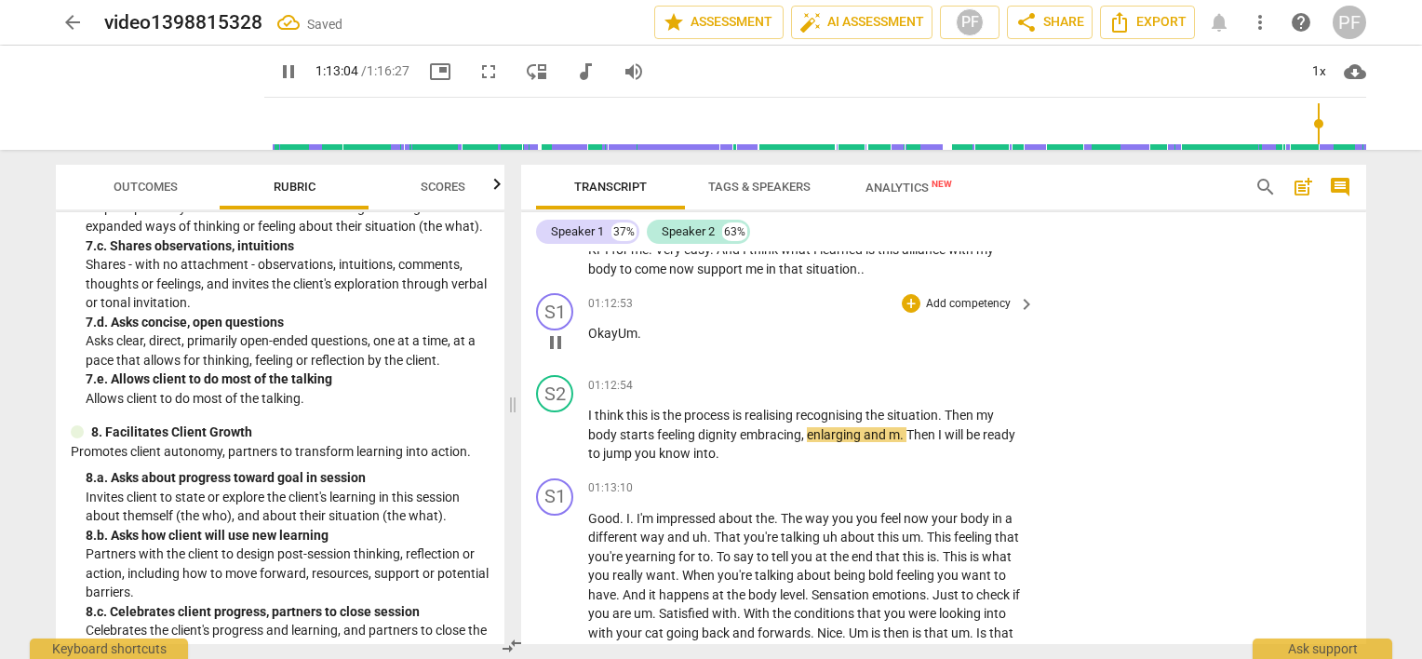
click at [619, 341] on span "OkayUm" at bounding box center [612, 333] width 49 height 15
click at [614, 341] on span "OkayUm" at bounding box center [612, 333] width 49 height 15
click at [617, 341] on span "OkayUm" at bounding box center [612, 333] width 49 height 15
click at [648, 343] on p "Okay Um ." at bounding box center [807, 334] width 438 height 20
drag, startPoint x: 649, startPoint y: 419, endPoint x: 586, endPoint y: 422, distance: 62.4
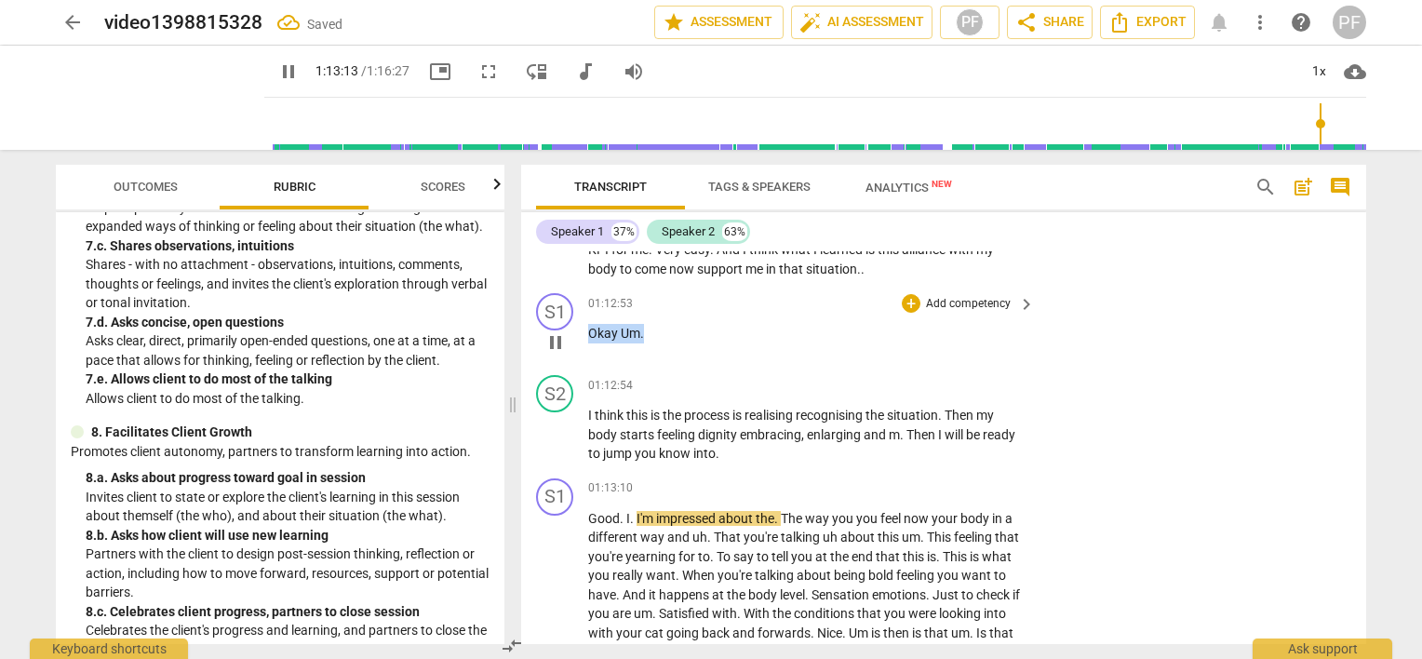
click at [586, 368] on div "S1 play_arrow pause 01:12:53 + Add competency keyboard_arrow_right Okay Um ." at bounding box center [943, 327] width 845 height 82
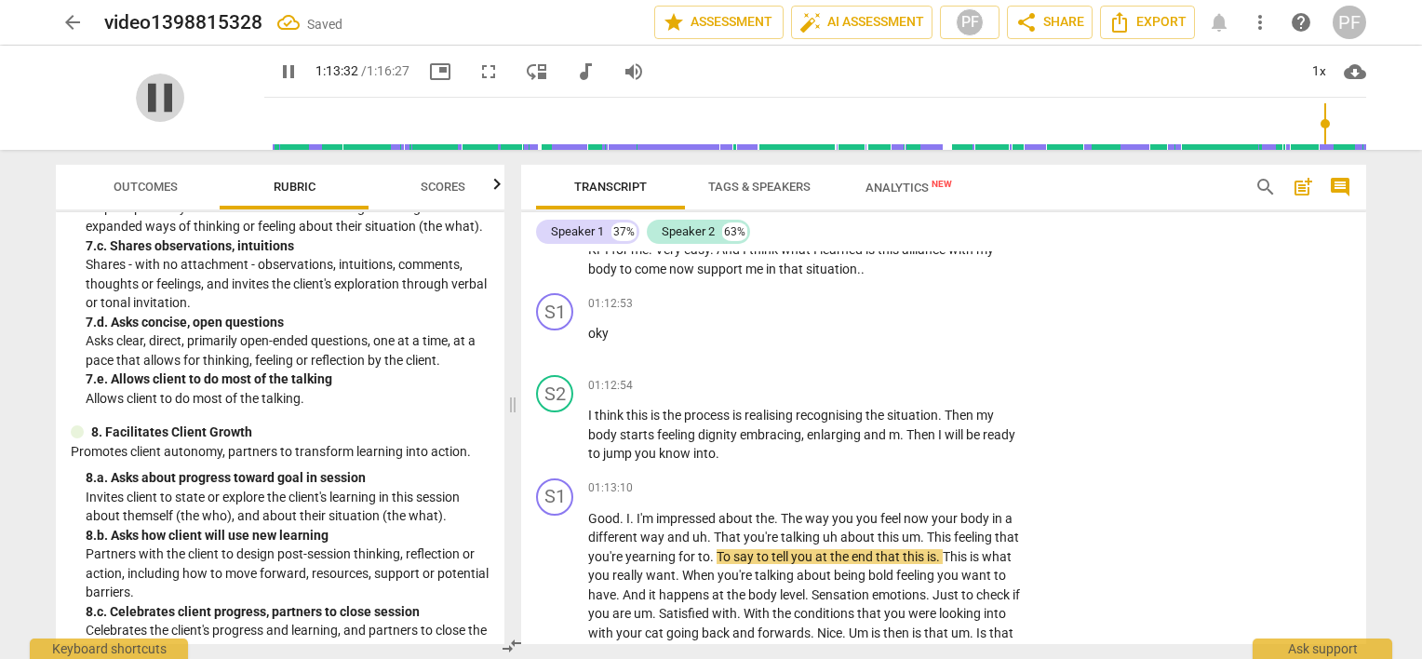
click at [155, 104] on span "pause" at bounding box center [160, 98] width 48 height 48
click at [155, 104] on span "play_arrow" at bounding box center [160, 98] width 48 height 48
click at [478, 72] on span "fullscreen" at bounding box center [489, 72] width 22 height 22
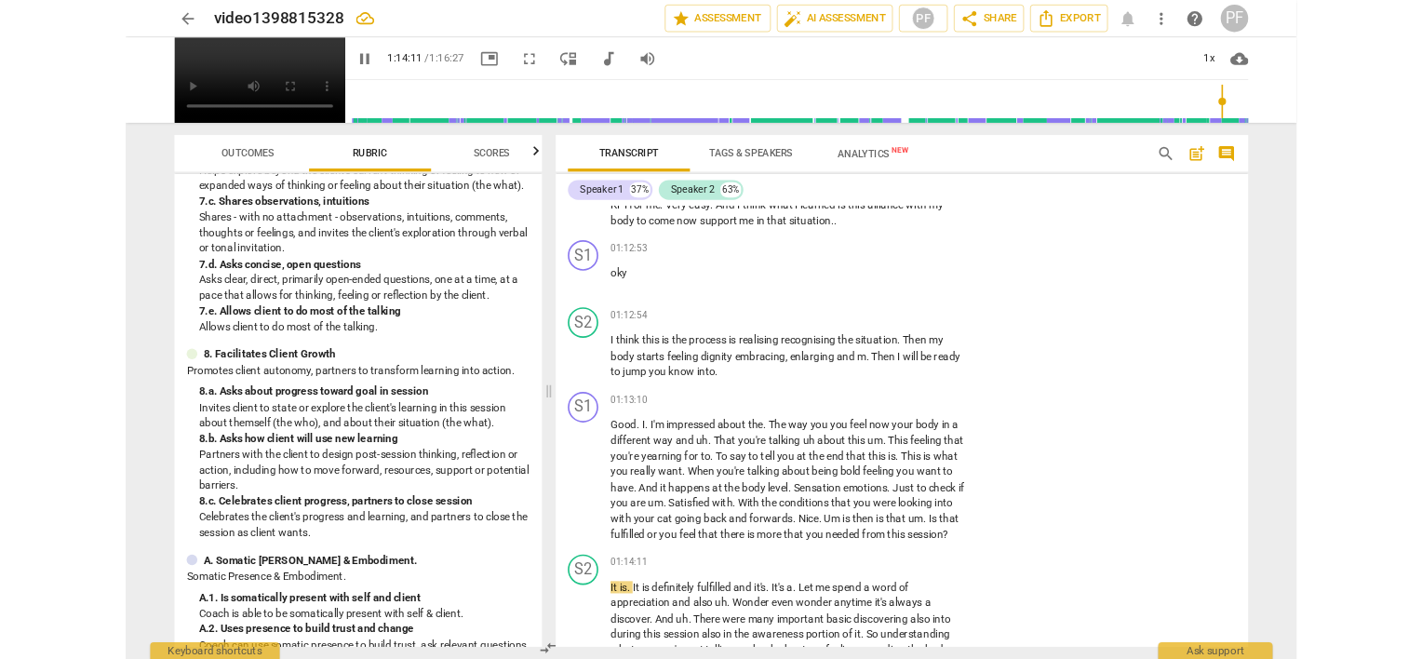
scroll to position [15545, 0]
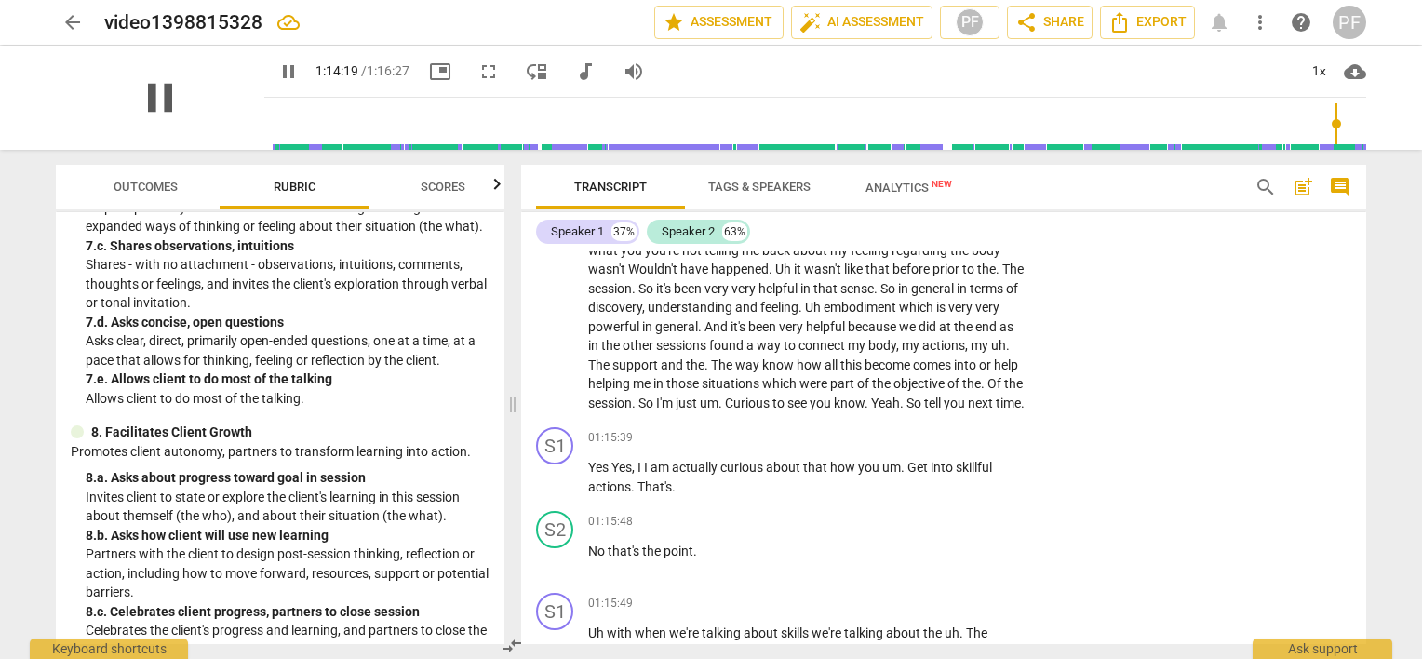
click at [149, 99] on span "pause" at bounding box center [160, 98] width 48 height 48
type input "4460"
click at [1363, 236] on div "Speaker 1 37% Speaker 2 63% S1 play_arrow pause 00:04 + Add competency keyboard…" at bounding box center [943, 428] width 845 height 432
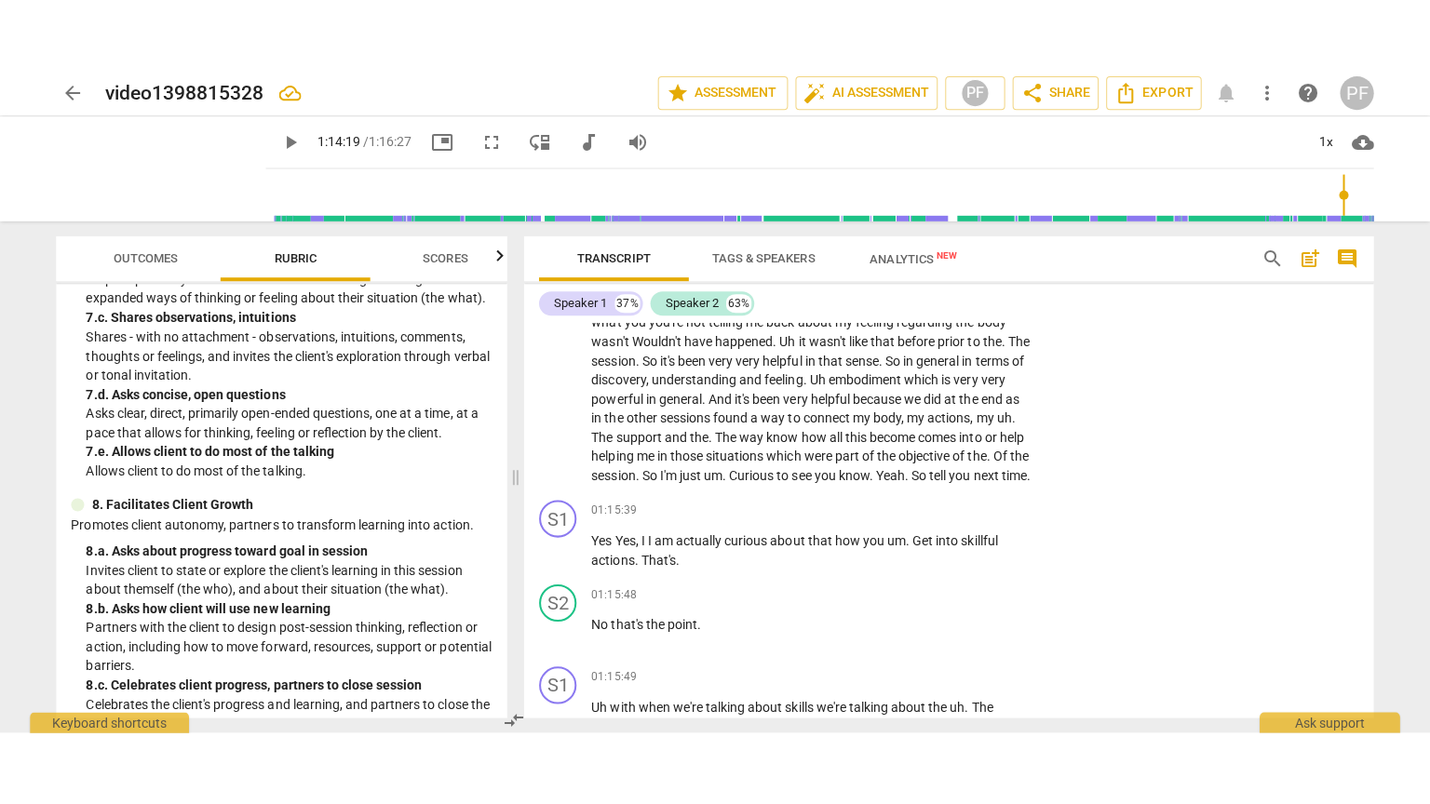
scroll to position [15218, 0]
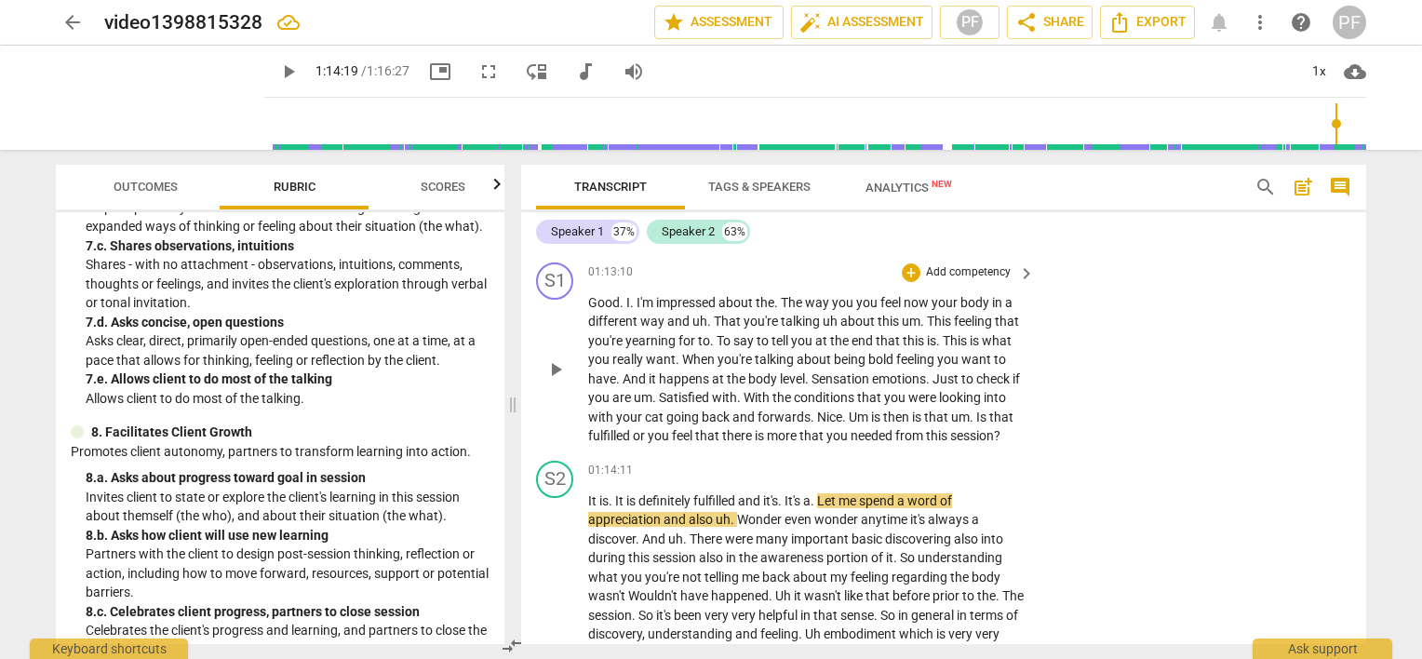
click at [993, 281] on p "Add competency" at bounding box center [968, 272] width 88 height 17
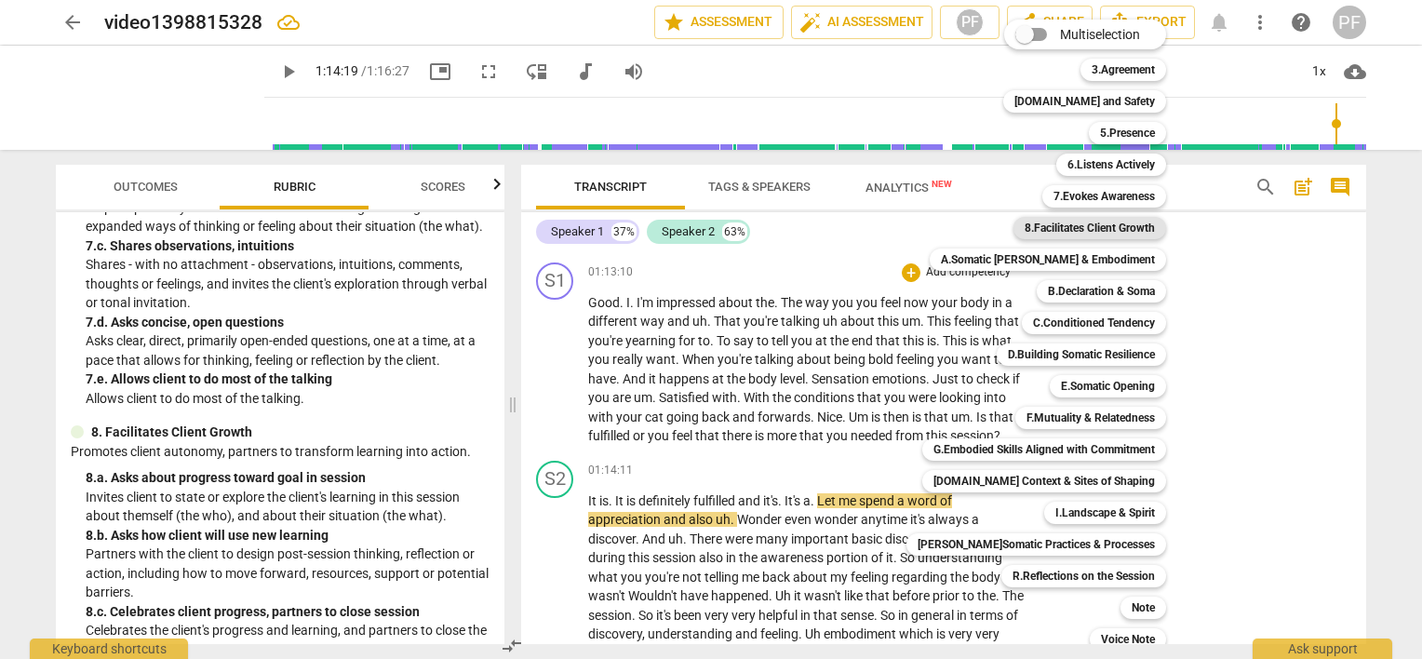
click at [1098, 231] on b "8.Facilitates Client Growth" at bounding box center [1090, 228] width 130 height 22
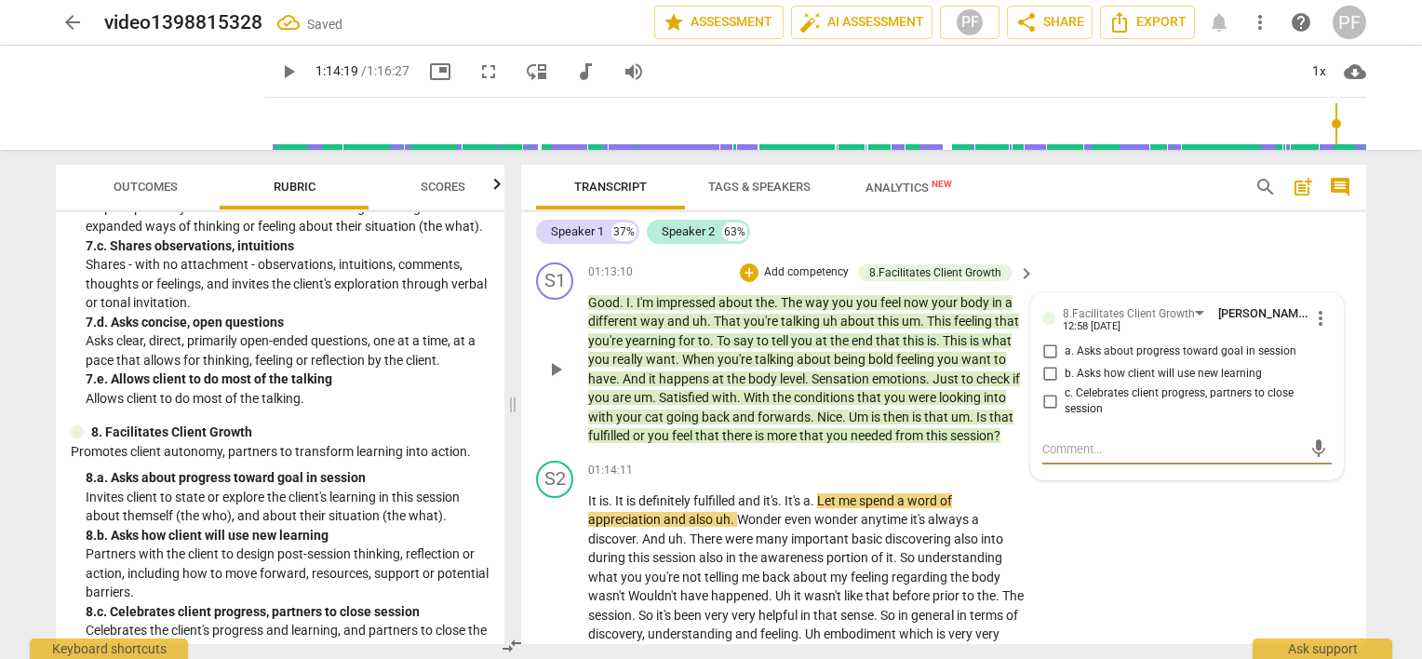
click at [1043, 412] on input "c. Celebrates client progress, partners to close session" at bounding box center [1050, 401] width 30 height 22
checkbox input "true"
click at [1156, 596] on div "S2 play_arrow pause 01:14:11 + Add competency keyboard_arrow_right It is . It i…" at bounding box center [943, 600] width 845 height 294
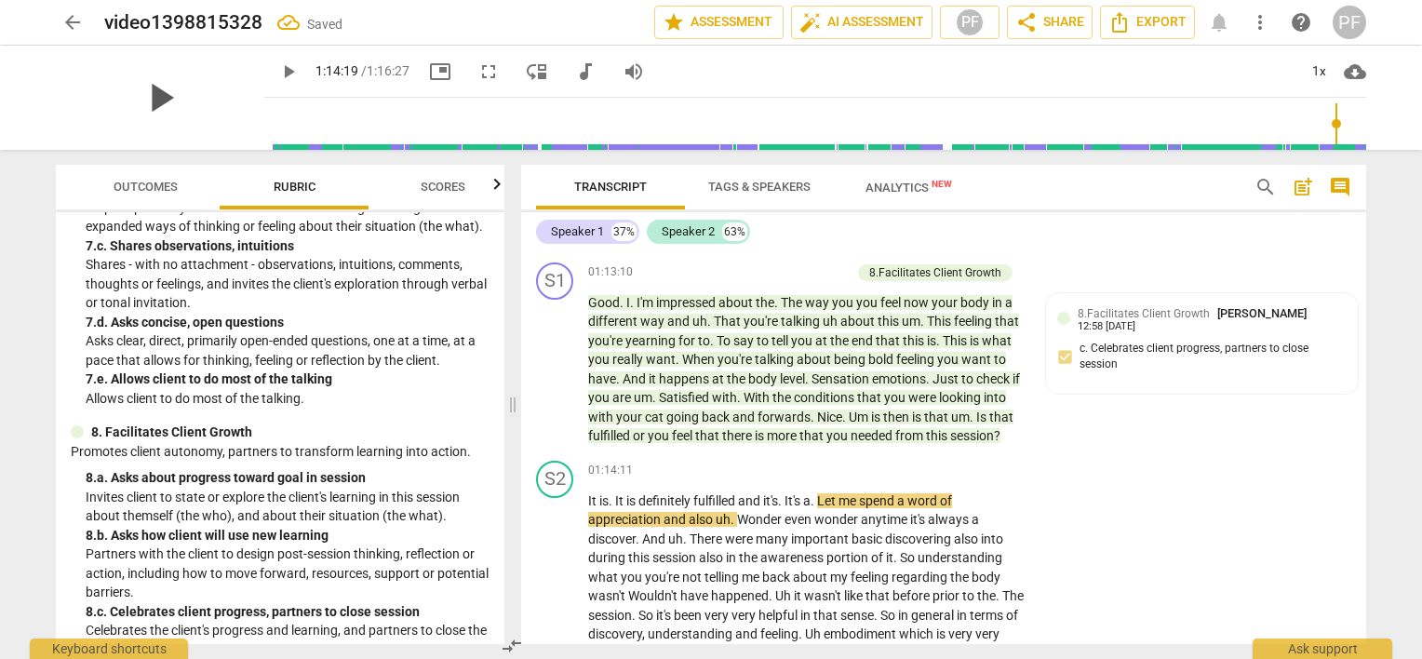
click at [153, 115] on span "play_arrow" at bounding box center [160, 98] width 48 height 48
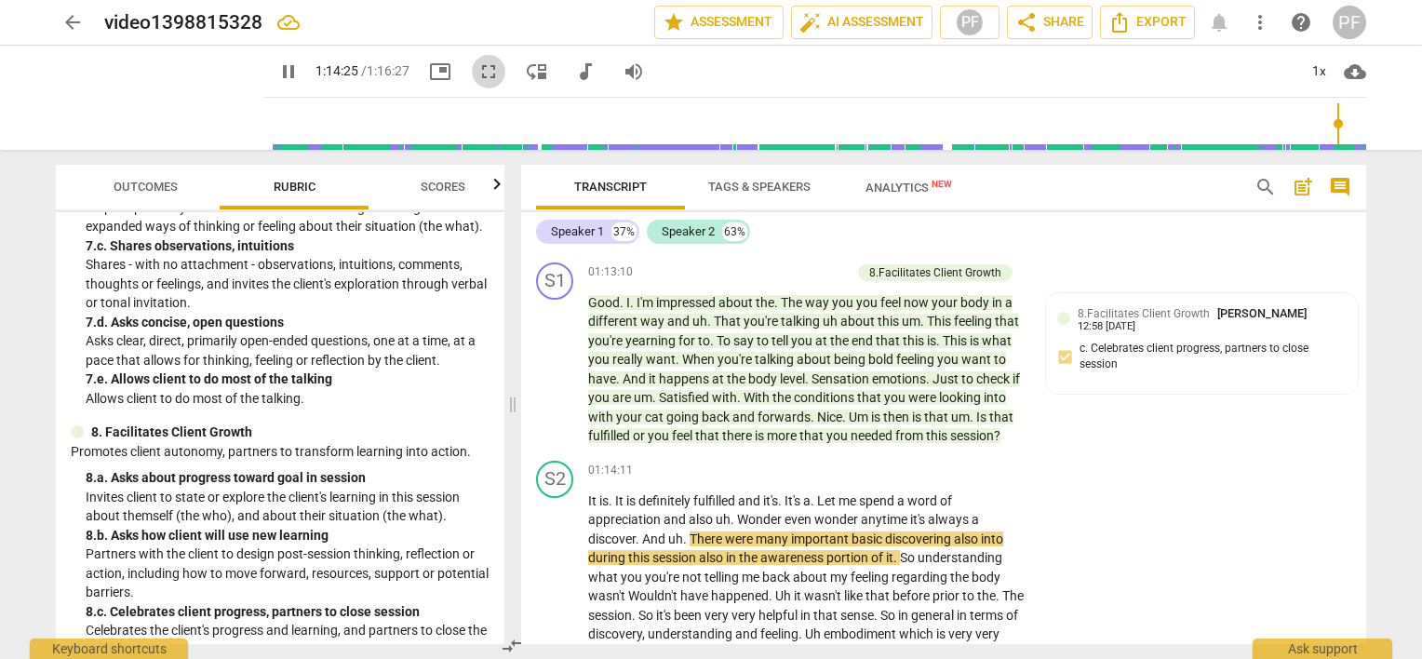
click at [478, 70] on span "fullscreen" at bounding box center [489, 72] width 22 height 22
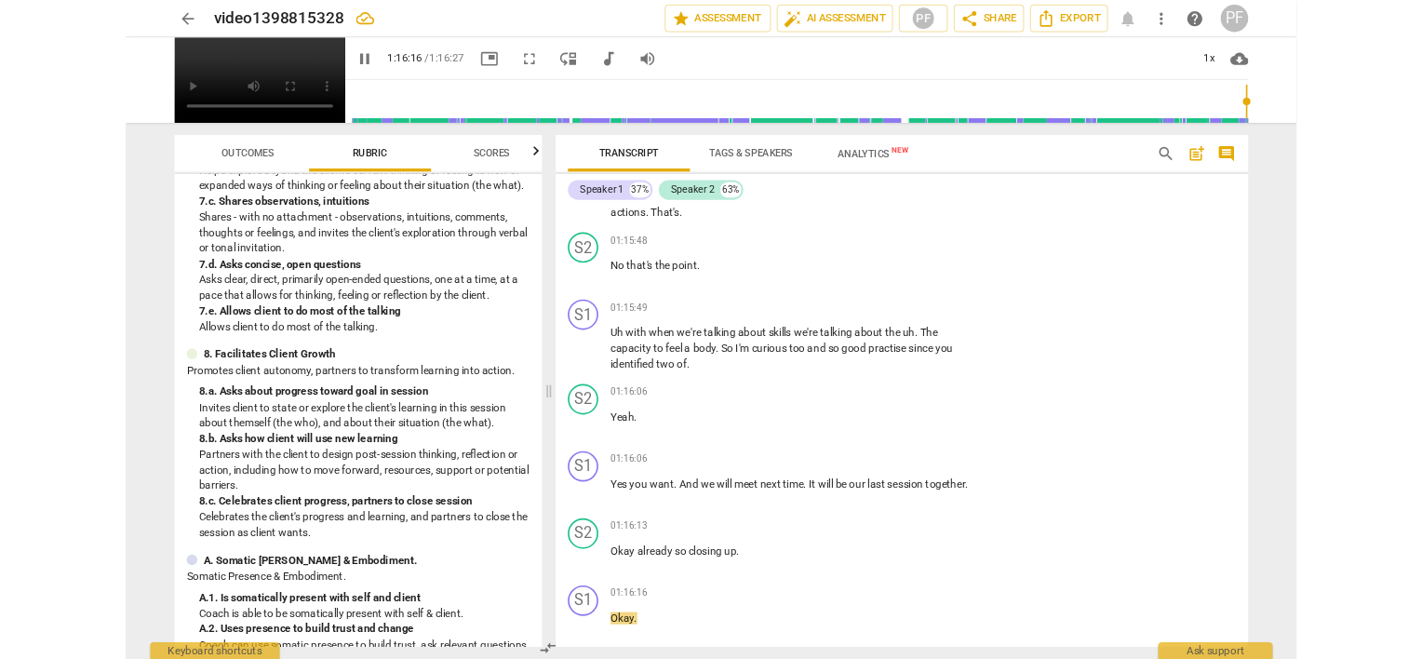
scroll to position [16268, 0]
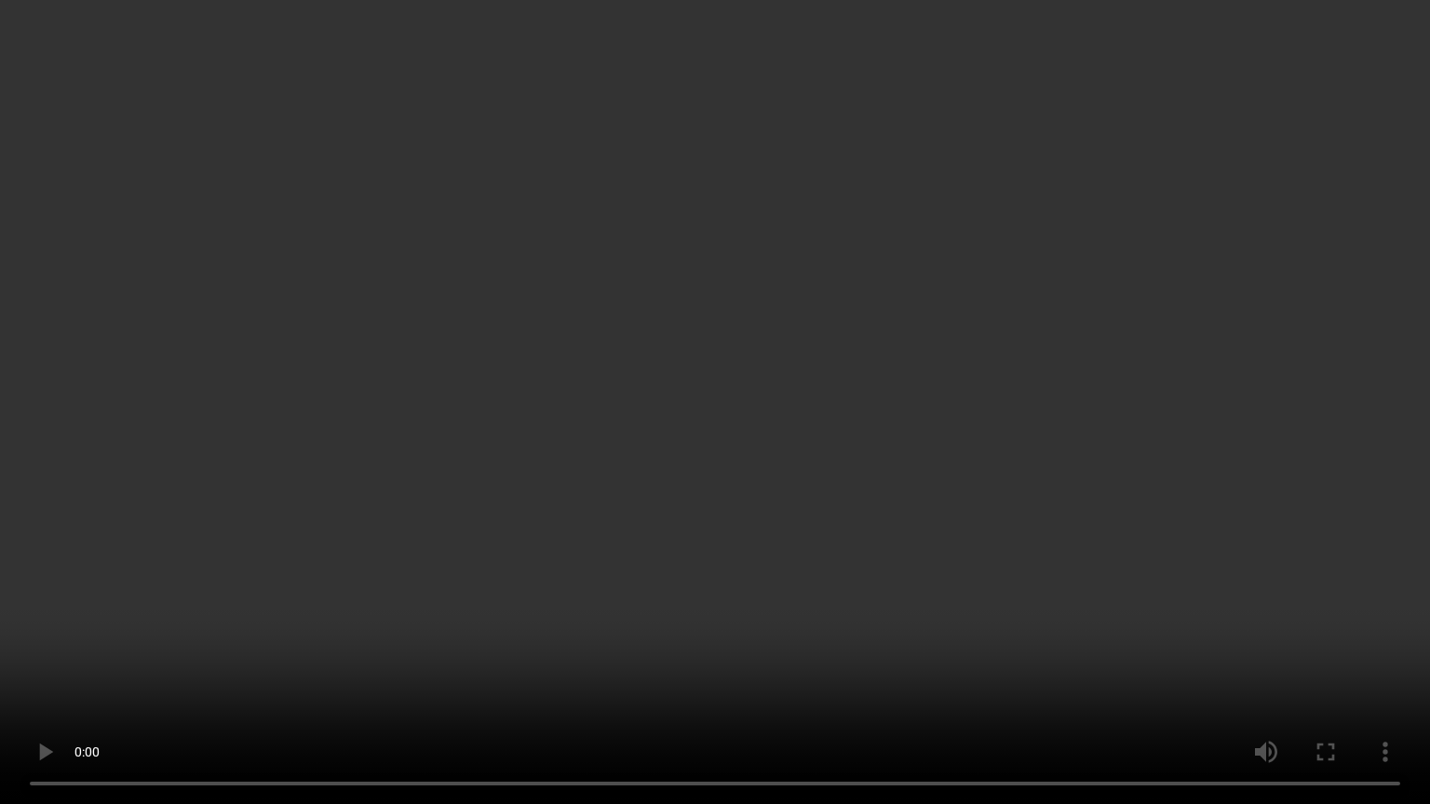
click at [1321, 120] on video at bounding box center [715, 402] width 1430 height 804
type input "4587"
